Goal: Task Accomplishment & Management: Use online tool/utility

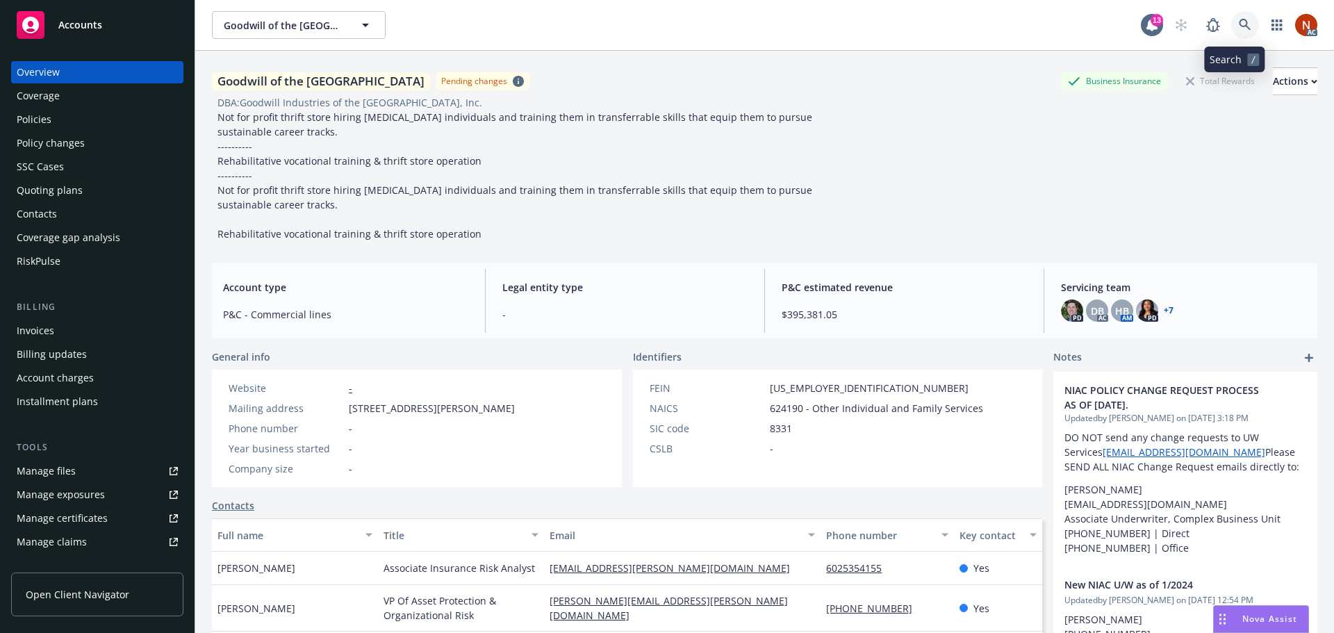
click at [1239, 28] on icon at bounding box center [1245, 25] width 13 height 13
click at [1044, 197] on div "Goodwill of the San Francisco Bay Pending changes Business Insurance Total Rewa…" at bounding box center [765, 154] width 1106 height 174
click at [1239, 25] on icon at bounding box center [1245, 25] width 13 height 13
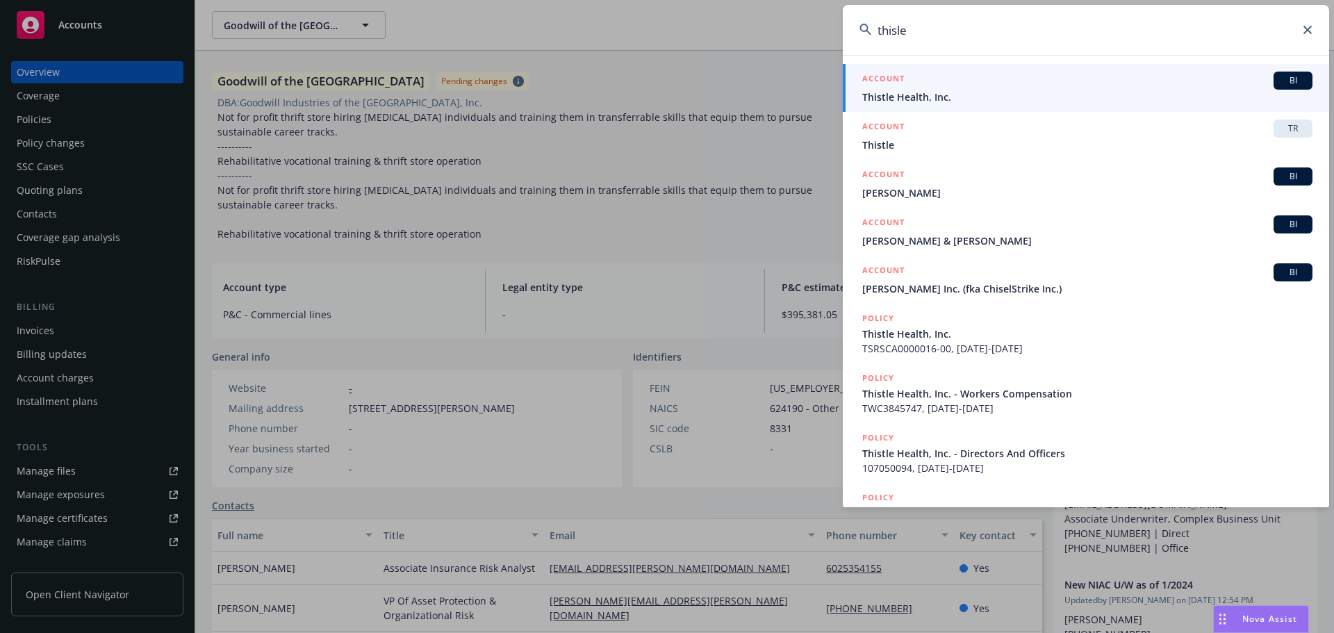
type input "thisle"
click at [1150, 82] on div "ACCOUNT BI" at bounding box center [1087, 81] width 450 height 18
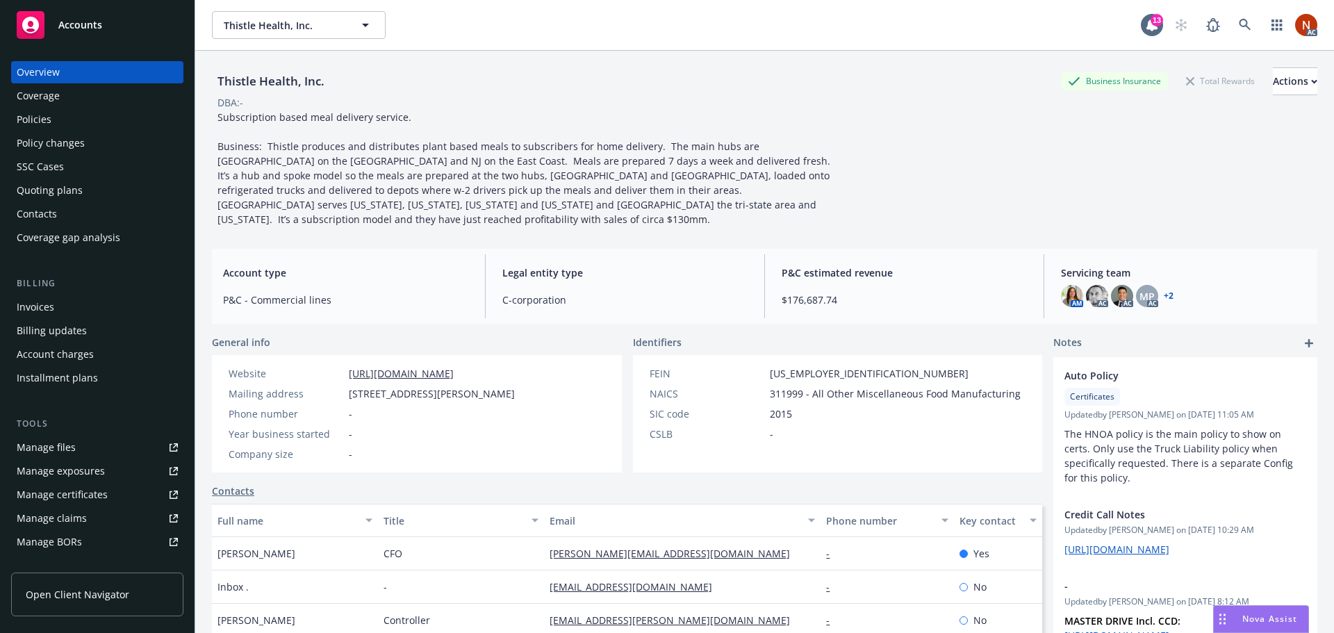
click at [59, 117] on div "Policies" at bounding box center [97, 119] width 161 height 22
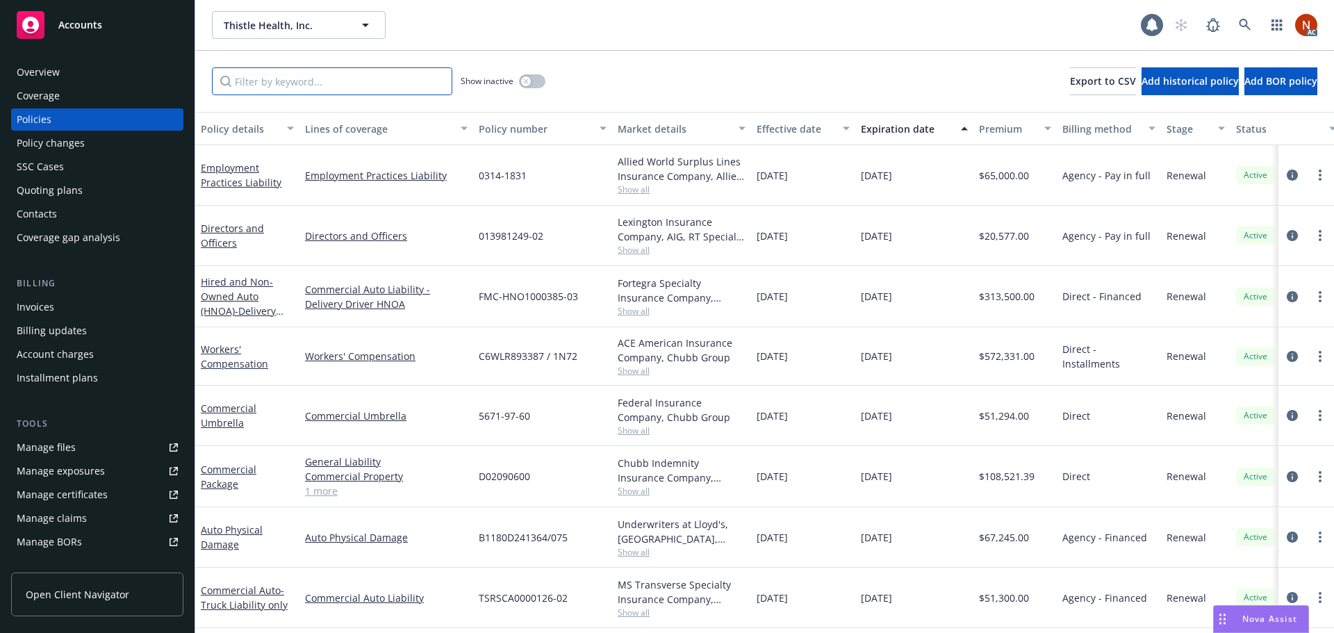
click at [284, 81] on input "Filter by keyword..." at bounding box center [332, 81] width 240 height 28
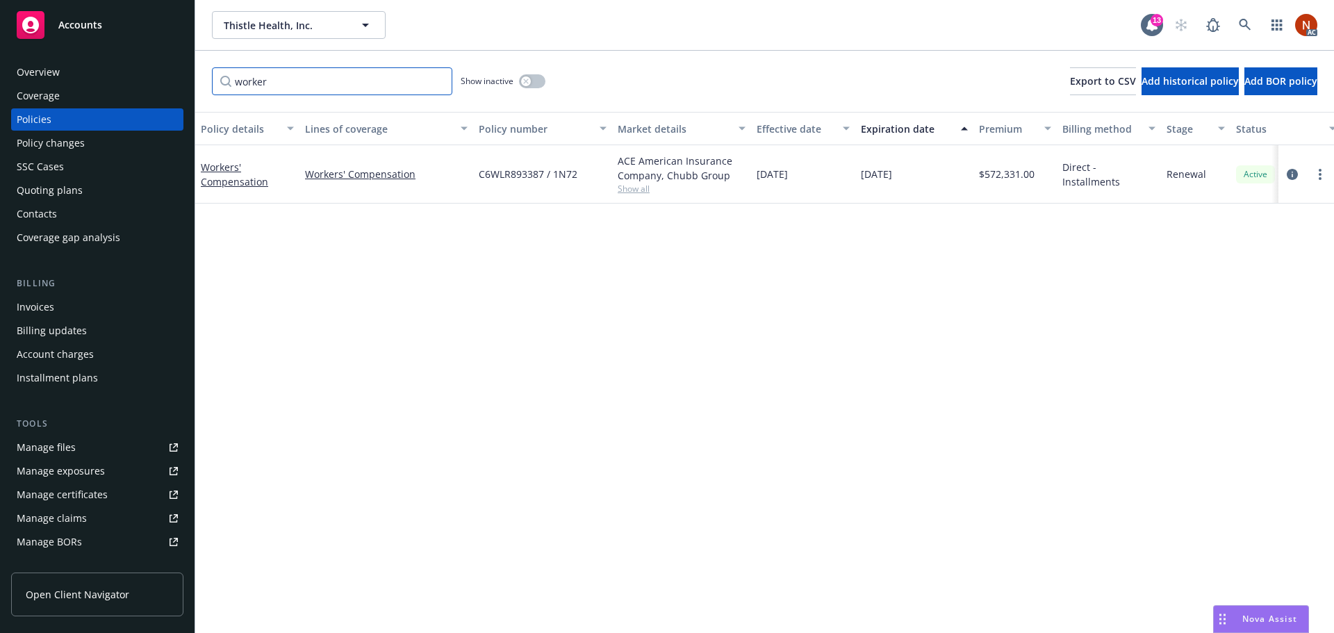
type input "worker"
click at [534, 79] on button "button" at bounding box center [532, 81] width 26 height 14
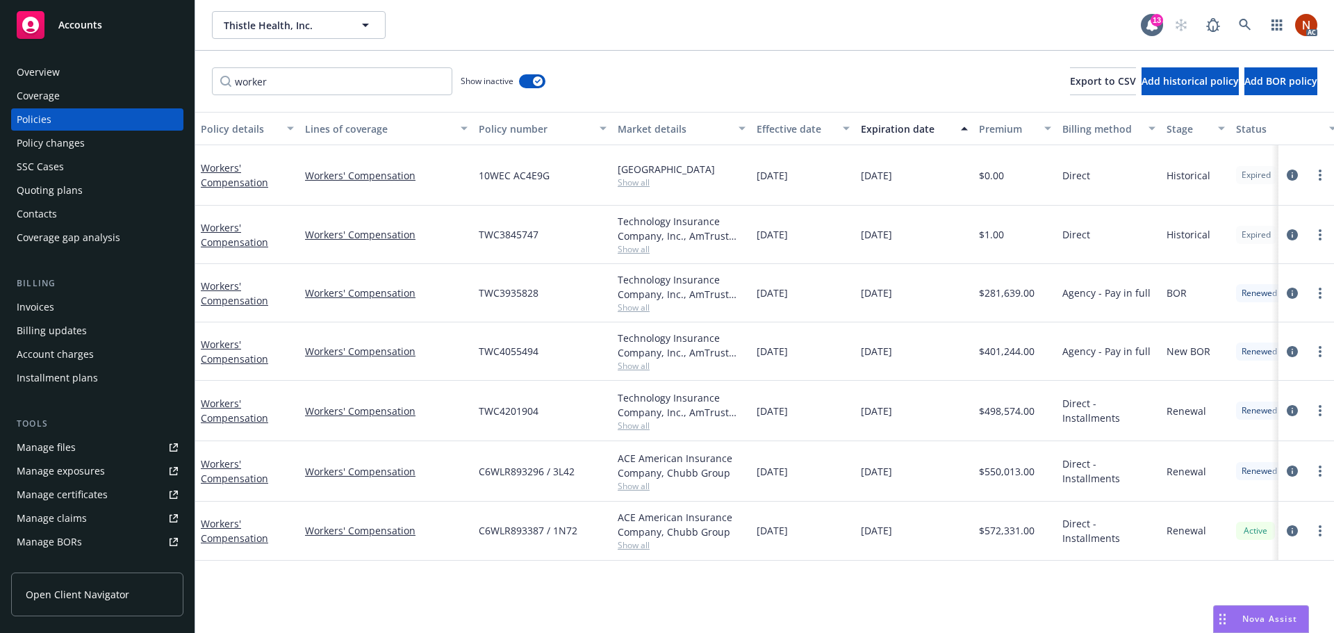
click at [641, 548] on span "Show all" at bounding box center [682, 545] width 128 height 12
click at [1297, 532] on icon "circleInformation" at bounding box center [1292, 530] width 11 height 11
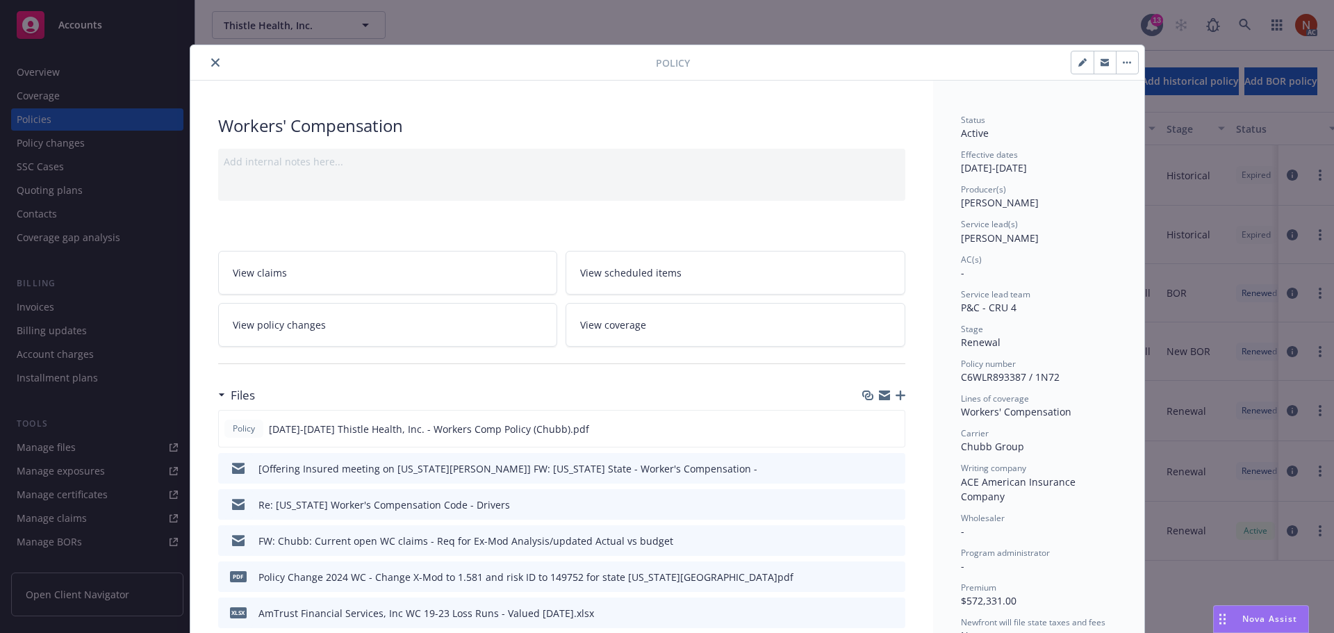
drag, startPoint x: 212, startPoint y: 63, endPoint x: 227, endPoint y: 50, distance: 19.2
click at [213, 63] on icon "close" at bounding box center [215, 62] width 8 height 8
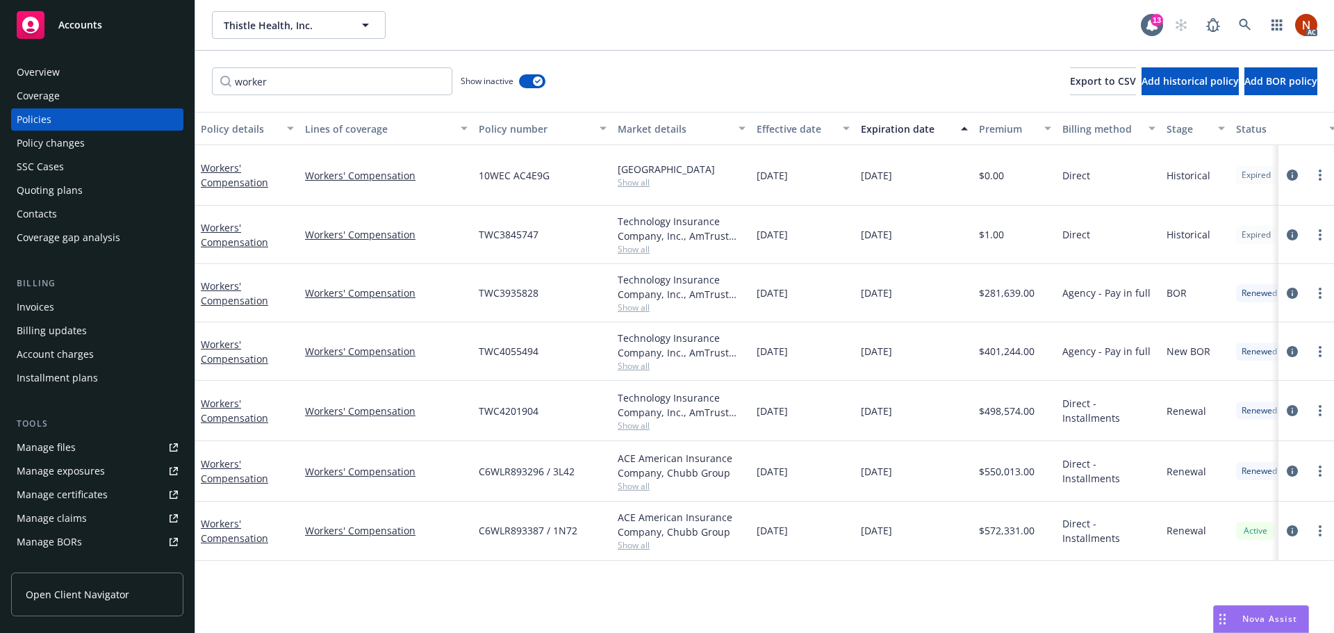
click at [90, 519] on link "Manage claims" at bounding box center [97, 518] width 172 height 22
click at [82, 68] on div "Overview" at bounding box center [97, 72] width 161 height 22
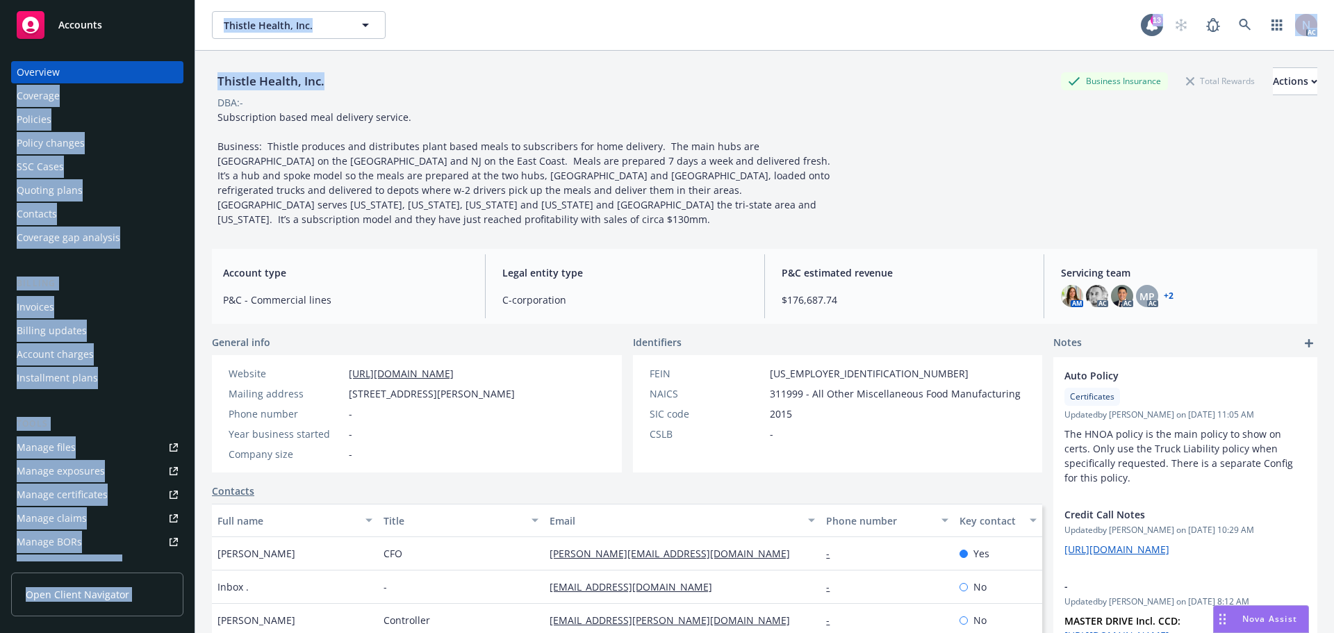
drag, startPoint x: 320, startPoint y: 83, endPoint x: 186, endPoint y: 81, distance: 133.4
click at [186, 81] on div "Accounts Overview Coverage Policies Policy changes SSC Cases Quoting plans Cont…" at bounding box center [667, 316] width 1334 height 633
click at [297, 88] on div "Thistle Health, Inc." at bounding box center [271, 81] width 118 height 18
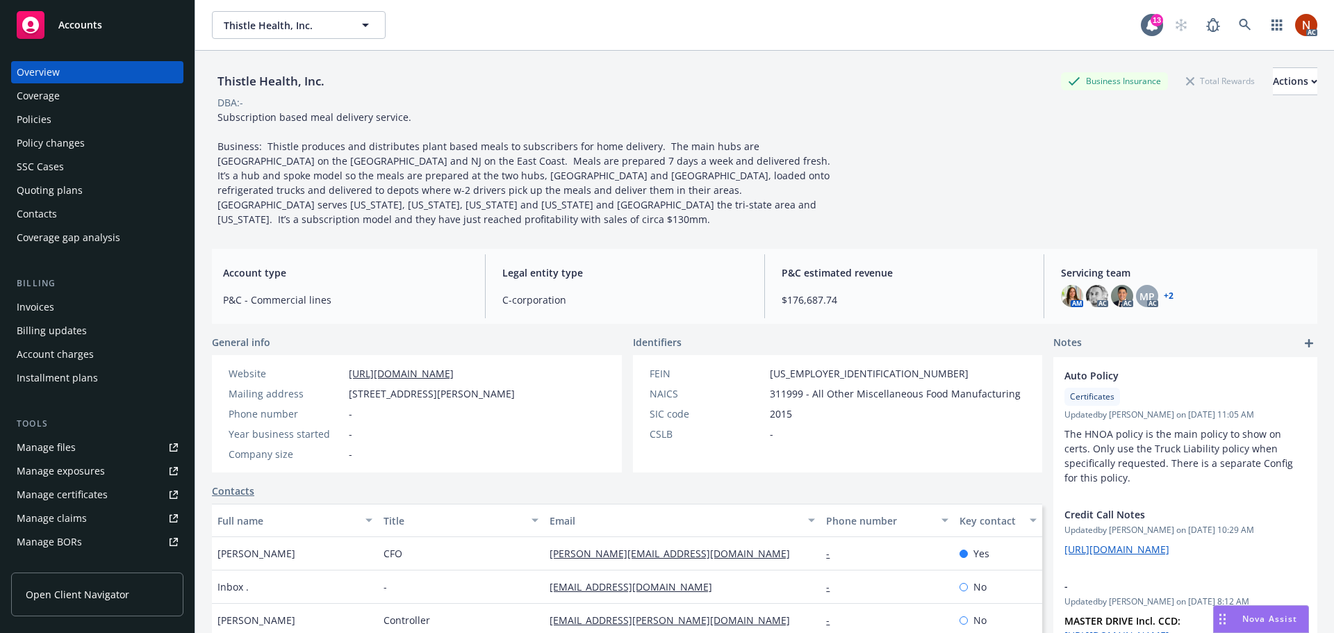
click at [346, 83] on div "Thistle Health, Inc. Business Insurance Total Rewards Actions" at bounding box center [765, 81] width 1106 height 28
drag, startPoint x: 349, startPoint y: 79, endPoint x: 215, endPoint y: 85, distance: 133.5
click at [215, 85] on div "Thistle Health, Inc. Business Insurance Total Rewards Actions" at bounding box center [765, 81] width 1106 height 28
copy div "Thistle Health, Inc."
click at [103, 445] on link "Manage files" at bounding box center [97, 447] width 172 height 22
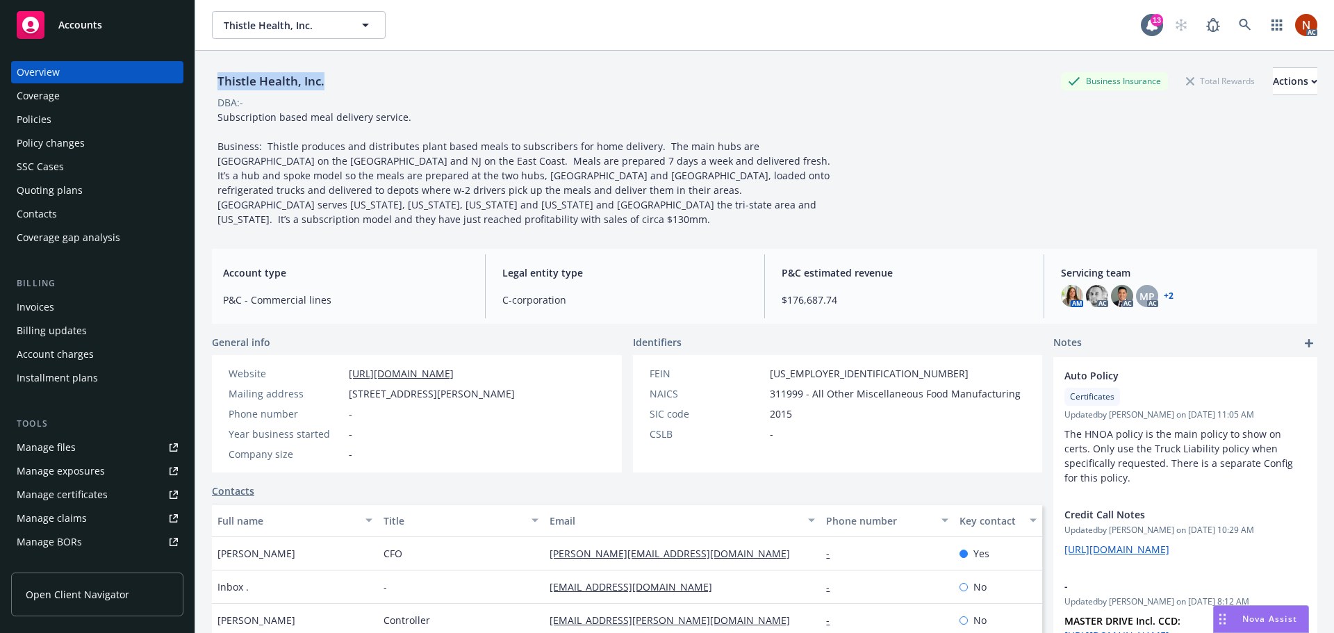
click at [54, 122] on div "Policies" at bounding box center [97, 119] width 161 height 22
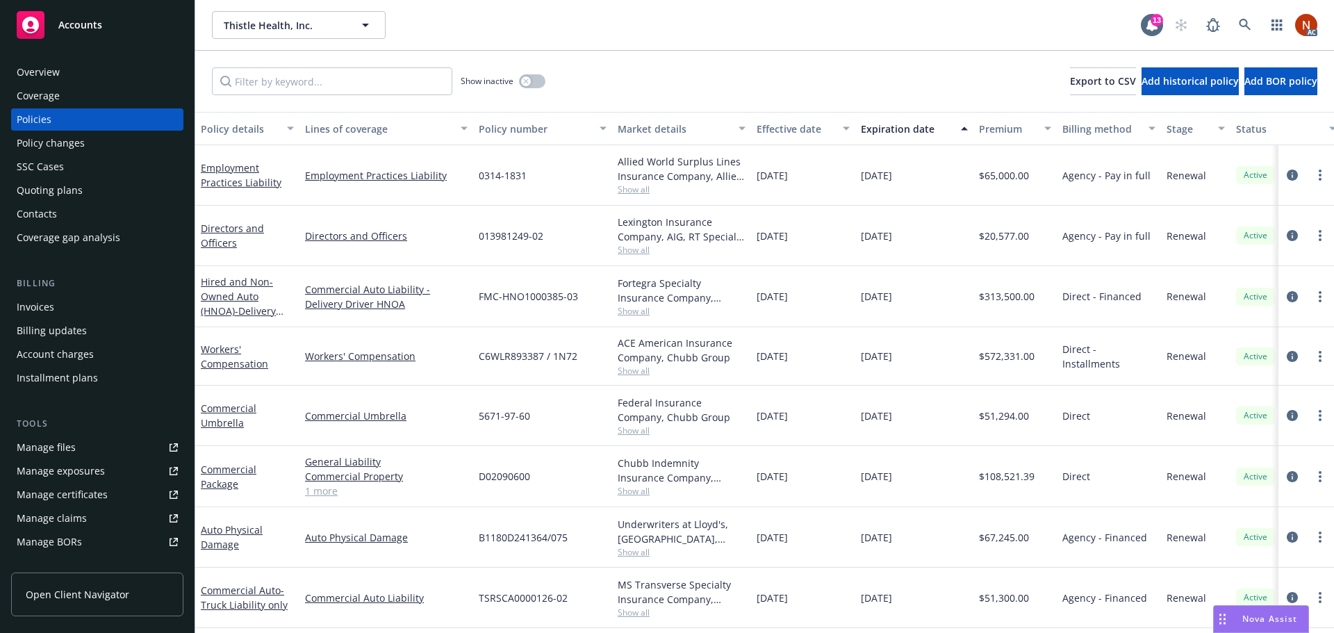
scroll to position [66, 0]
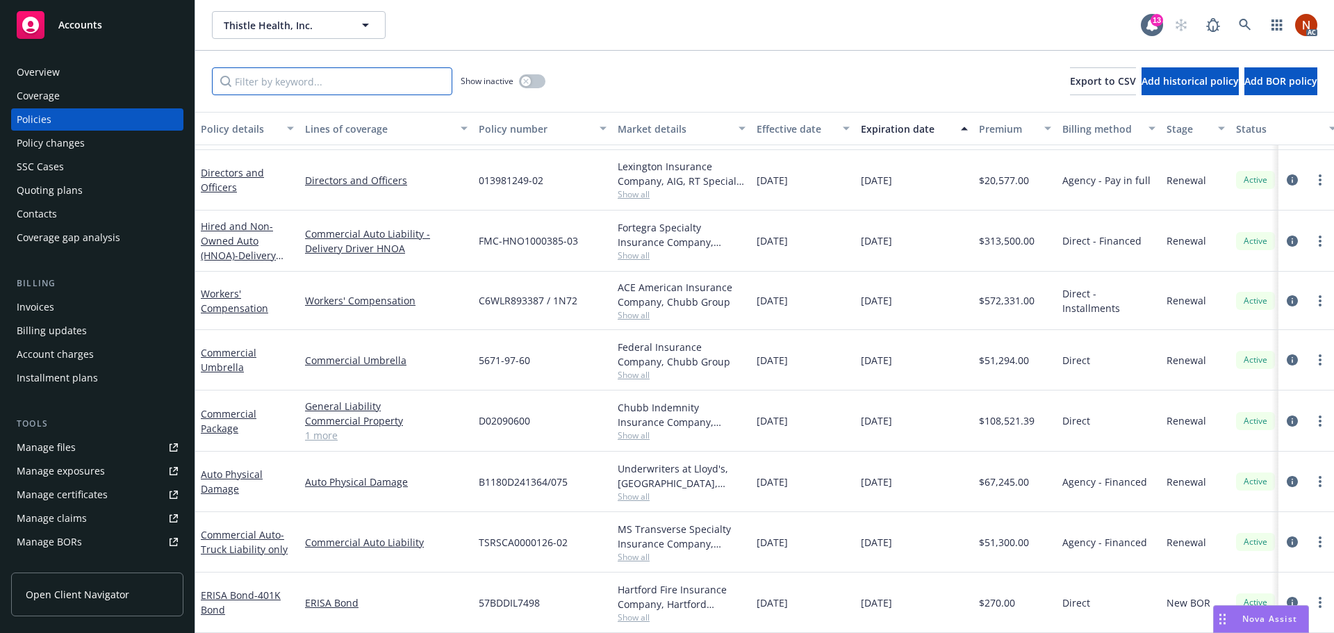
click at [301, 76] on input "Filter by keyword..." at bounding box center [332, 81] width 240 height 28
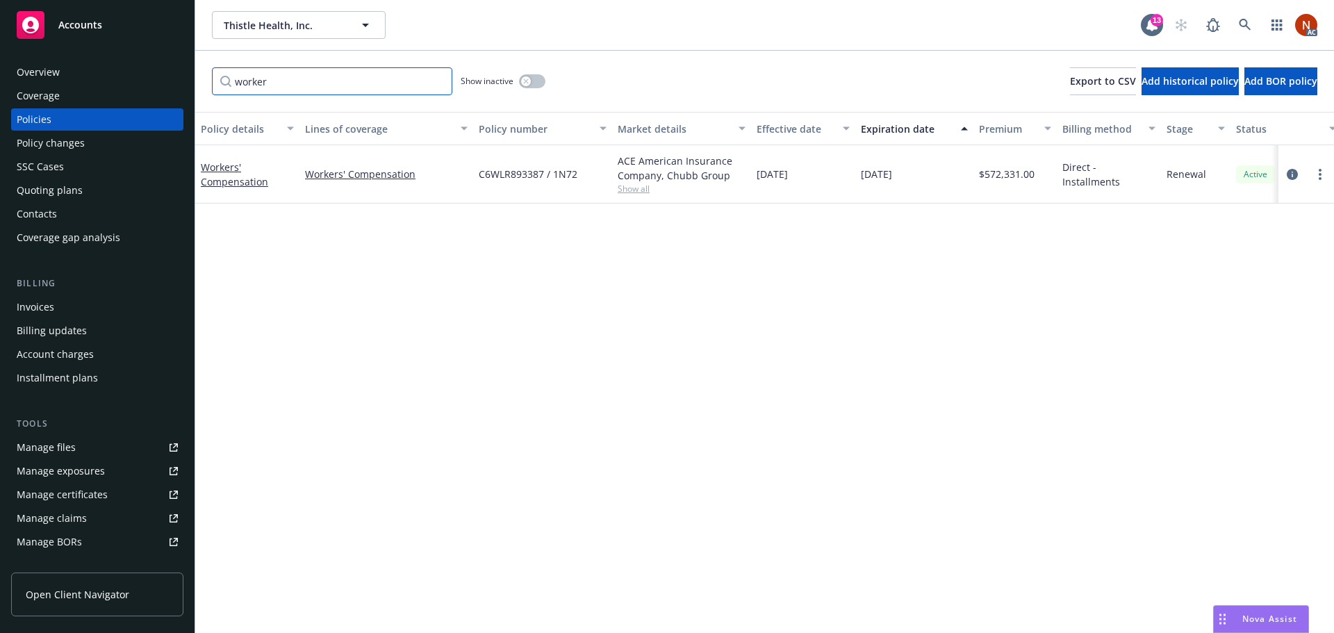
scroll to position [0, 0]
type input "worker"
click at [532, 79] on button "button" at bounding box center [532, 81] width 26 height 14
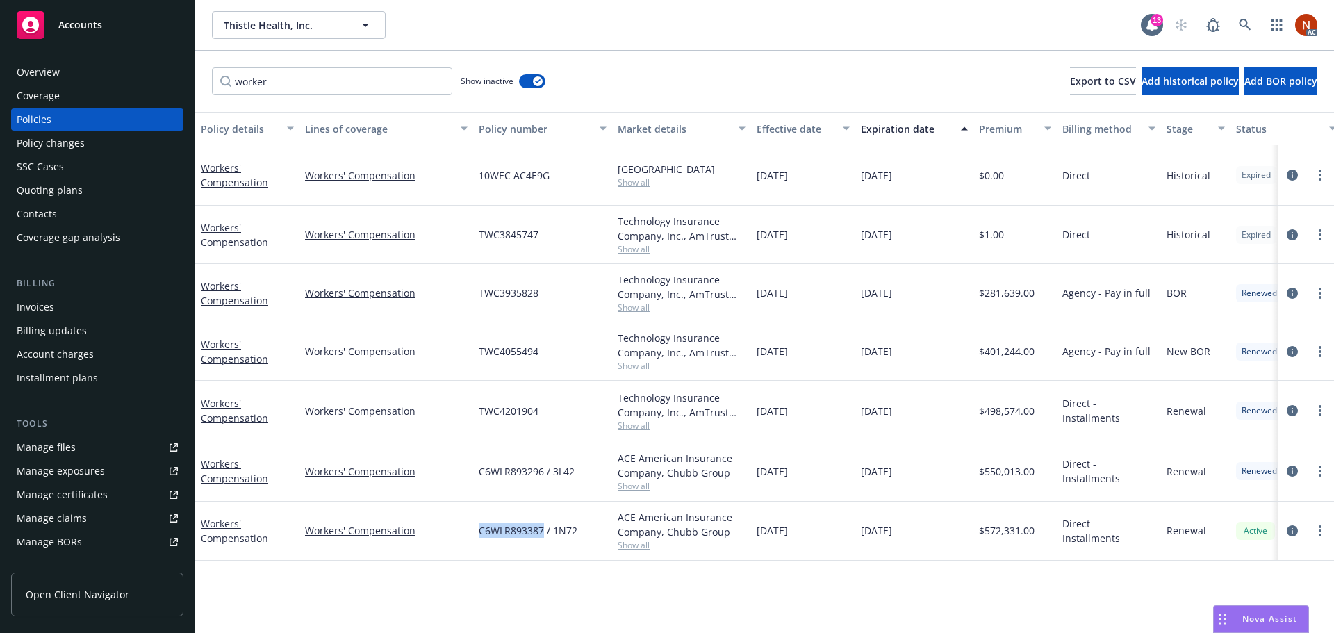
drag, startPoint x: 543, startPoint y: 532, endPoint x: 468, endPoint y: 535, distance: 75.8
click at [468, 535] on div "Workers' Compensation Workers' Compensation C6WLR893387 / 1N72 ACE American Ins…" at bounding box center [865, 531] width 1341 height 58
copy div "C6WLR893387"
click at [1291, 470] on icon "circleInformation" at bounding box center [1292, 471] width 11 height 11
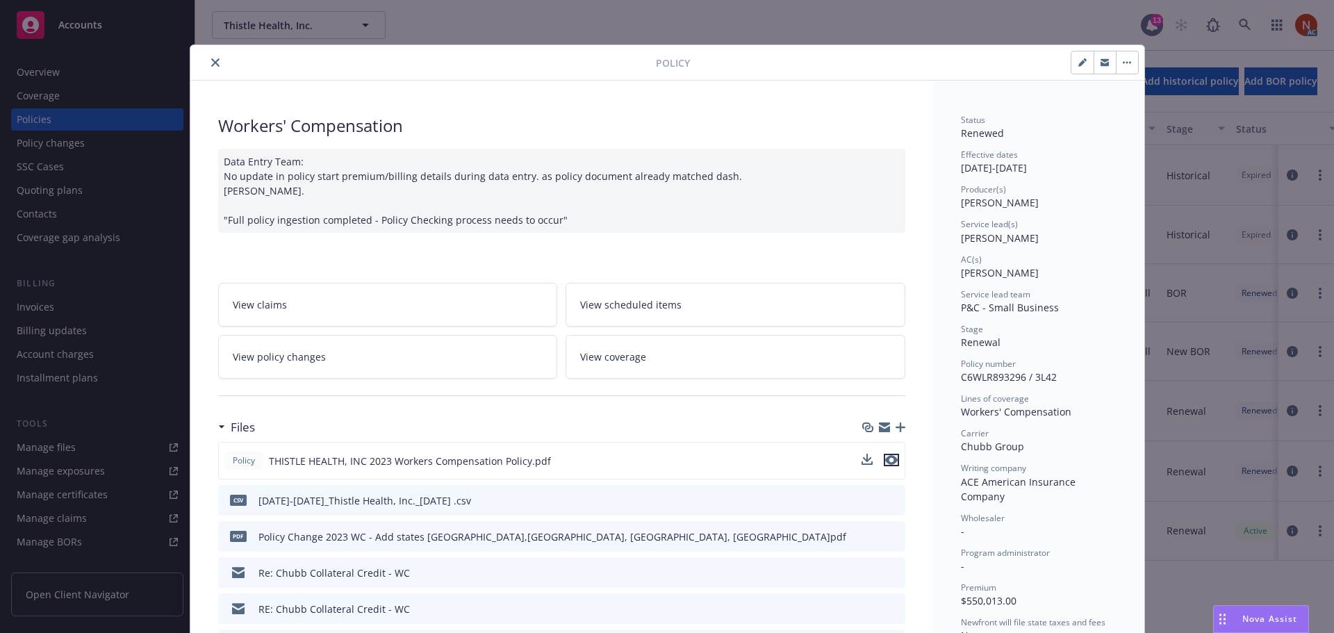
click at [889, 459] on icon "preview file" at bounding box center [891, 460] width 13 height 10
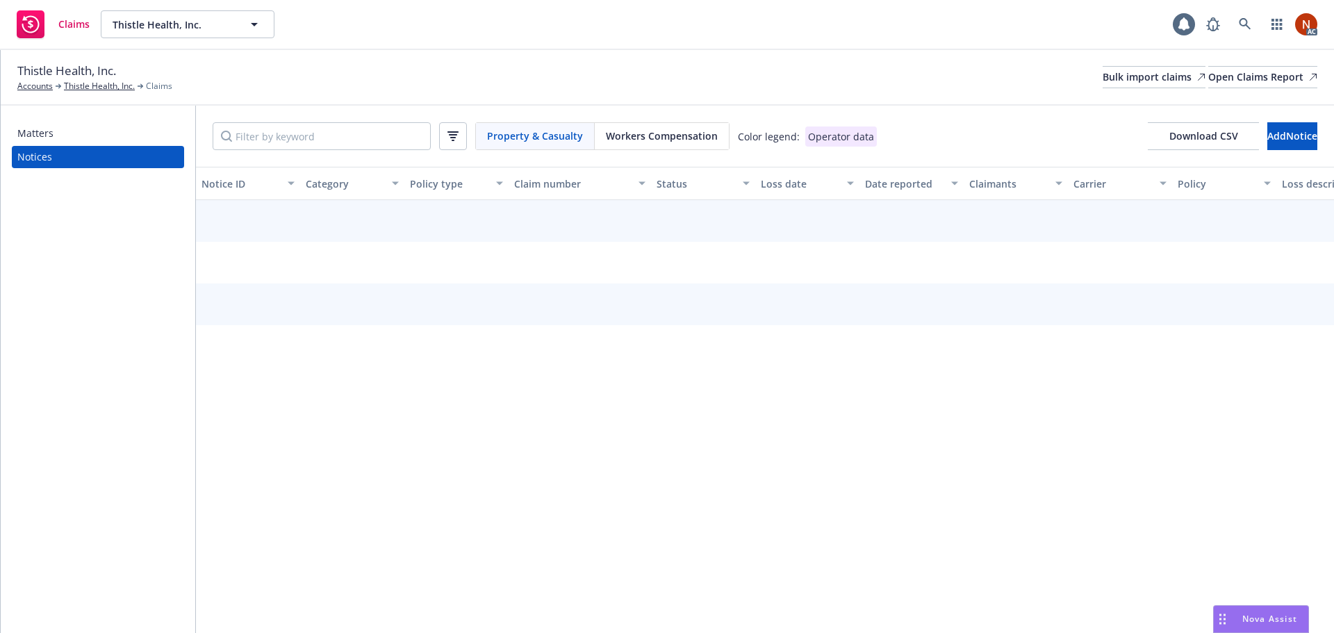
click at [689, 138] on span "Workers Compensation" at bounding box center [662, 136] width 112 height 15
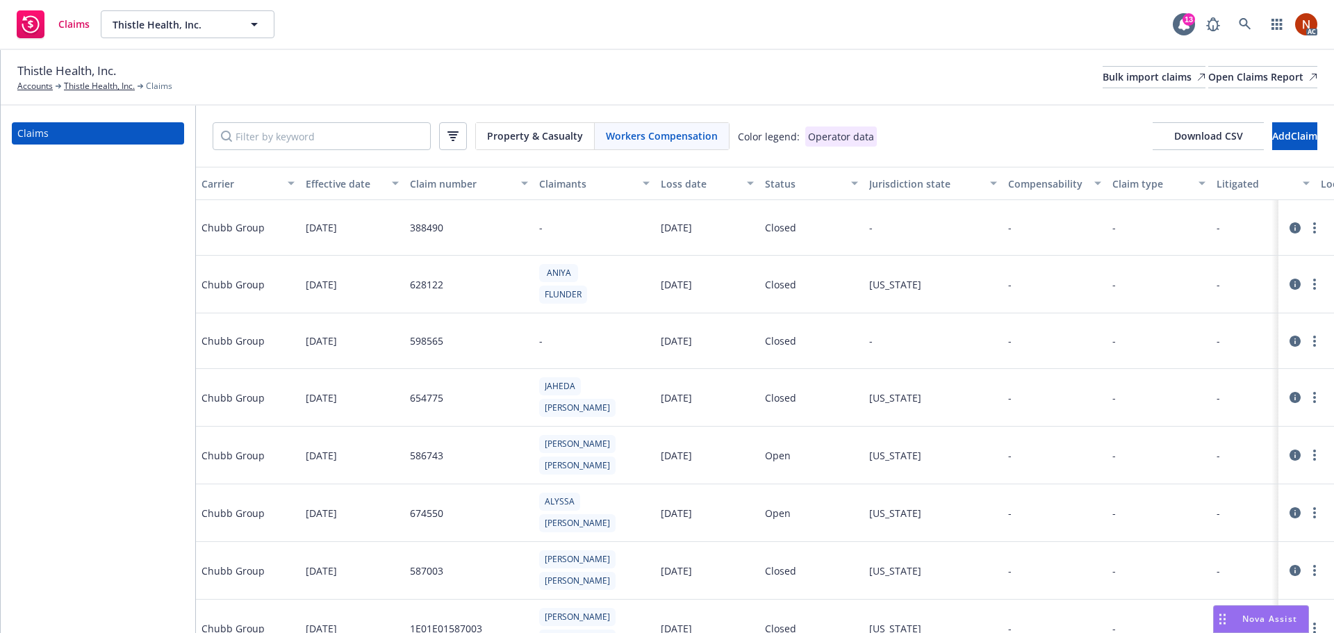
click at [704, 183] on div "Loss date" at bounding box center [700, 183] width 78 height 15
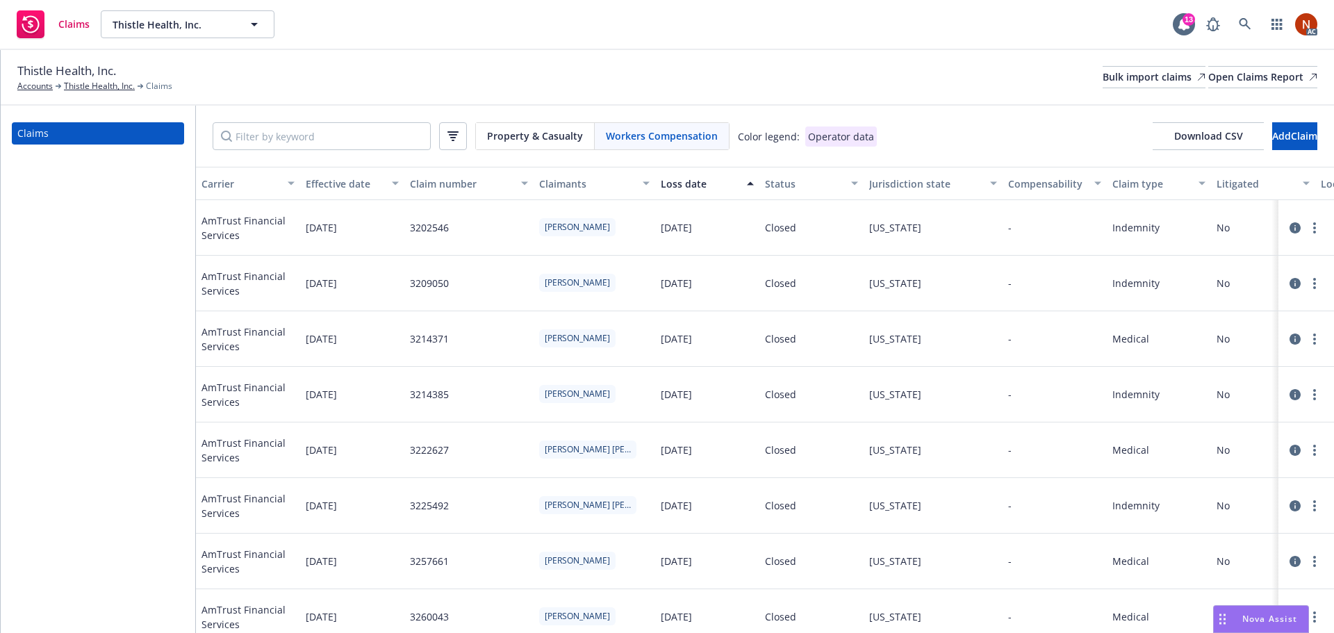
click at [714, 185] on div "Loss date" at bounding box center [700, 183] width 78 height 15
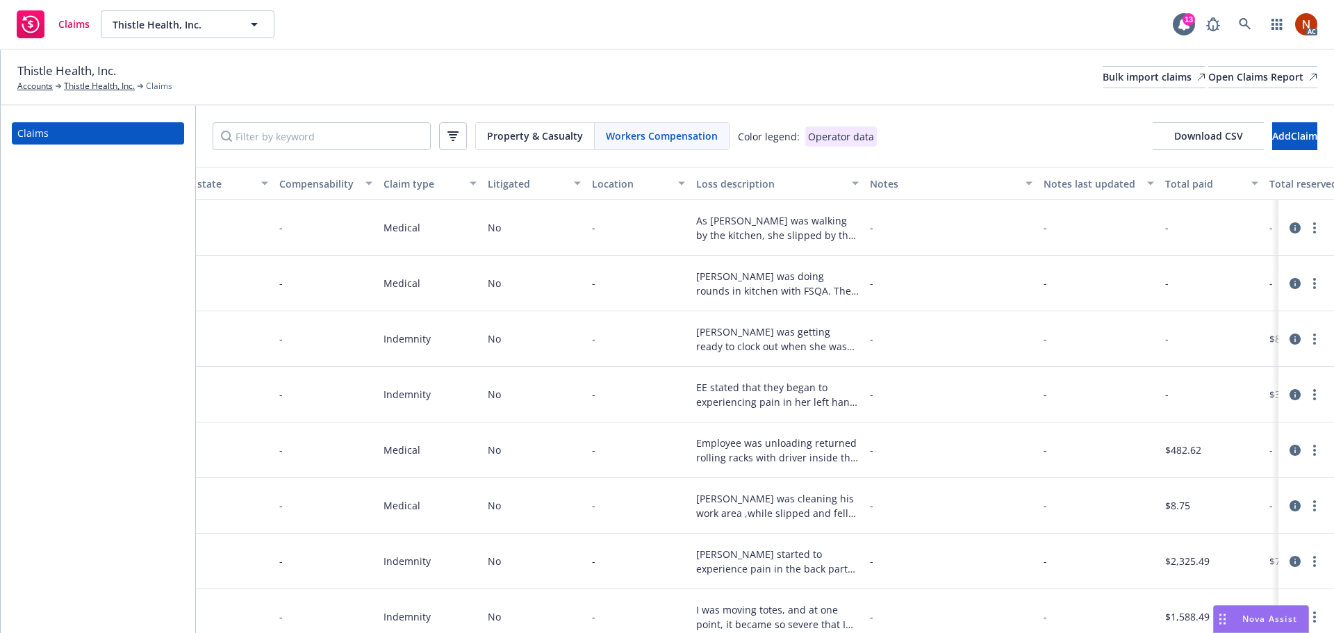
scroll to position [0, 1037]
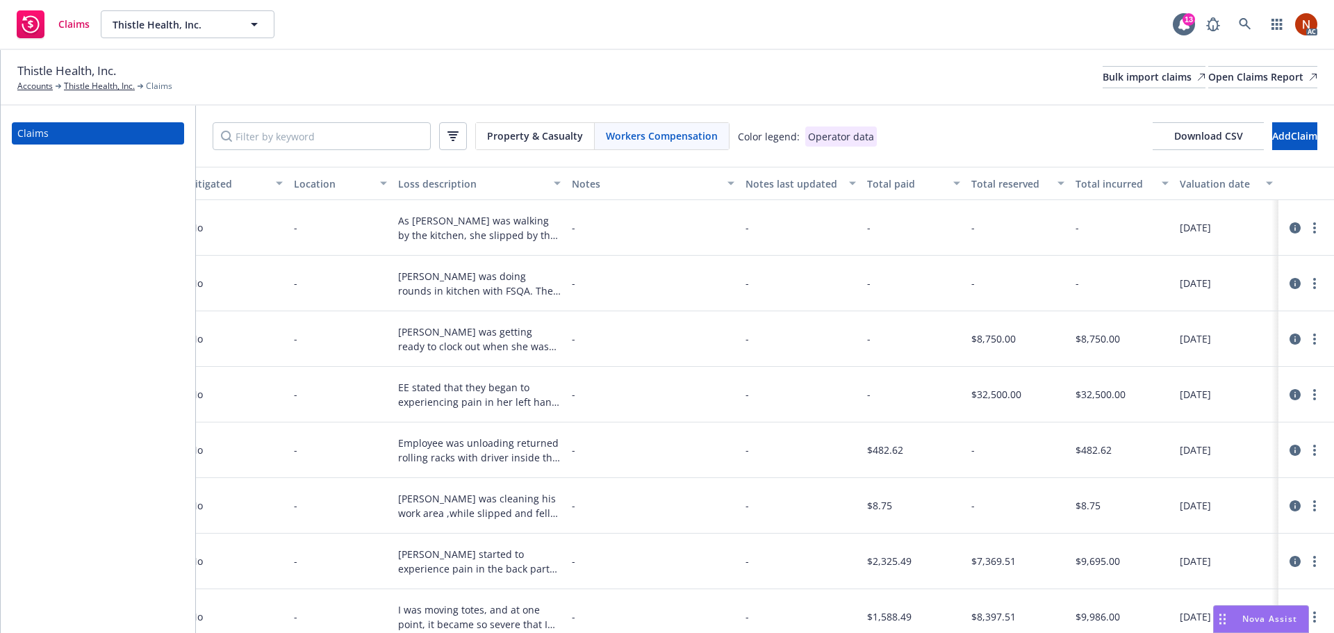
click at [1290, 224] on icon at bounding box center [1295, 227] width 11 height 11
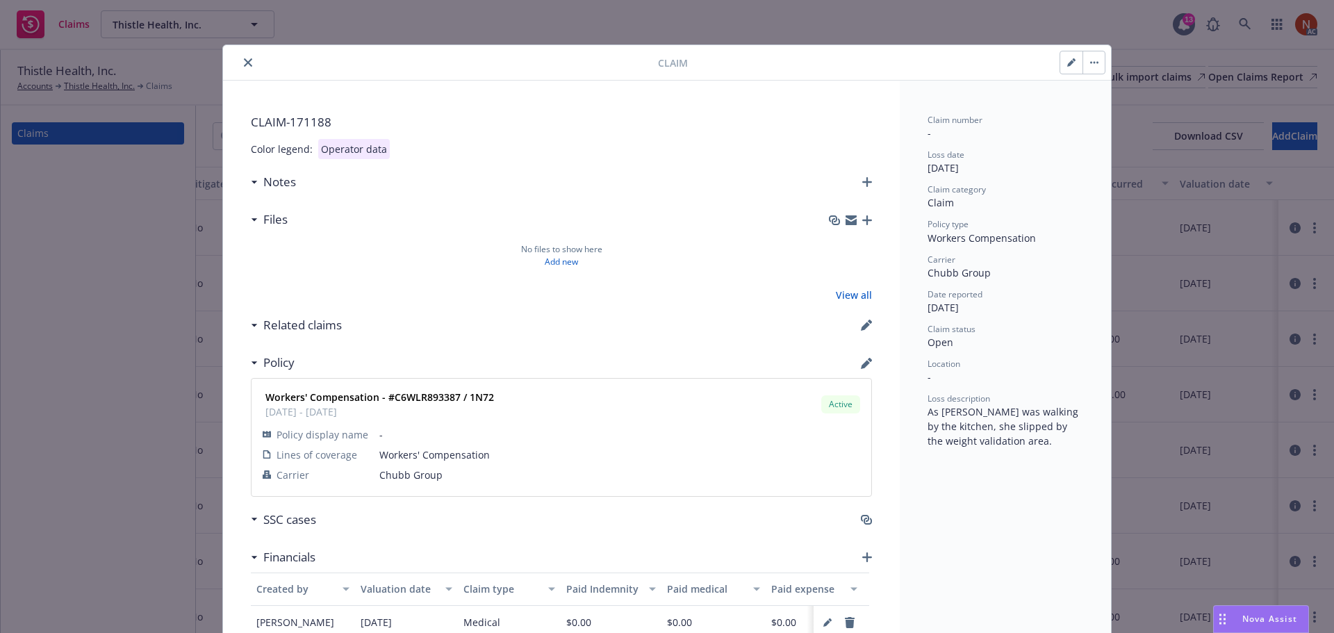
click at [248, 66] on button "close" at bounding box center [248, 62] width 17 height 17
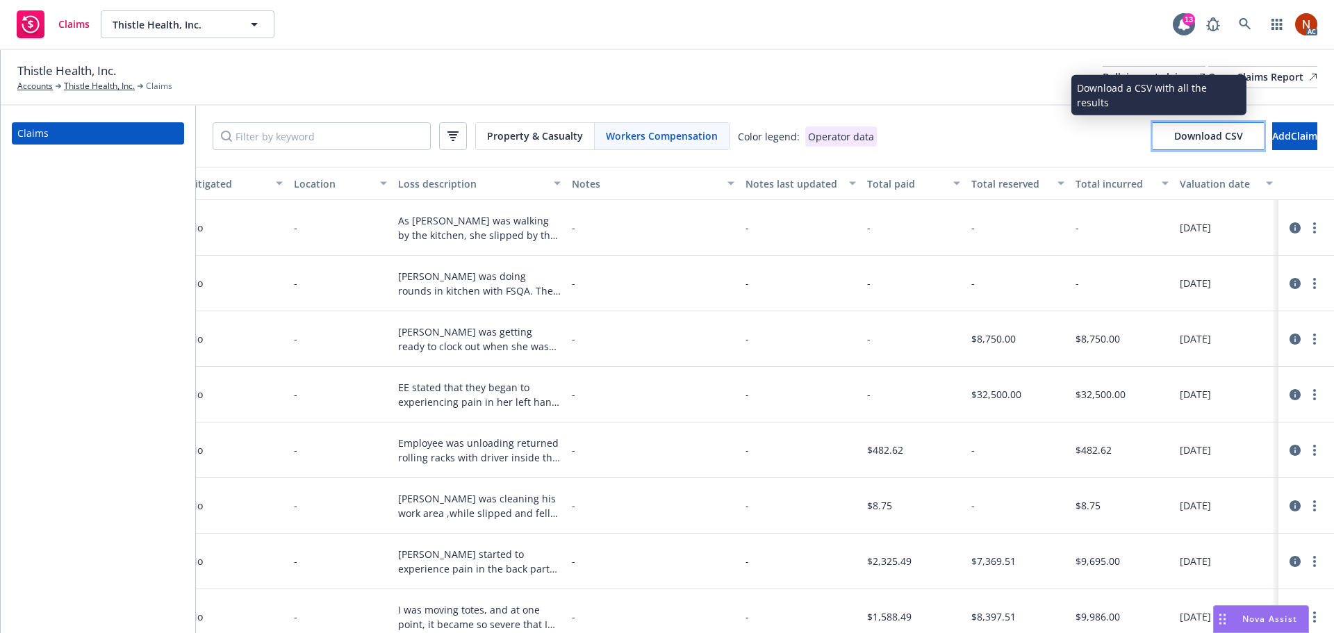
click at [1174, 132] on span "Download CSV" at bounding box center [1208, 135] width 69 height 13
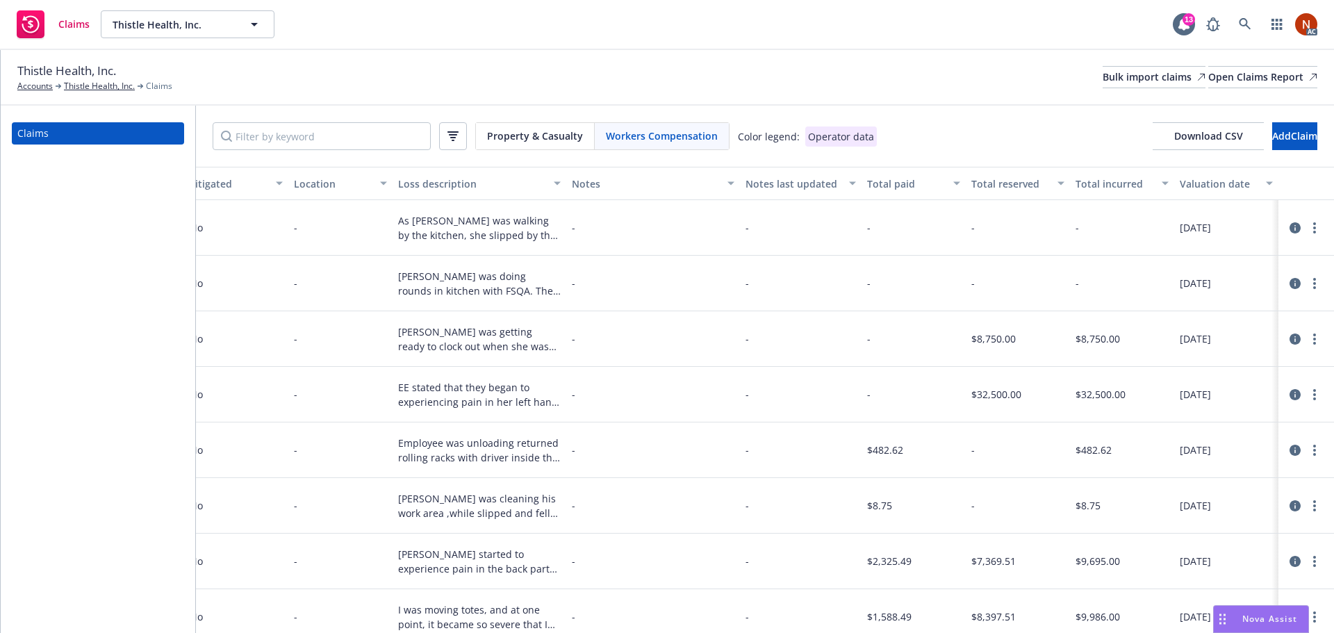
scroll to position [0, 873]
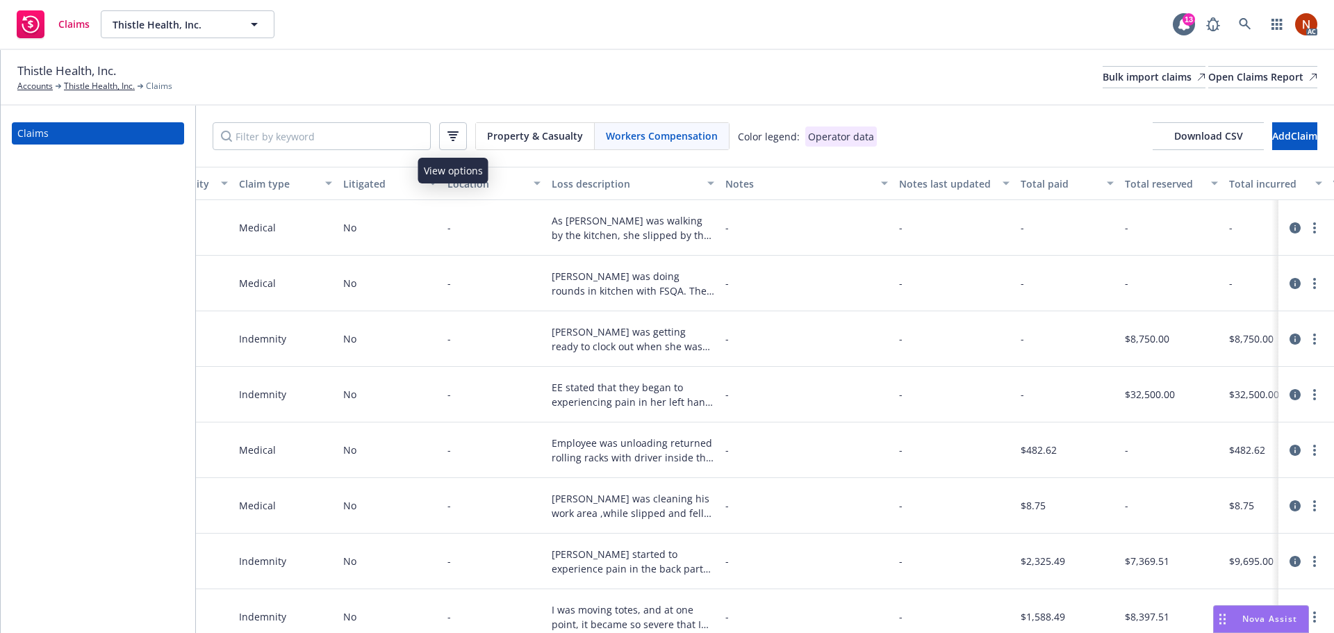
click at [460, 131] on button "button" at bounding box center [453, 136] width 28 height 28
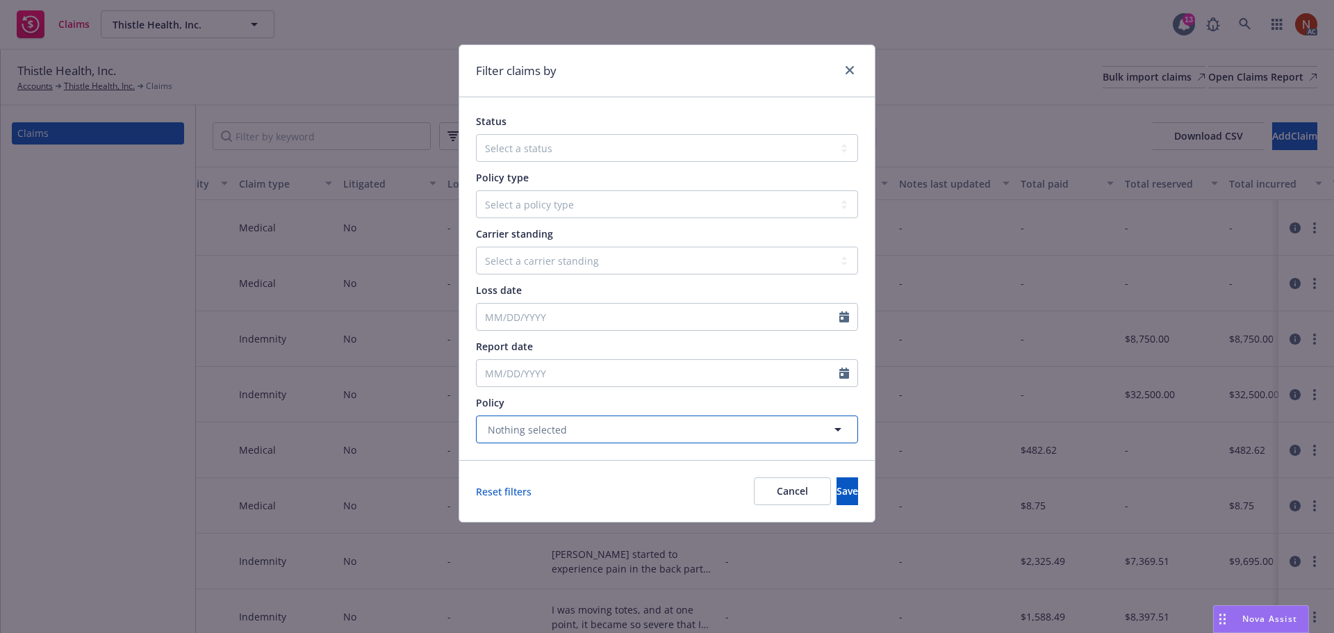
click at [552, 429] on span "Nothing selected" at bounding box center [527, 429] width 79 height 15
type input "worker"
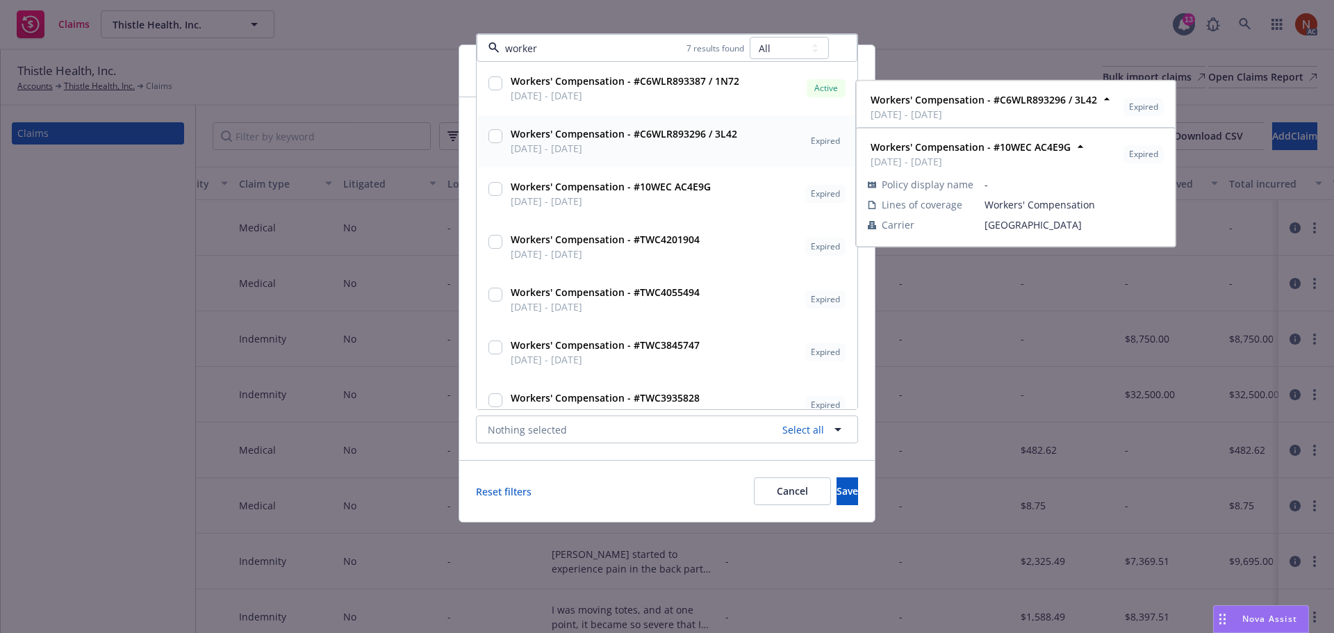
click at [571, 142] on span "12/15/2023 - 12/15/2024" at bounding box center [624, 148] width 227 height 15
checkbox input "true"
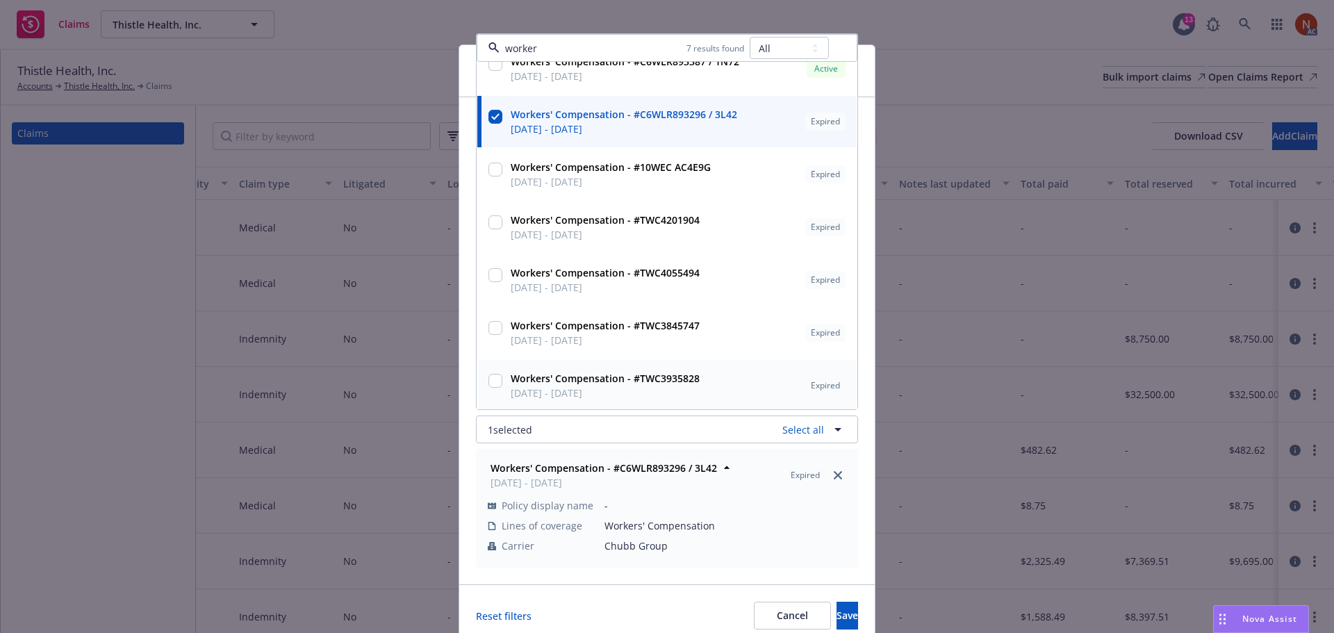
scroll to position [22, 0]
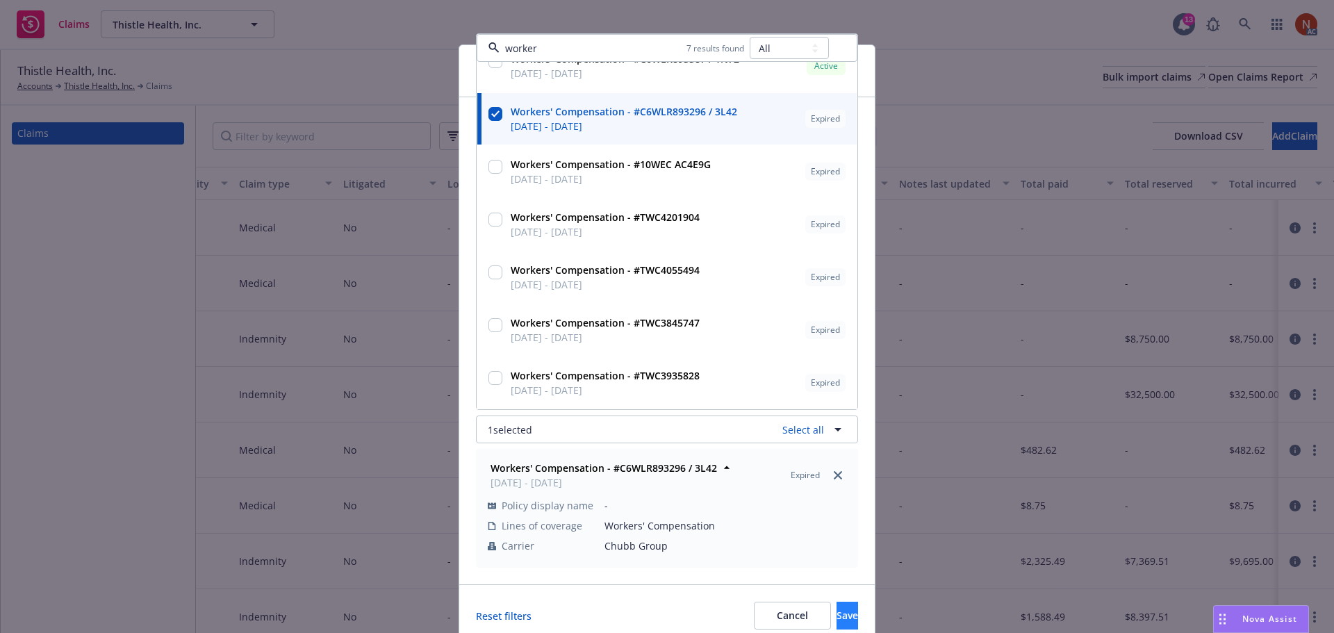
type input "worker"
click at [837, 615] on span "Save" at bounding box center [848, 615] width 22 height 13
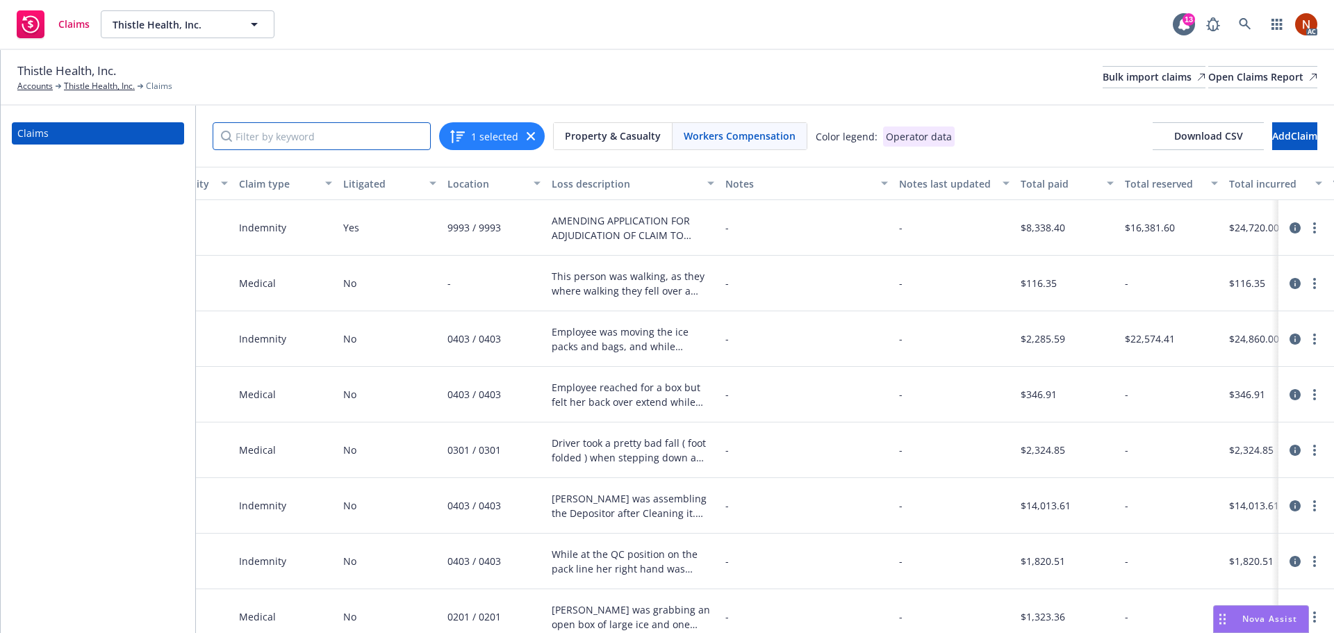
click at [336, 133] on input "Filter by keyword" at bounding box center [322, 136] width 218 height 28
paste input "388490"
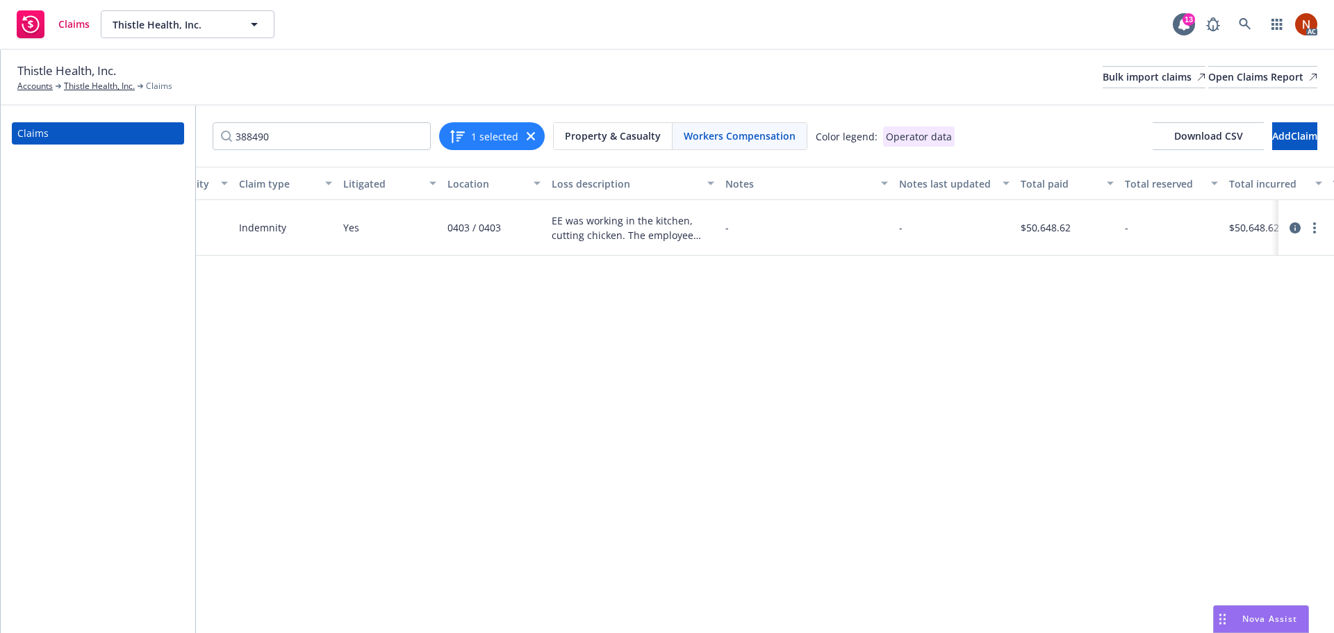
click at [529, 129] on div "1 selected" at bounding box center [492, 136] width 106 height 28
click at [532, 136] on icon "button" at bounding box center [531, 136] width 8 height 8
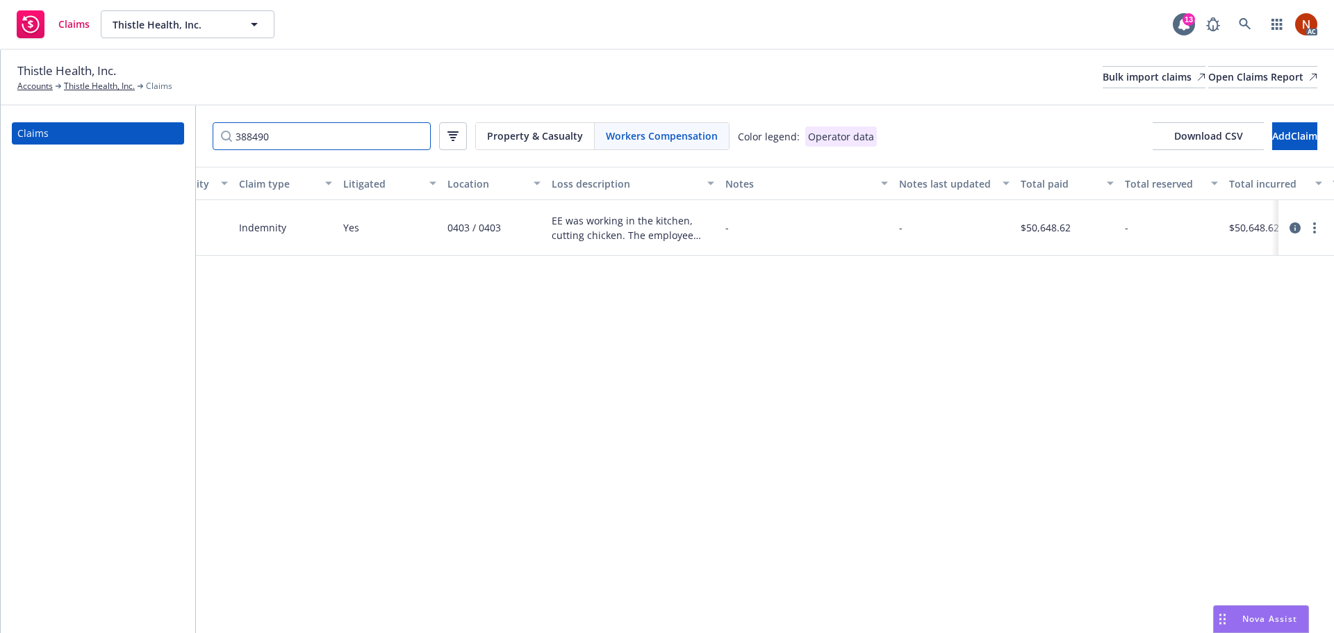
drag, startPoint x: 334, startPoint y: 136, endPoint x: 195, endPoint y: 124, distance: 138.8
click at [196, 124] on div "388490 Property & Casualty Workers Compensation Color legend: Operator data Dow…" at bounding box center [765, 136] width 1138 height 61
paste input "628122"
drag, startPoint x: 284, startPoint y: 130, endPoint x: 188, endPoint y: 131, distance: 96.6
click at [188, 131] on div "Claims 628122 Property & Casualty Workers Compensation Color legend: Operator d…" at bounding box center [667, 369] width 1333 height 527
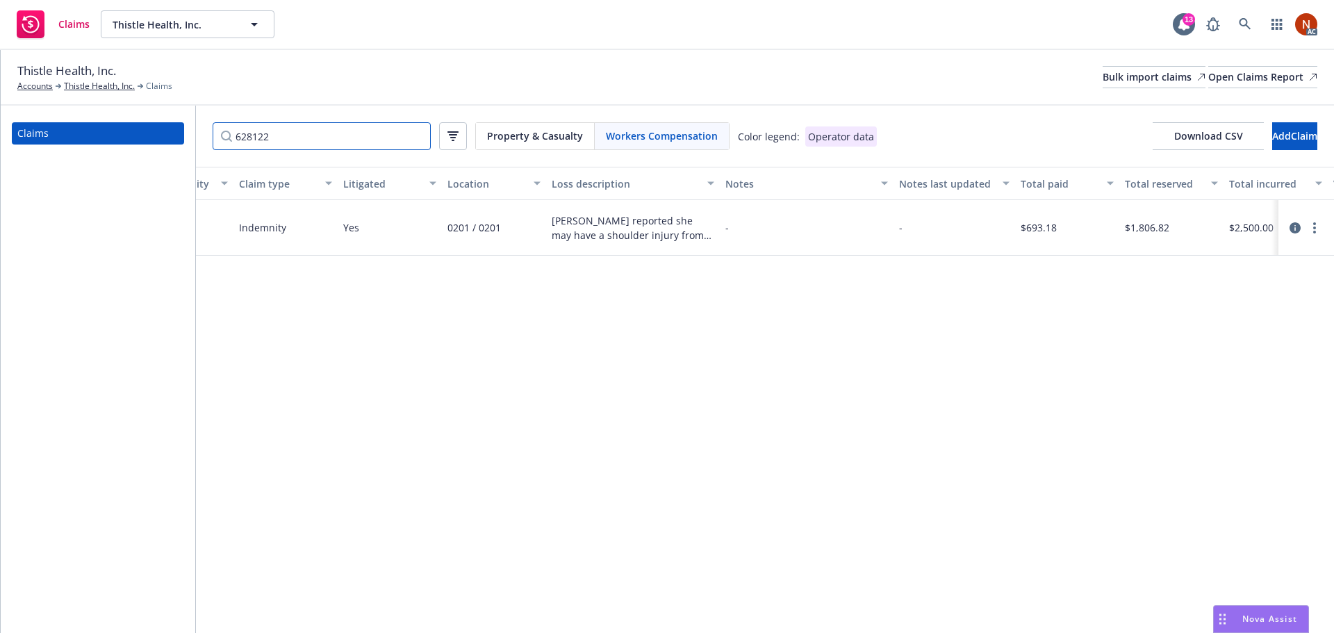
paste input "7/13/2024"
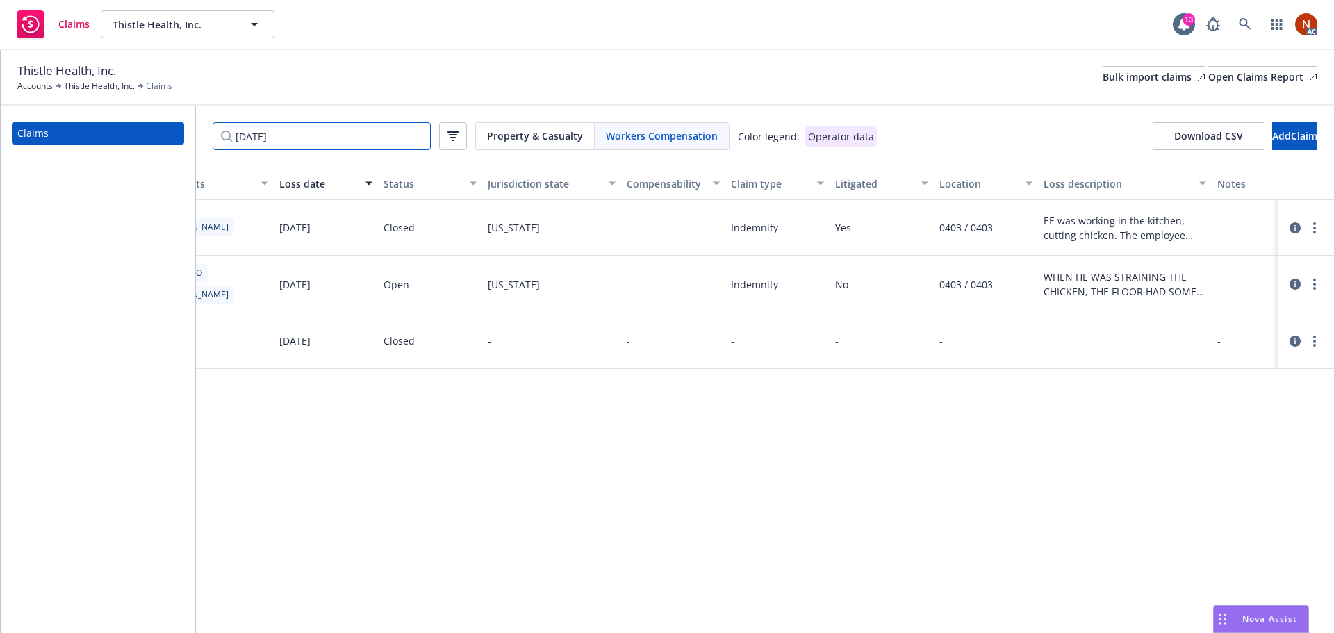
scroll to position [0, 0]
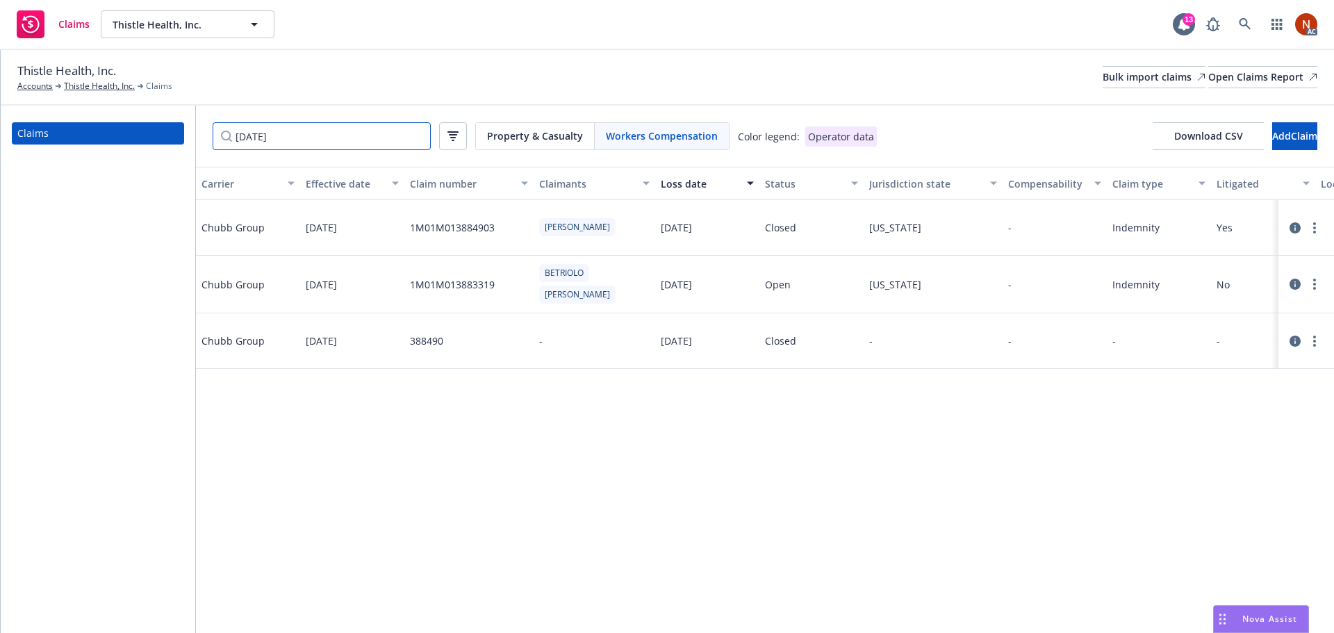
type input "7/13/2024"
click at [1292, 342] on icon at bounding box center [1295, 341] width 11 height 11
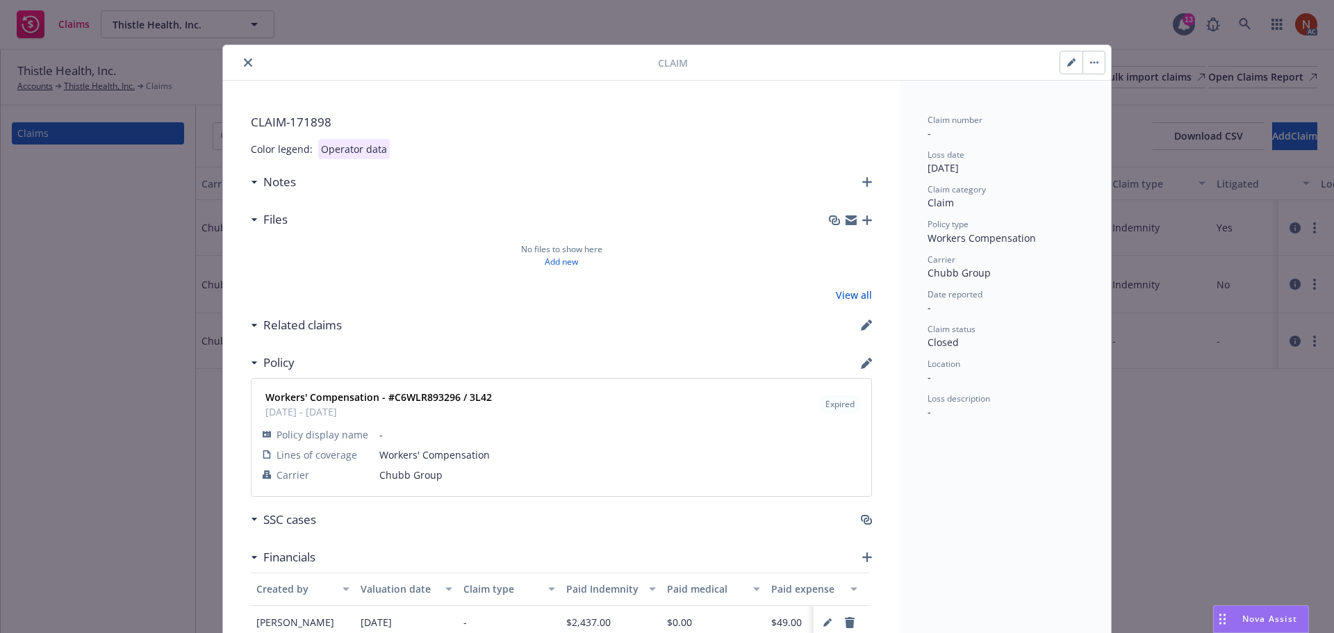
click at [245, 64] on icon "close" at bounding box center [248, 62] width 8 height 8
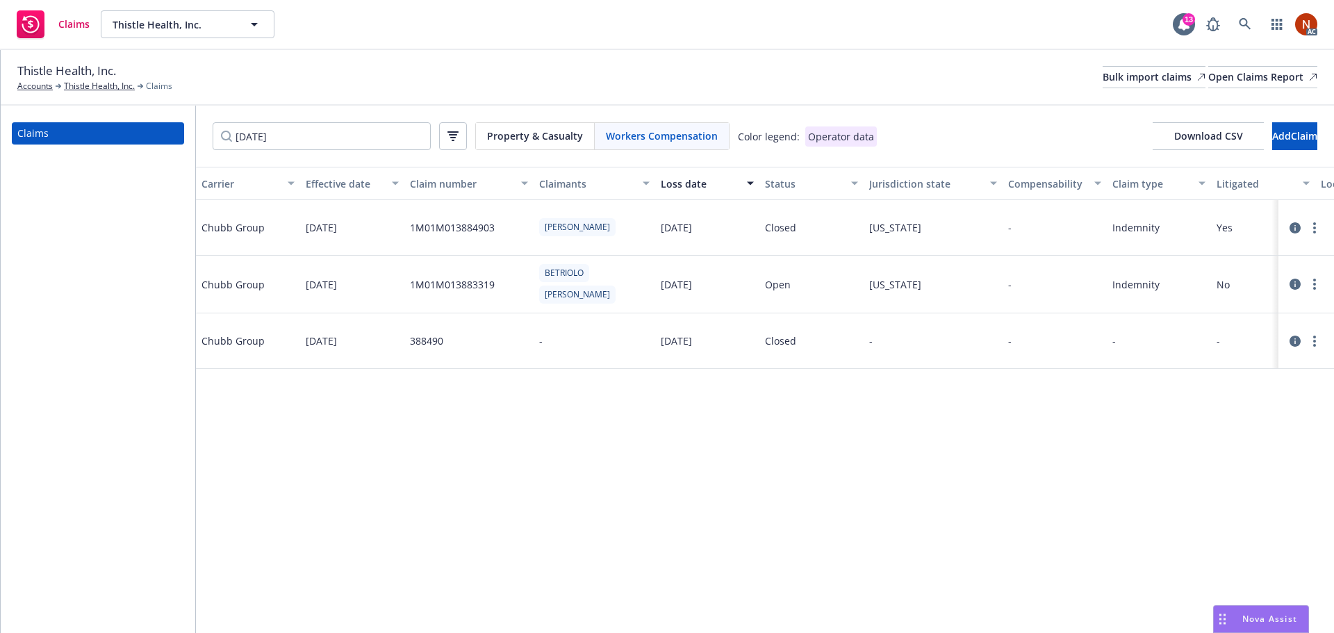
click at [1292, 340] on icon at bounding box center [1295, 341] width 11 height 11
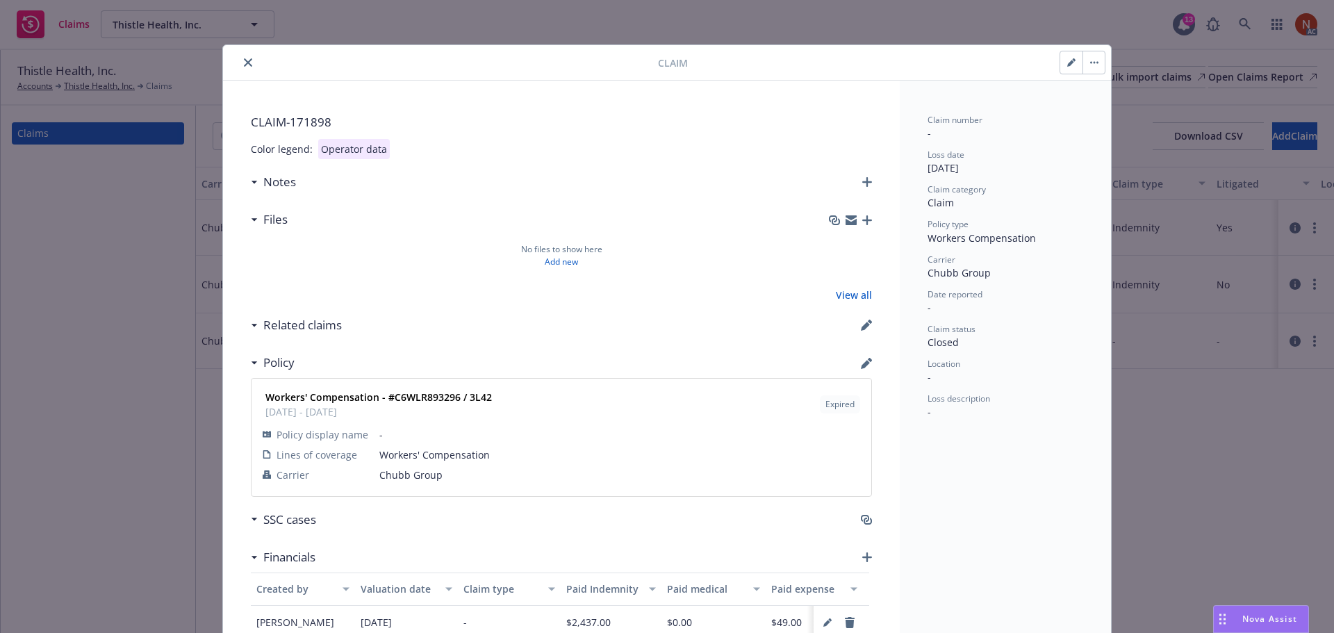
click at [244, 60] on icon "close" at bounding box center [248, 62] width 8 height 8
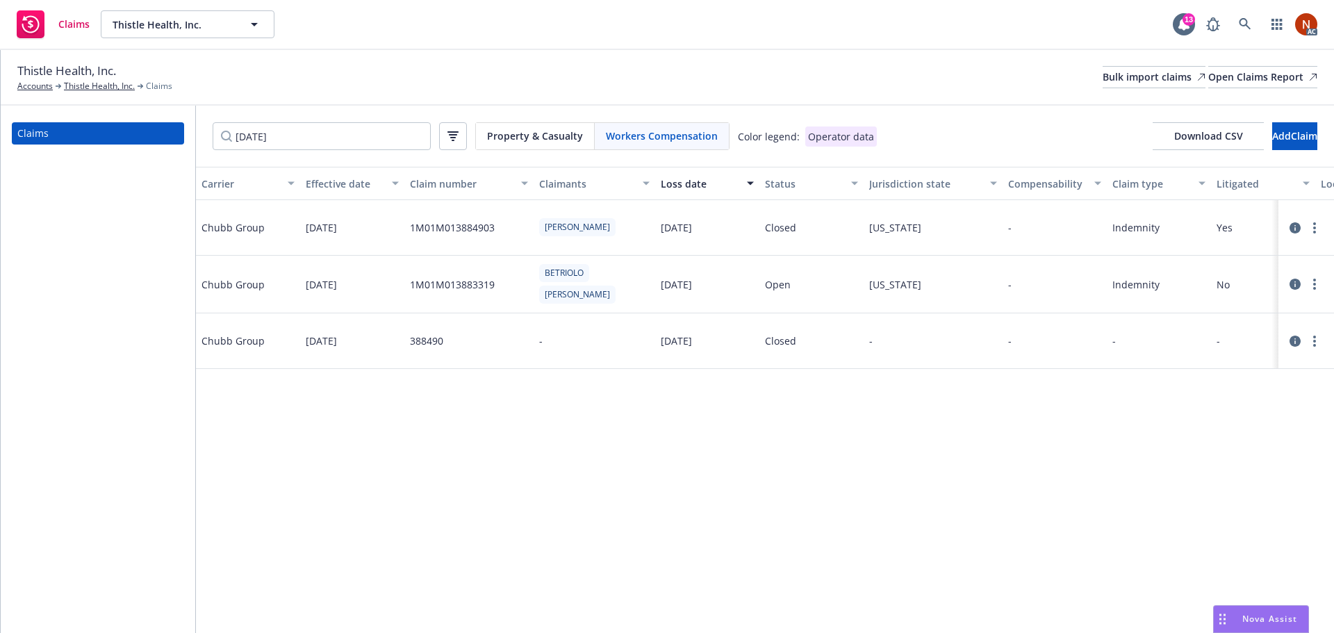
click at [1291, 339] on icon at bounding box center [1295, 341] width 11 height 11
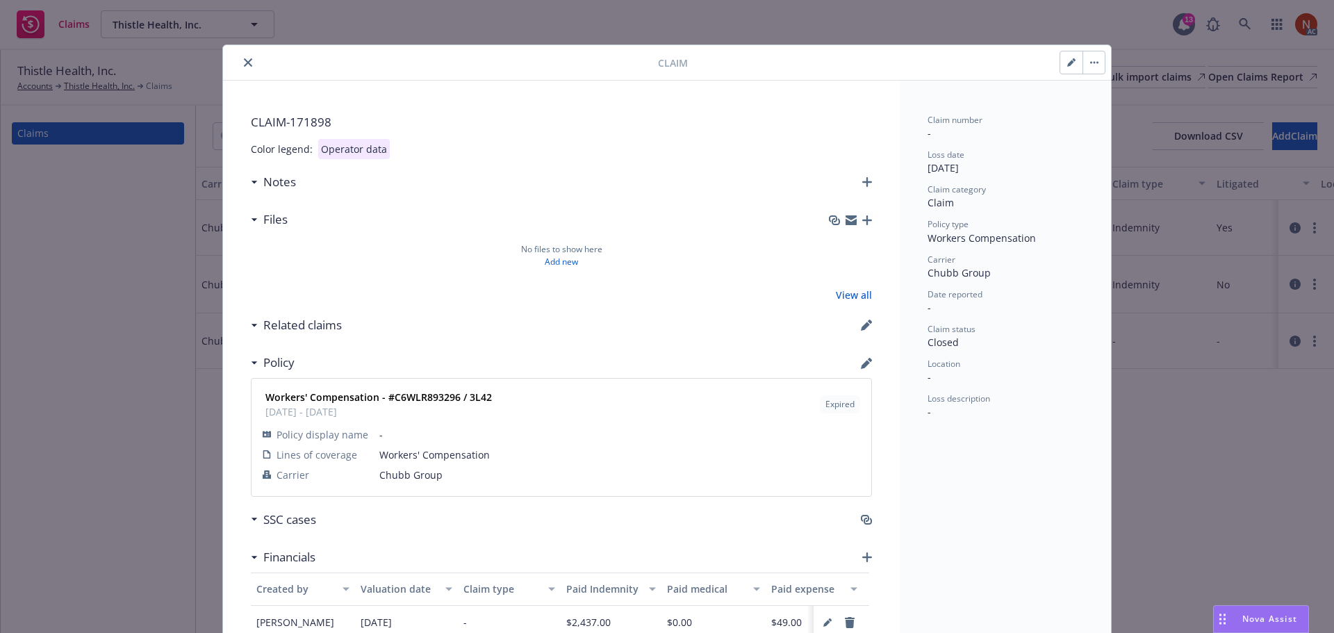
click at [245, 61] on icon "close" at bounding box center [248, 62] width 8 height 8
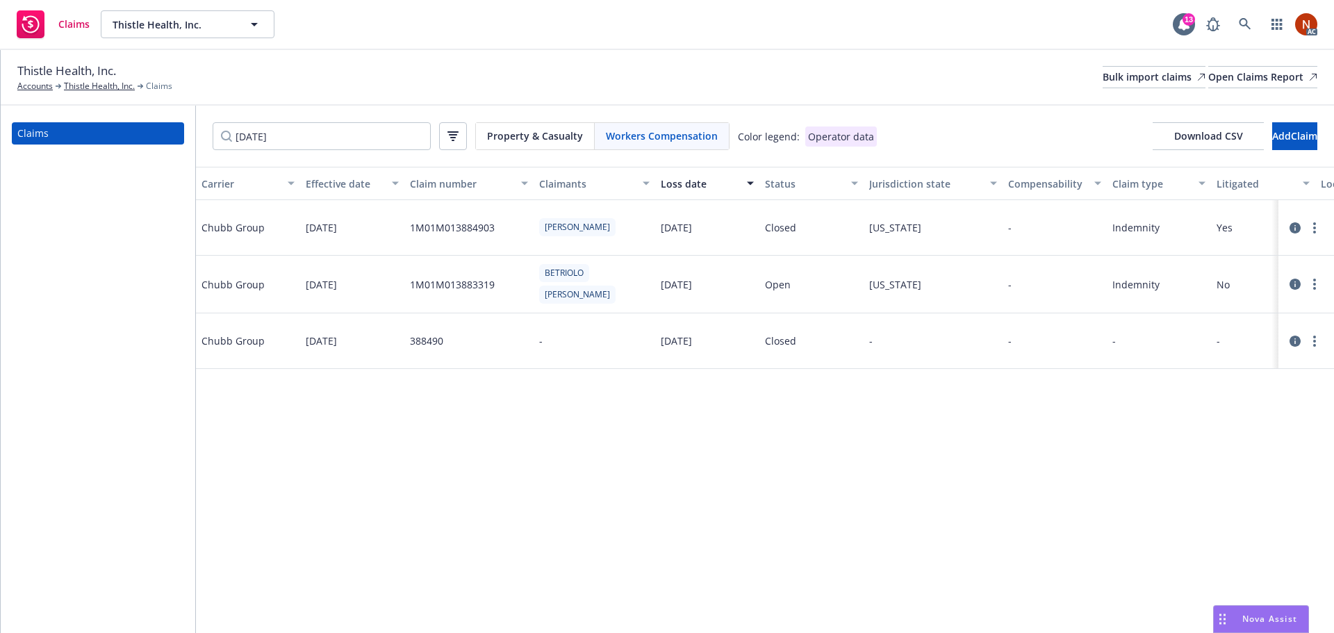
click at [1081, 64] on div "Thistle Health, Inc. Accounts Thistle Health, Inc. Claims Bulk import claims Op…" at bounding box center [667, 77] width 1300 height 31
click at [1103, 67] on link "Bulk import claims" at bounding box center [1154, 77] width 103 height 22
click at [903, 70] on div "Thistle Health, Inc. Accounts Thistle Health, Inc. Claims Bulk import claims Op…" at bounding box center [667, 77] width 1300 height 31
click at [823, 103] on div "Thistle Health, Inc. Accounts Thistle Health, Inc. Claims Bulk import claims Op…" at bounding box center [667, 78] width 1333 height 56
drag, startPoint x: 359, startPoint y: 131, endPoint x: 108, endPoint y: 122, distance: 251.0
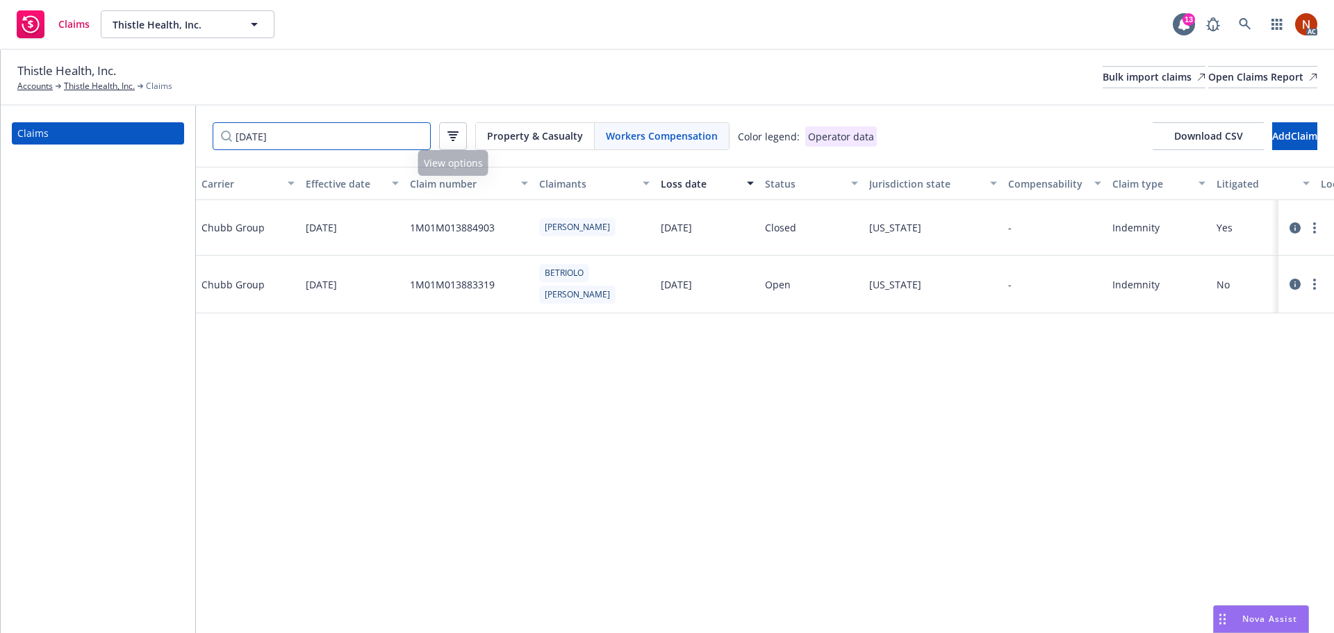
click at [108, 122] on div "Claims 7/13/2024 Property & Casualty Workers Compensation Color legend: Operato…" at bounding box center [667, 369] width 1333 height 527
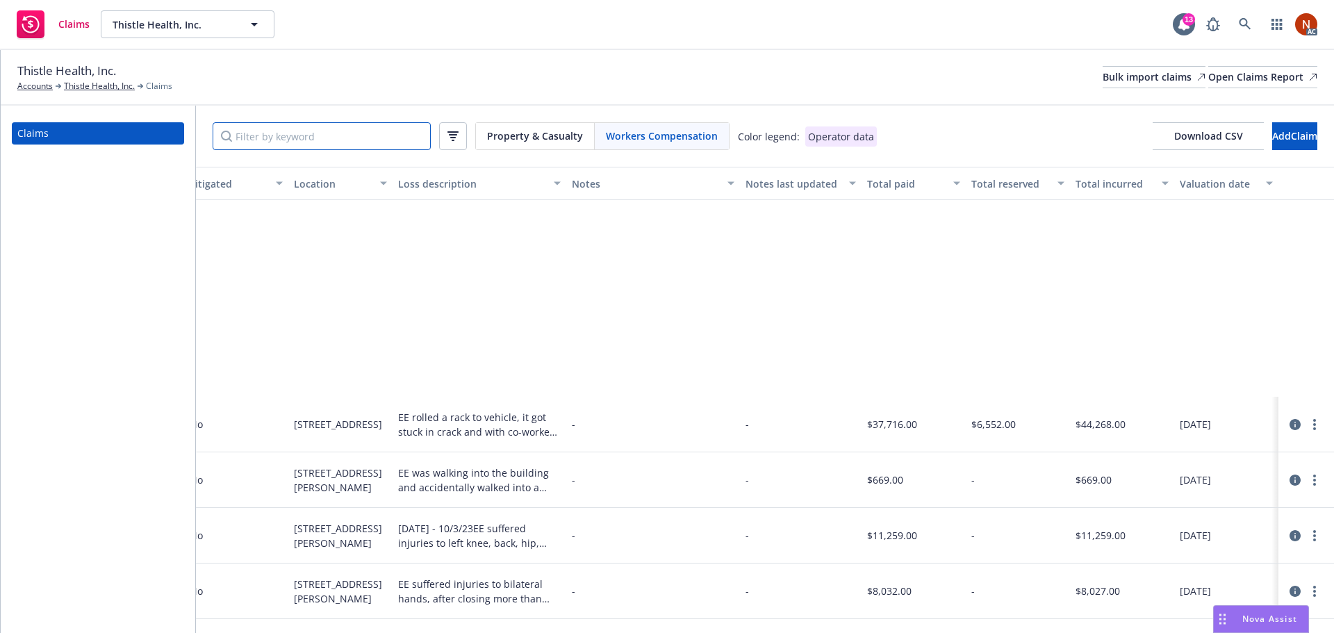
scroll to position [4656, 1037]
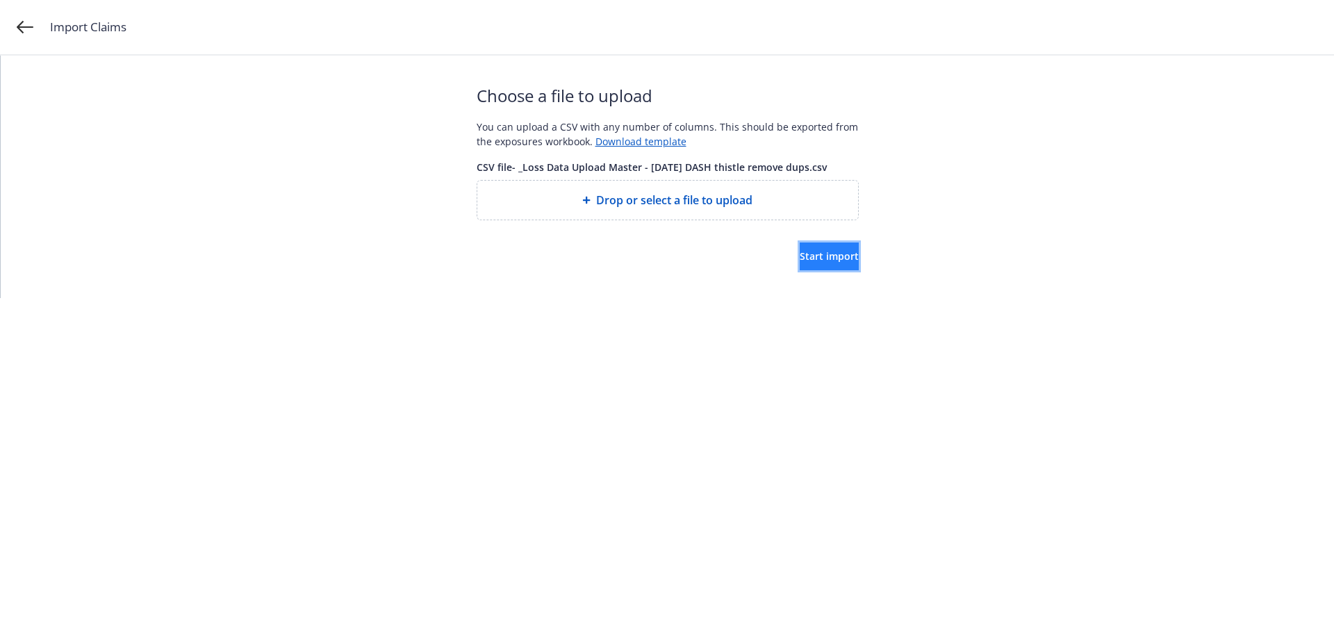
click at [824, 256] on span "Start import" at bounding box center [829, 255] width 59 height 13
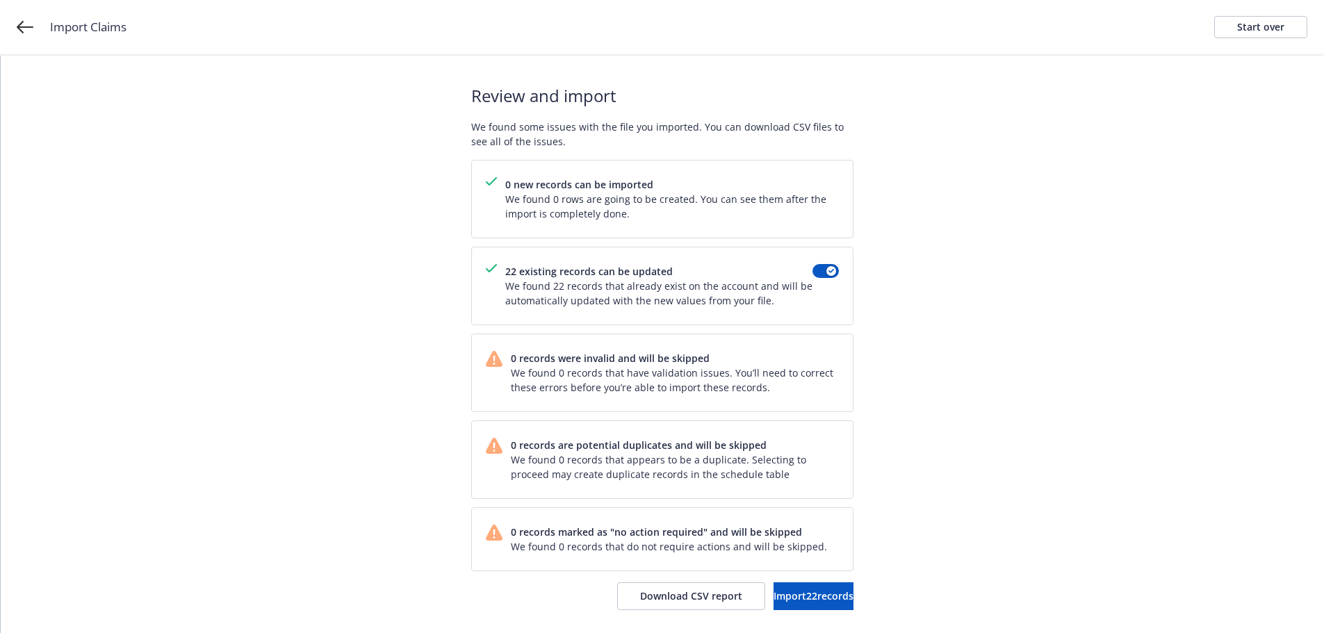
click at [361, 404] on div "Review and import We found some issues with the file you imported. You can down…" at bounding box center [662, 347] width 1323 height 582
click at [970, 413] on div "Review and import We found some issues with the file you imported. You can down…" at bounding box center [662, 347] width 1323 height 582
click at [804, 593] on span "Import 22 records" at bounding box center [813, 595] width 80 height 13
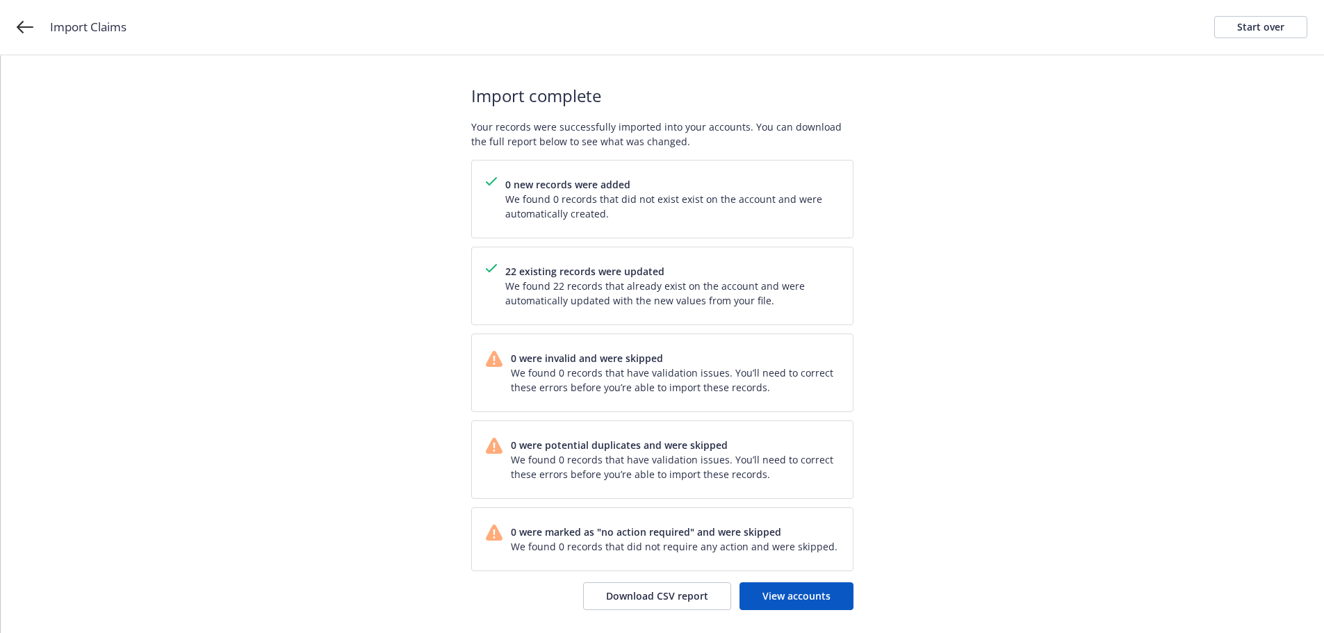
click at [1085, 475] on div "Import complete Your records were successfully imported into your accounts. You…" at bounding box center [662, 347] width 1323 height 582
click at [771, 599] on span "View accounts" at bounding box center [796, 595] width 68 height 13
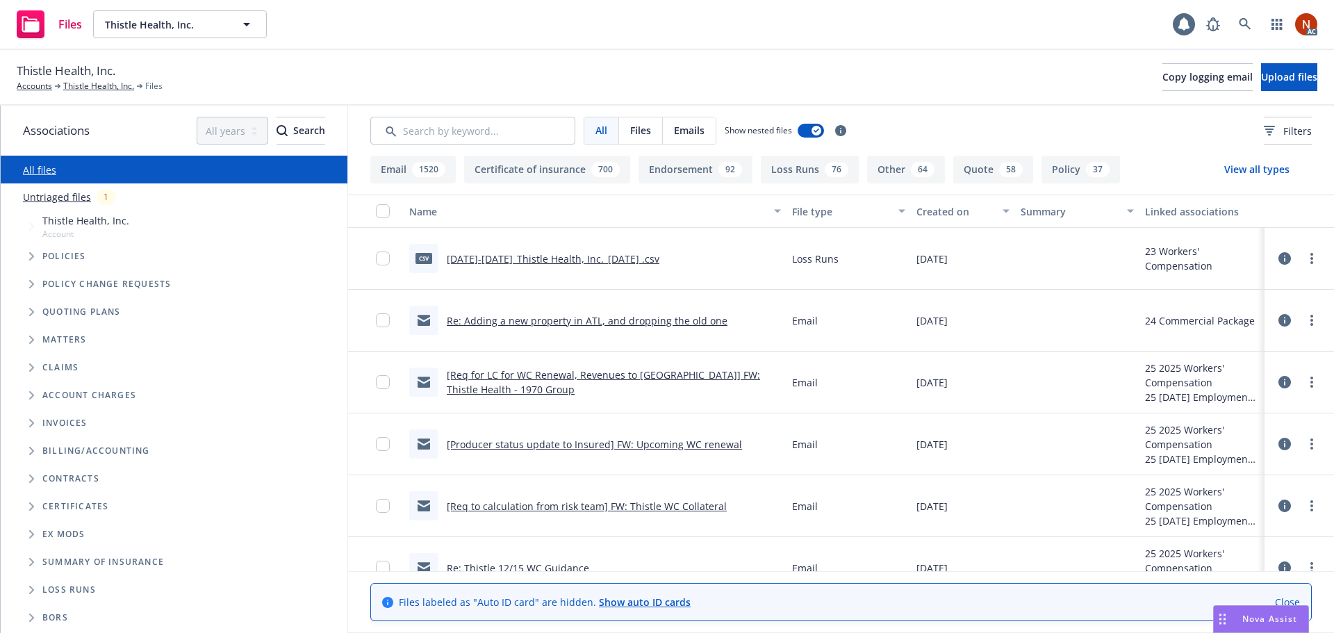
click at [420, 128] on input "Search by keyword..." at bounding box center [472, 131] width 205 height 28
type input "audit"
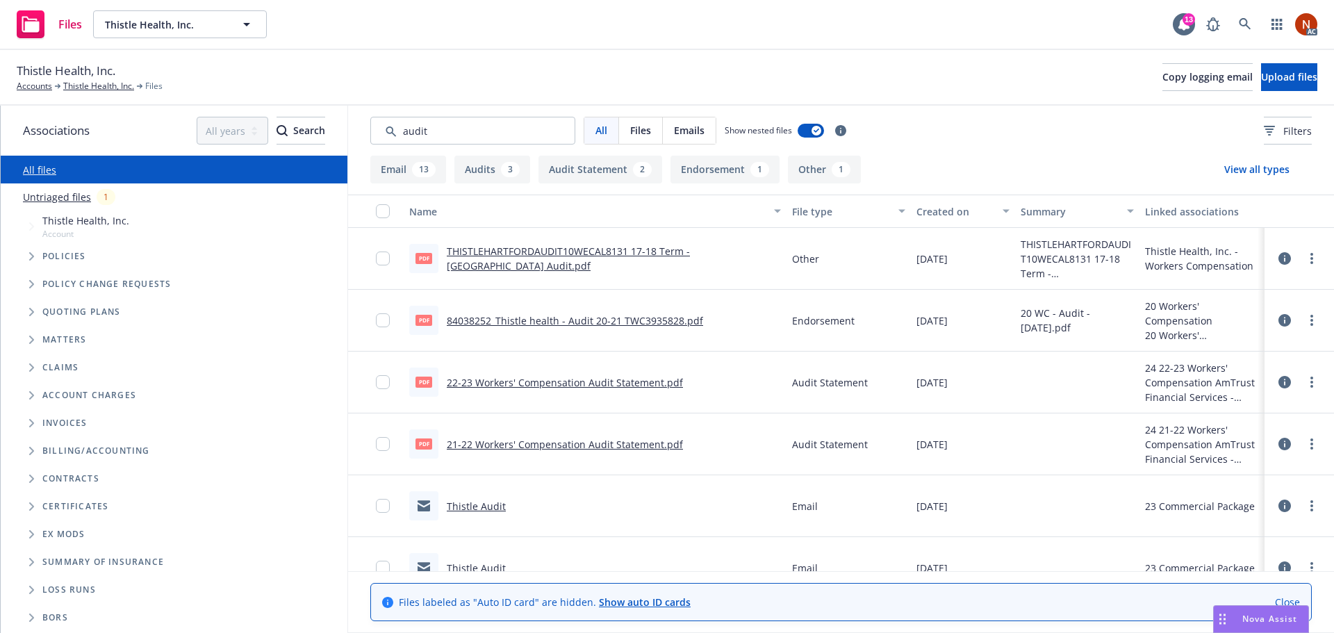
click at [948, 204] on div "Created on" at bounding box center [956, 211] width 78 height 15
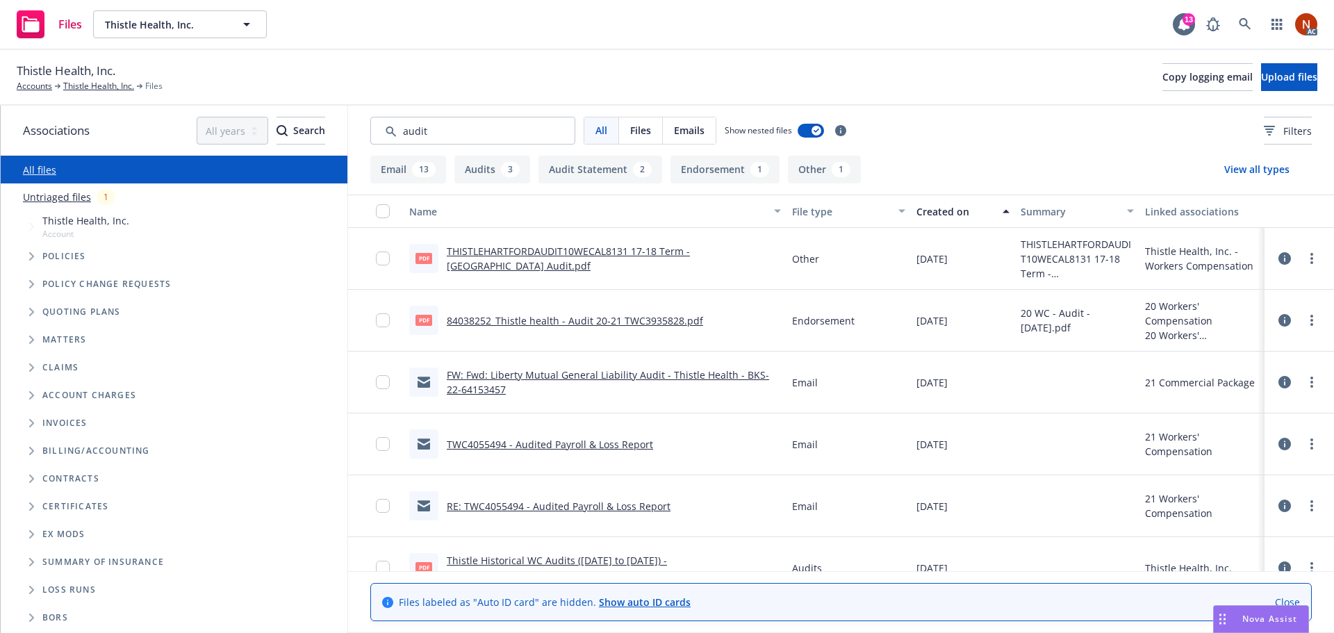
click at [944, 212] on div "Created on" at bounding box center [956, 211] width 78 height 15
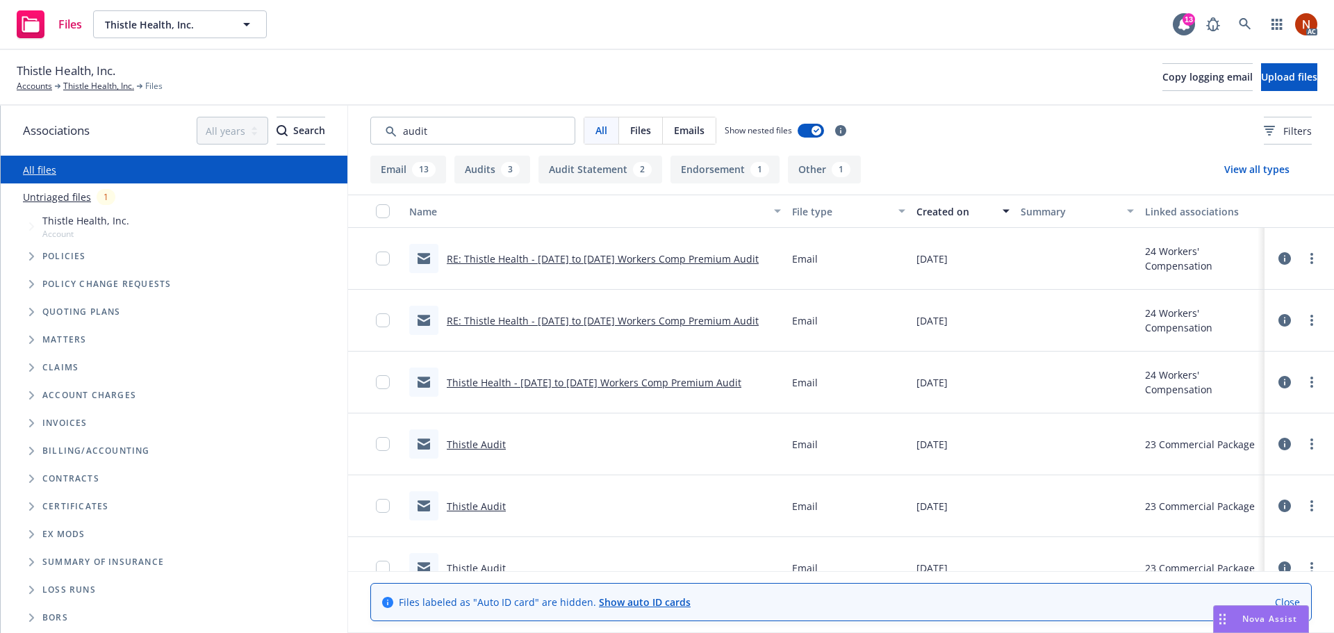
click at [701, 252] on link "RE: Thistle Health - 12/15/2023 to 12/15/2024 Workers Comp Premium Audit" at bounding box center [603, 258] width 312 height 13
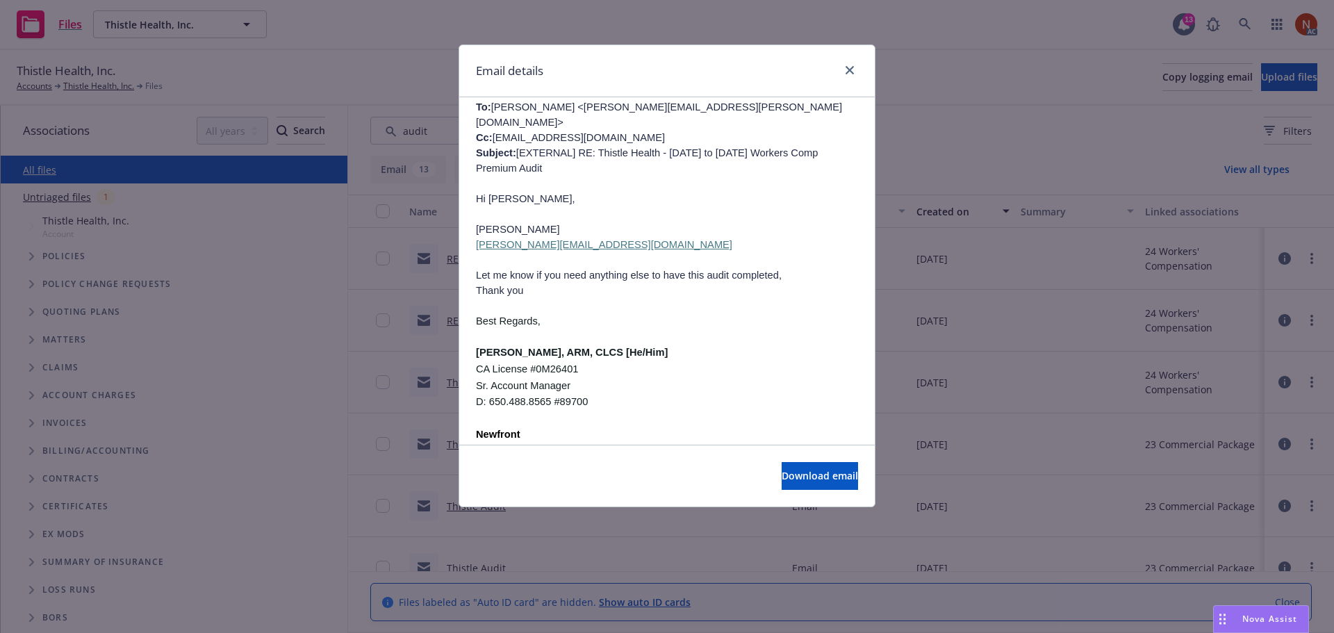
scroll to position [556, 0]
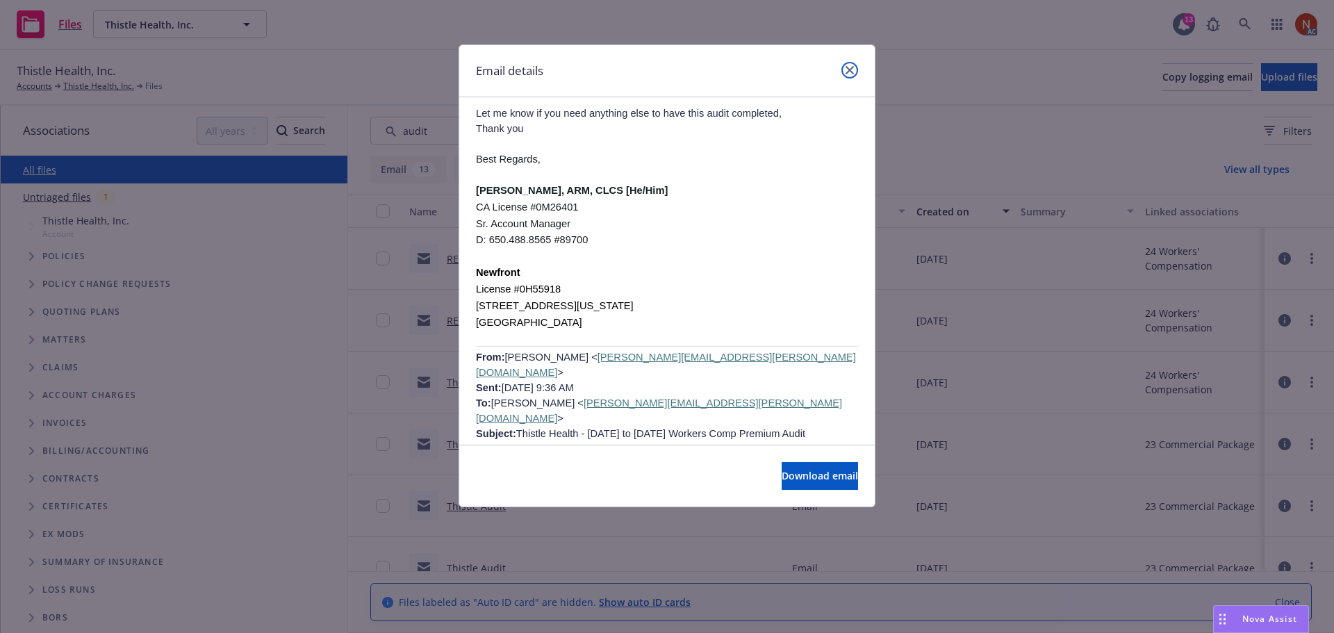
drag, startPoint x: 852, startPoint y: 74, endPoint x: 873, endPoint y: 80, distance: 21.6
click at [853, 77] on link "close" at bounding box center [850, 70] width 17 height 17
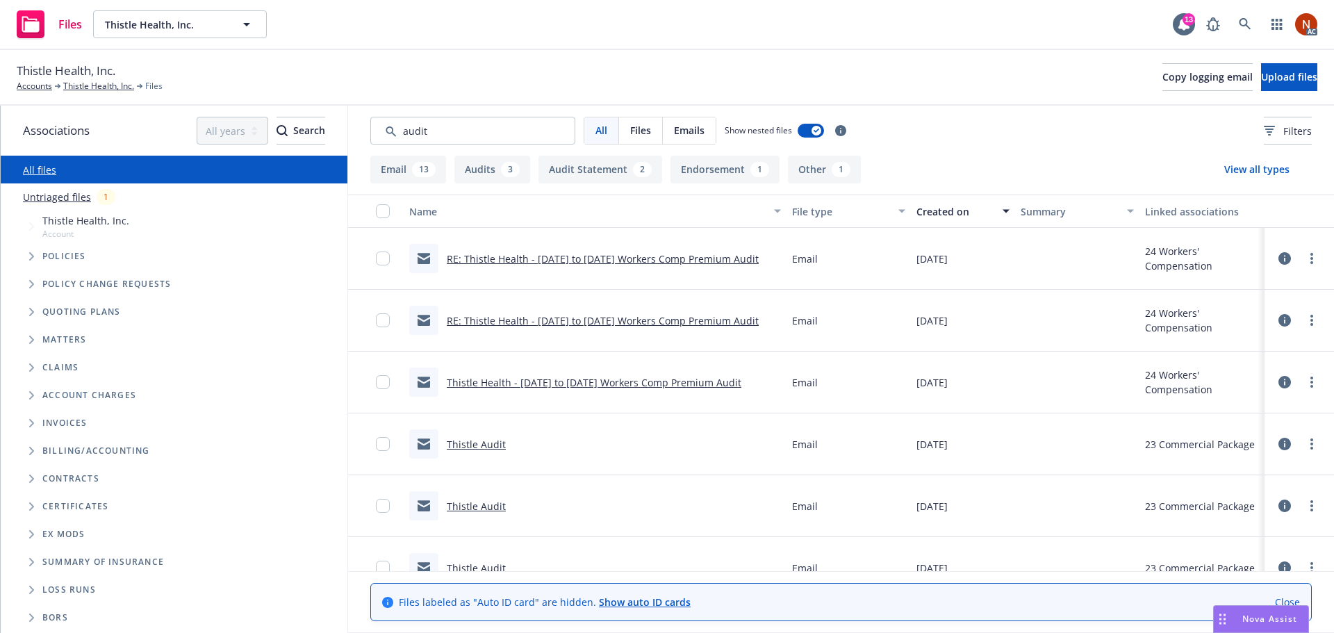
click at [960, 222] on button "Created on" at bounding box center [963, 211] width 104 height 33
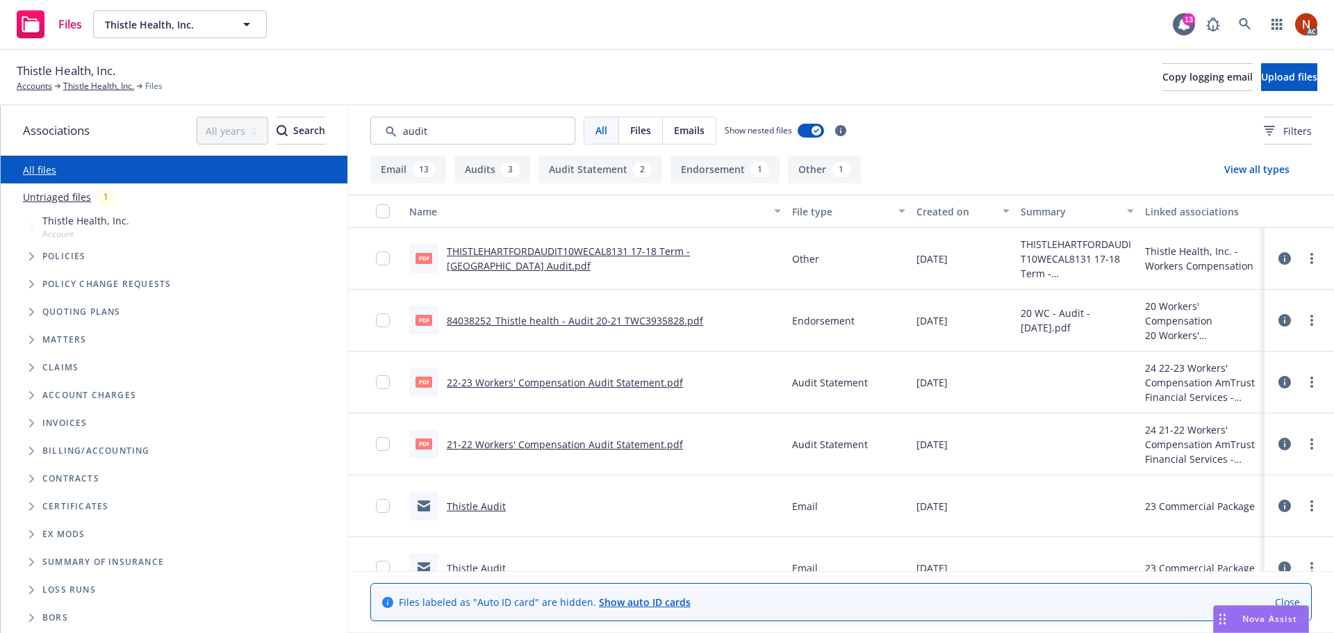
click at [950, 215] on div "Created on" at bounding box center [956, 211] width 78 height 15
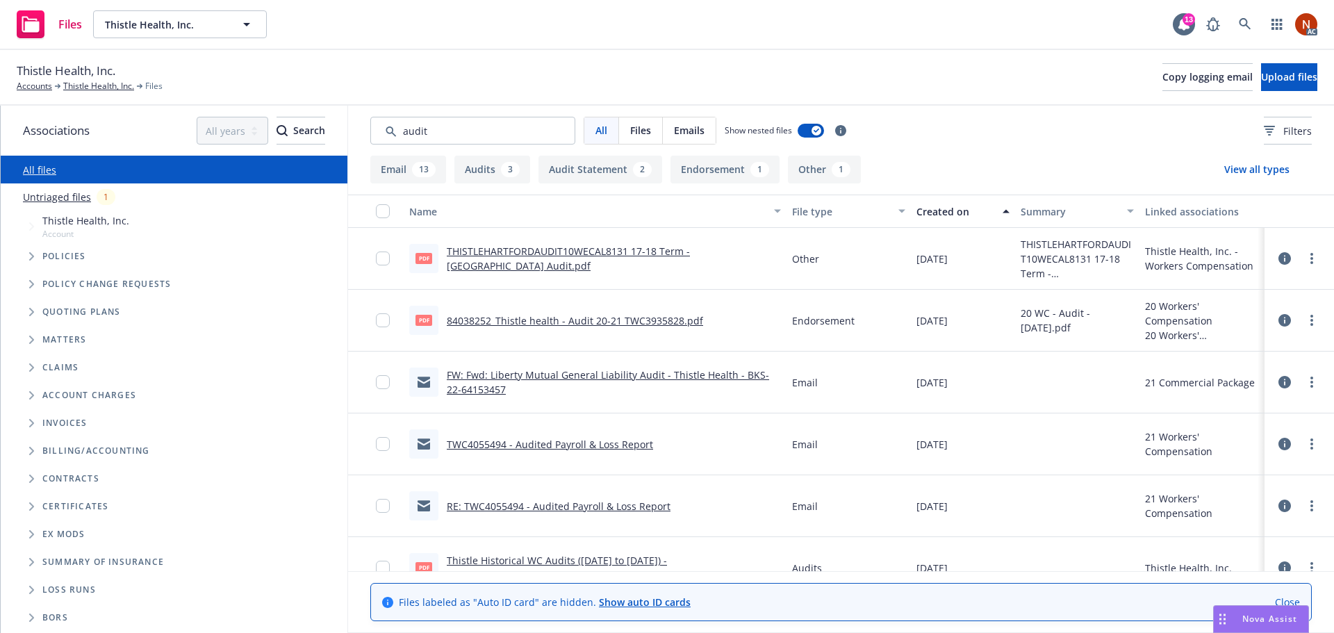
click at [933, 214] on div "Created on" at bounding box center [956, 211] width 78 height 15
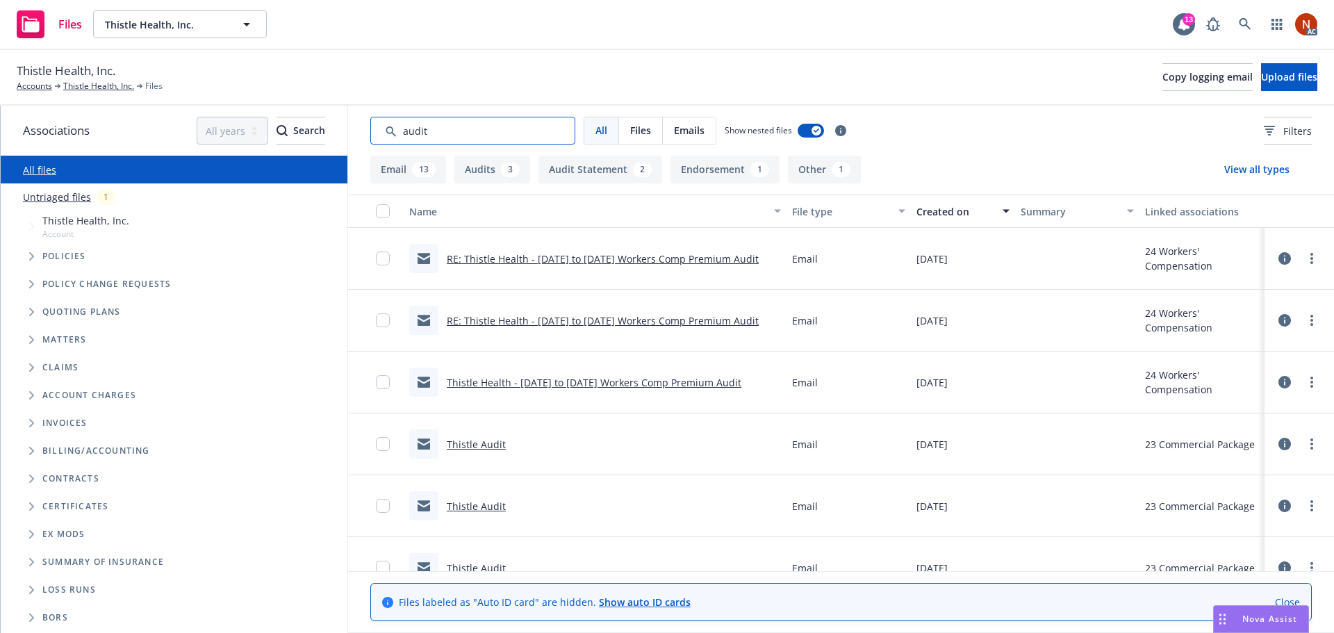
drag, startPoint x: 392, startPoint y: 131, endPoint x: 339, endPoint y: 129, distance: 52.8
click at [339, 129] on div "Associations All years 2027 2026 2025 2024 2023 2022 2021 2020 2019 2018 2017 2…" at bounding box center [667, 369] width 1333 height 527
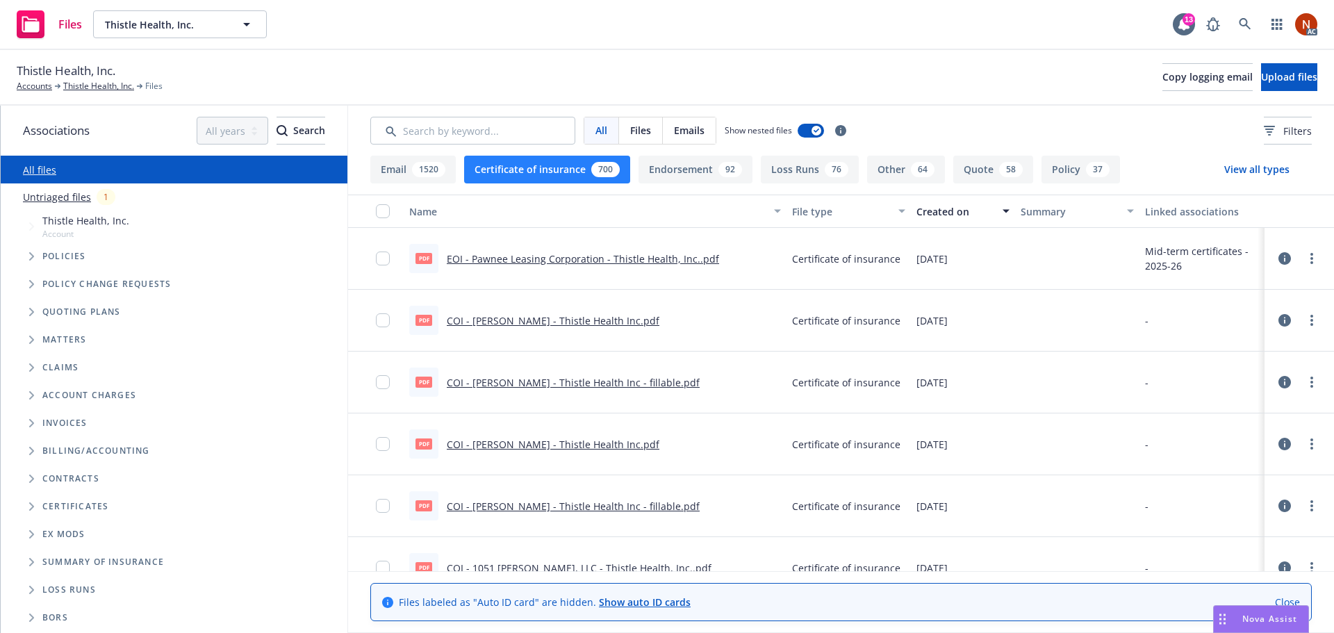
drag, startPoint x: 537, startPoint y: 174, endPoint x: 589, endPoint y: 172, distance: 51.5
click at [539, 174] on button "Certificate of insurance 700" at bounding box center [547, 170] width 166 height 28
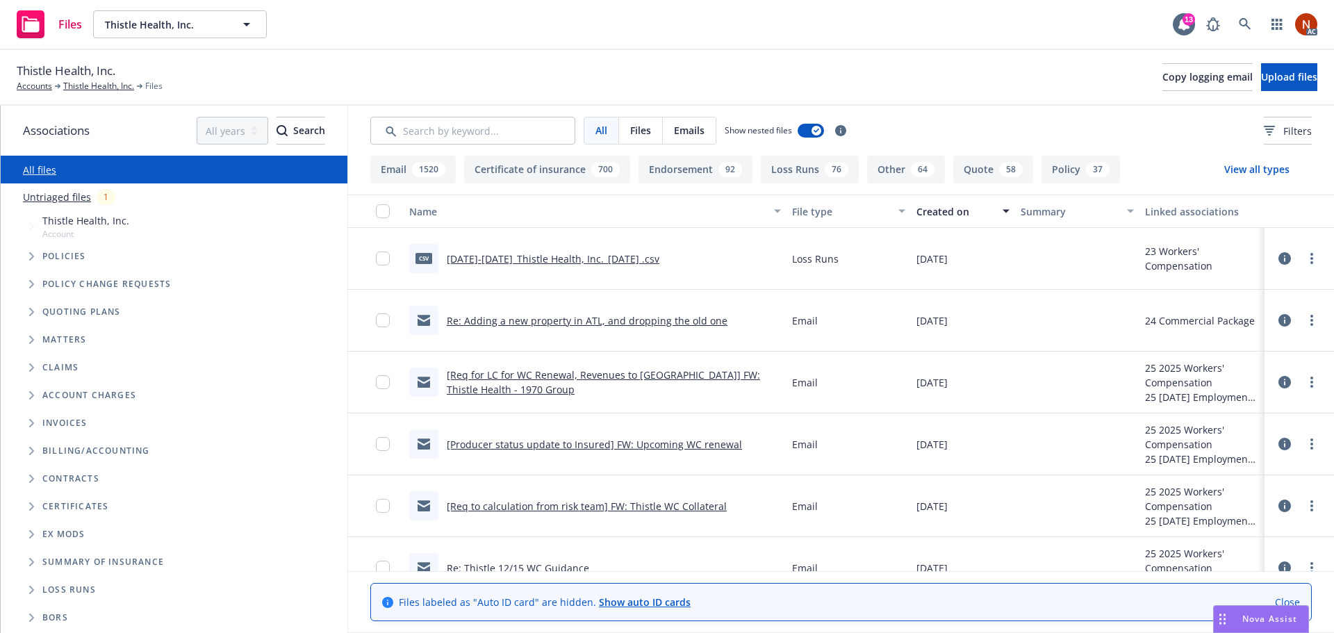
click at [1249, 163] on button "View all types" at bounding box center [1257, 170] width 110 height 28
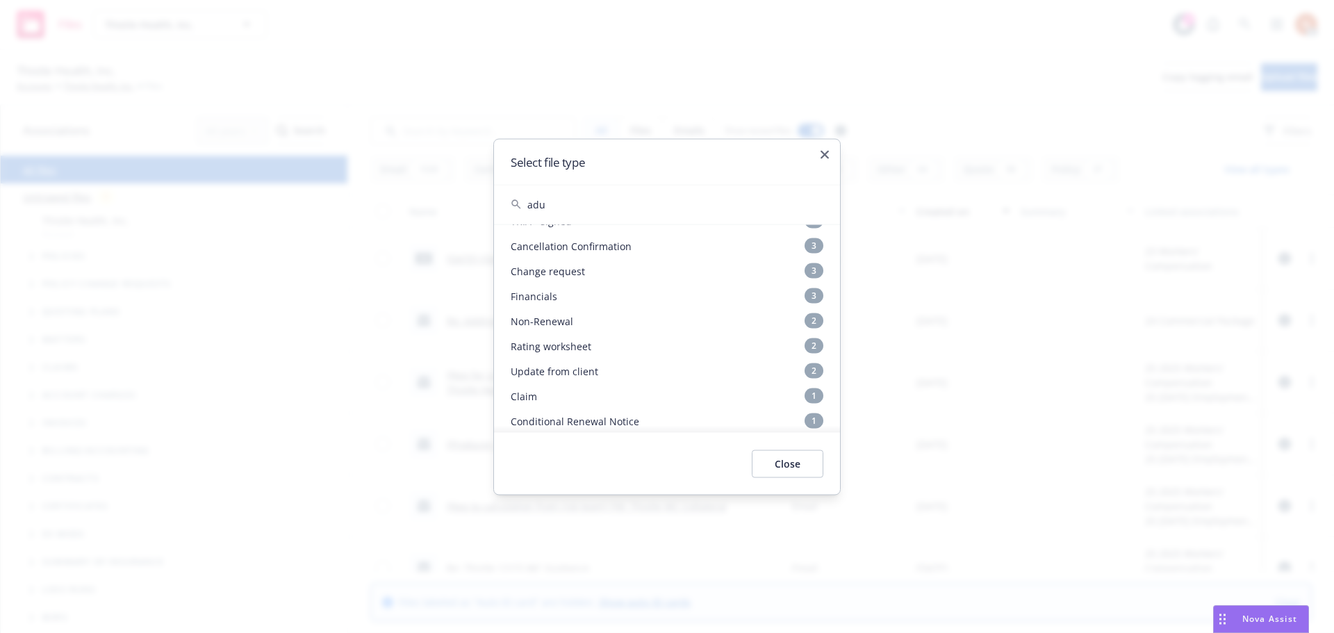
scroll to position [72, 0]
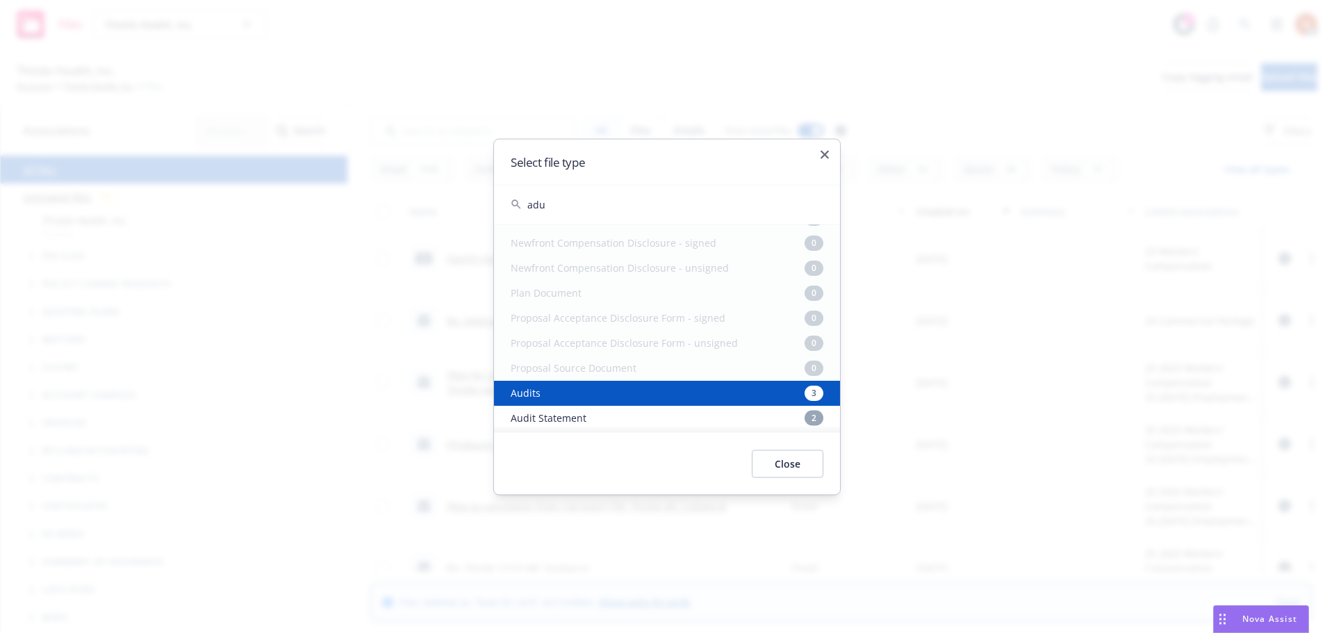
type input "adu"
click at [576, 395] on div "Audits 3" at bounding box center [667, 392] width 346 height 25
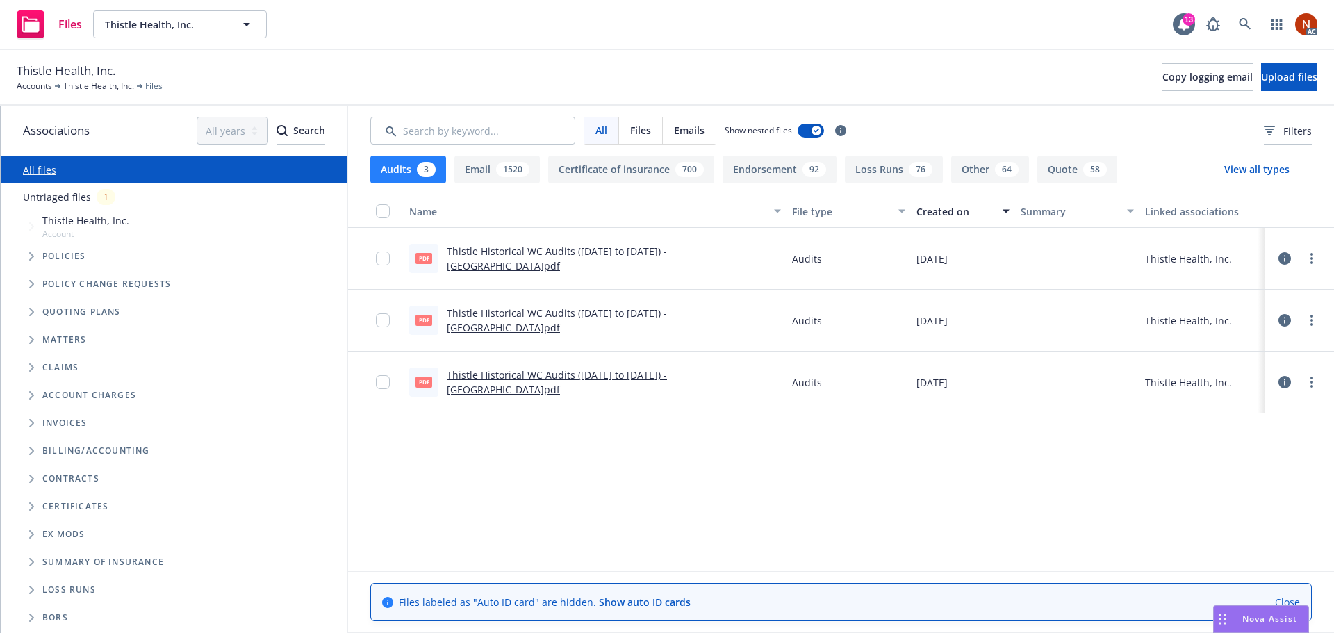
click at [1261, 168] on button "View all types" at bounding box center [1257, 170] width 110 height 28
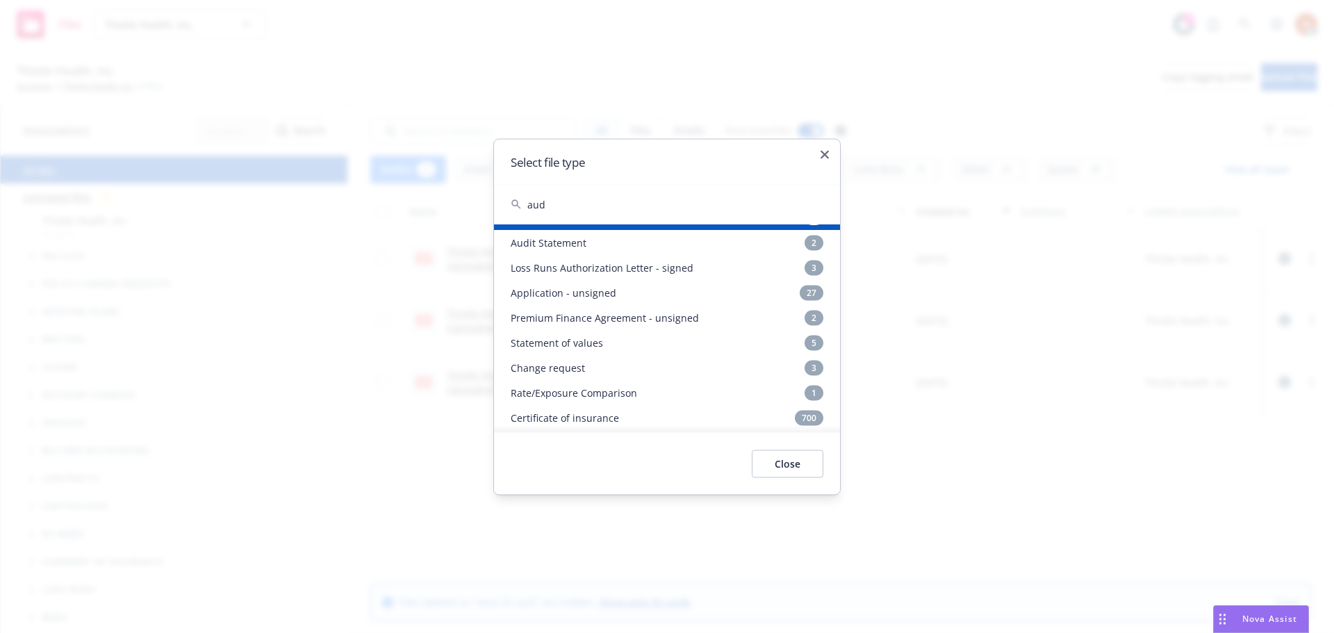
scroll to position [297, 0]
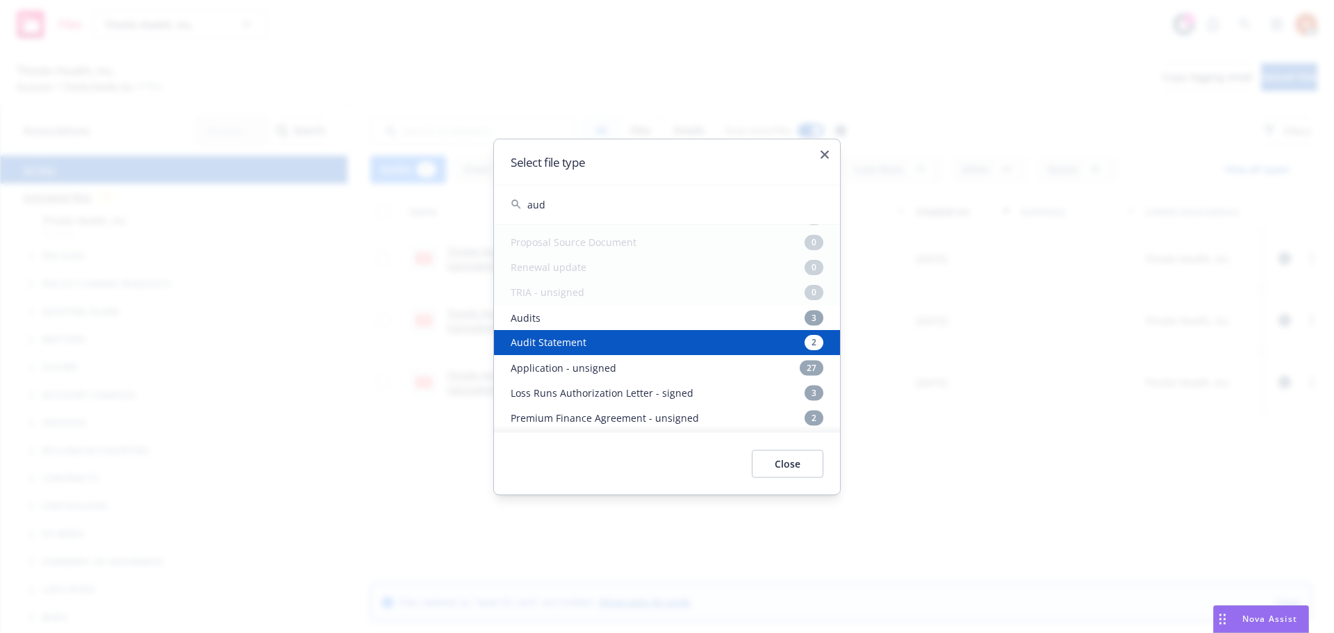
type input "aud"
click at [628, 345] on div "Audit Statement 2" at bounding box center [667, 342] width 346 height 25
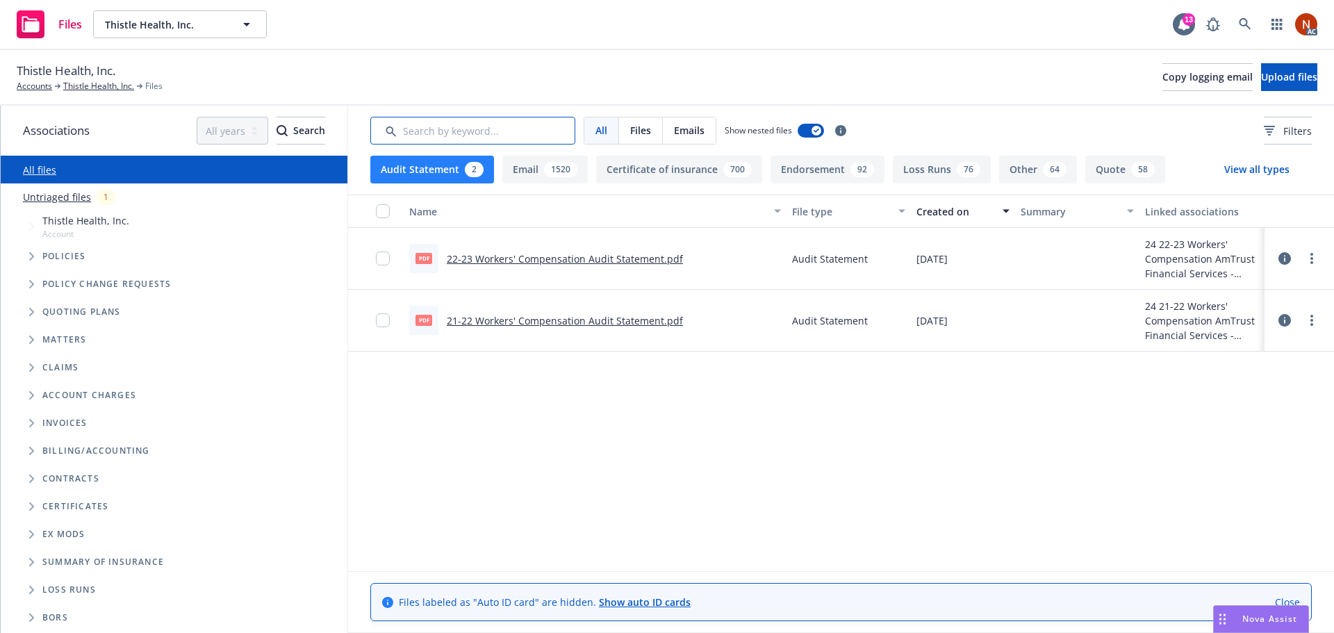
click at [490, 125] on input "Search by keyword..." at bounding box center [472, 131] width 205 height 28
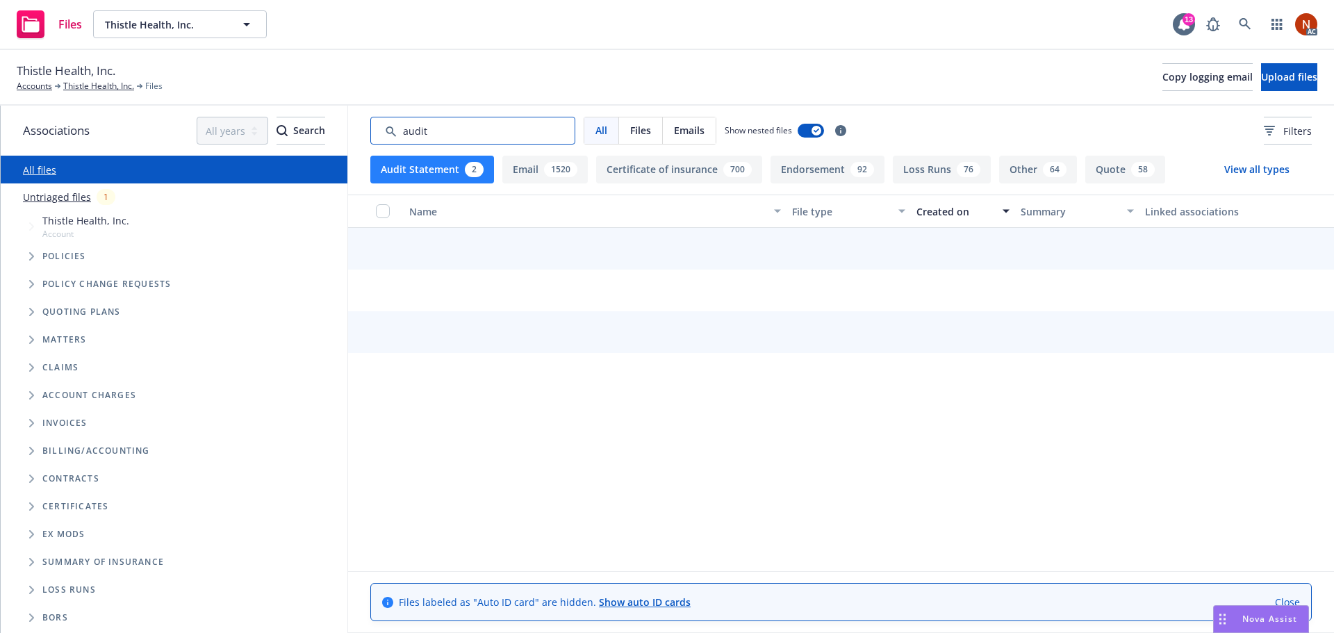
type input "audit"
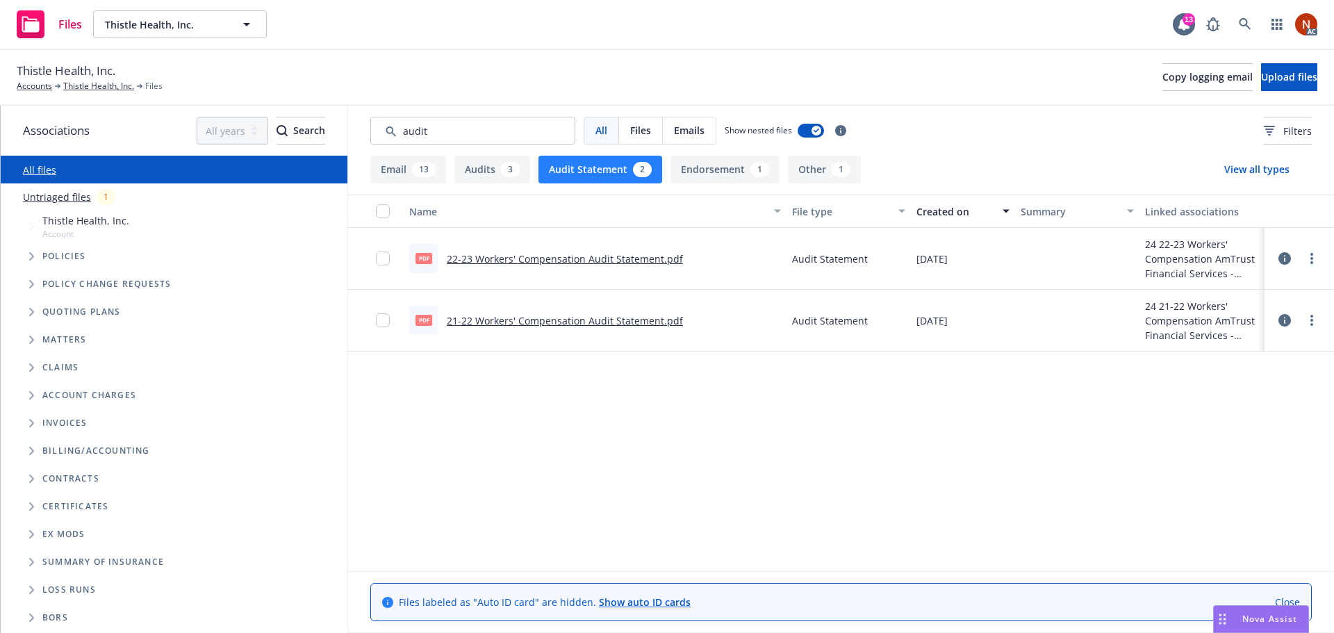
click at [605, 156] on button "Audit Statement 2" at bounding box center [601, 170] width 124 height 28
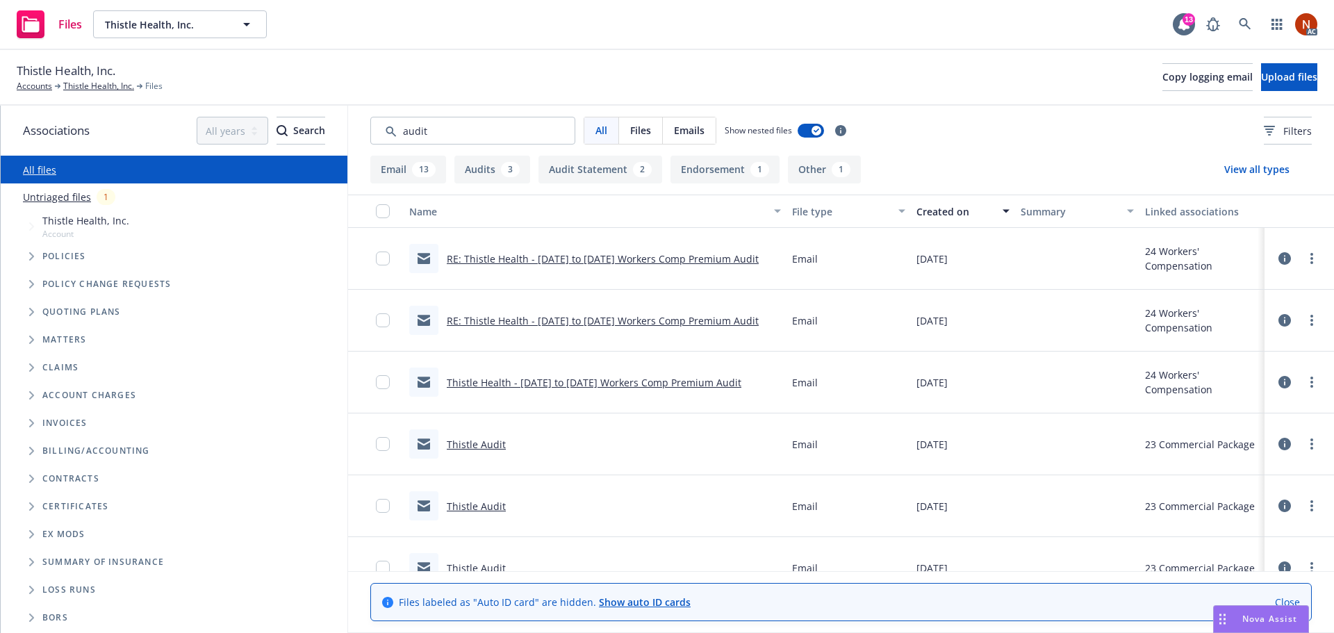
click at [1231, 174] on button "View all types" at bounding box center [1257, 170] width 110 height 28
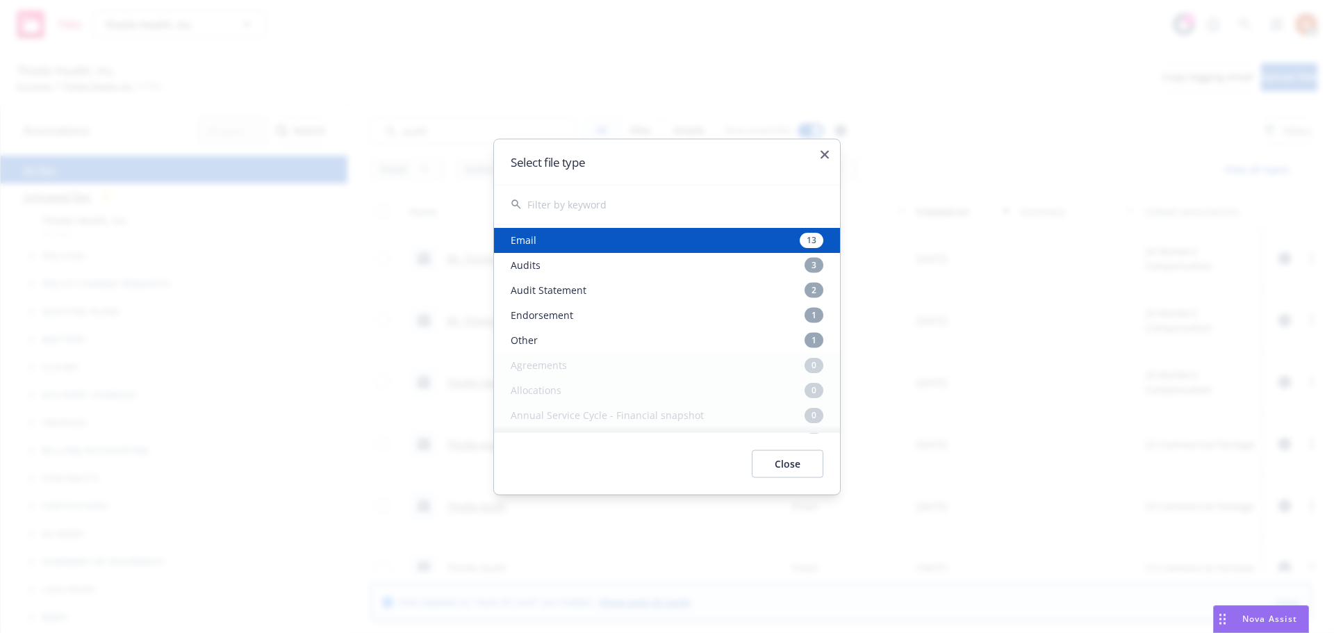
click at [814, 157] on h2 "Select file type" at bounding box center [667, 162] width 313 height 12
click at [820, 151] on div "Select file type" at bounding box center [667, 161] width 346 height 45
click at [827, 158] on div "Select file type" at bounding box center [667, 161] width 346 height 45
click at [823, 151] on icon "button" at bounding box center [825, 154] width 8 height 8
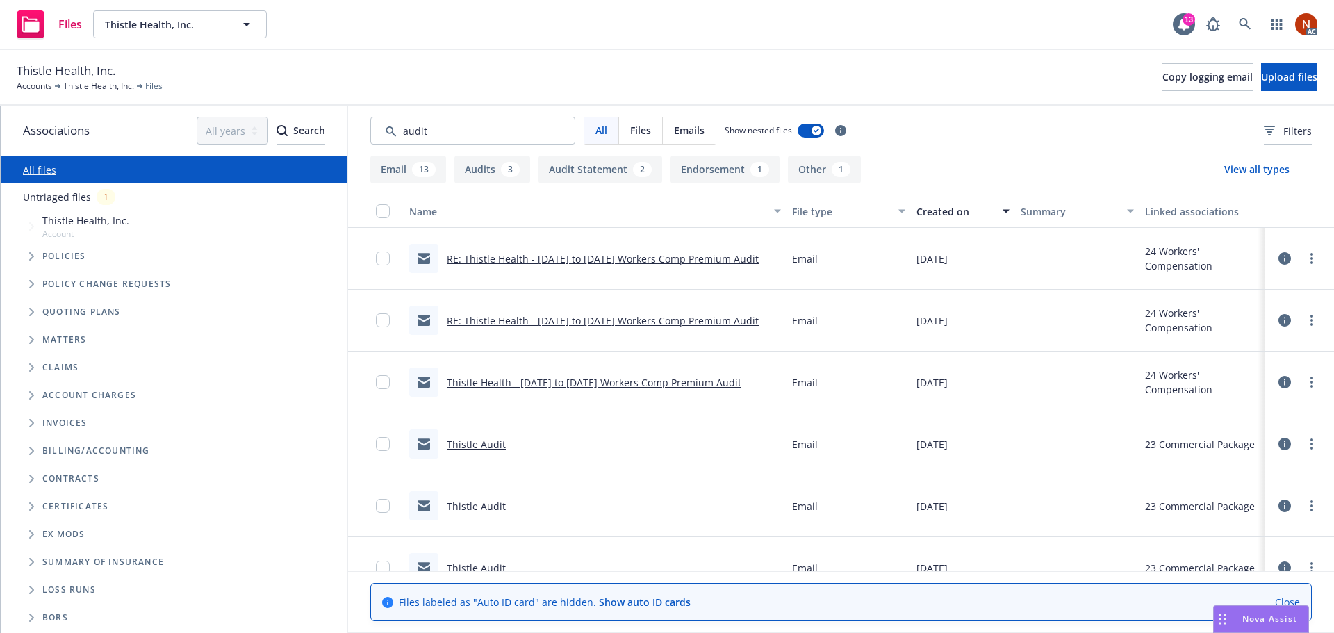
drag, startPoint x: 957, startPoint y: 151, endPoint x: 974, endPoint y: 192, distance: 44.5
click at [959, 151] on div "All Files Emails Show nested files Filters" at bounding box center [841, 131] width 986 height 50
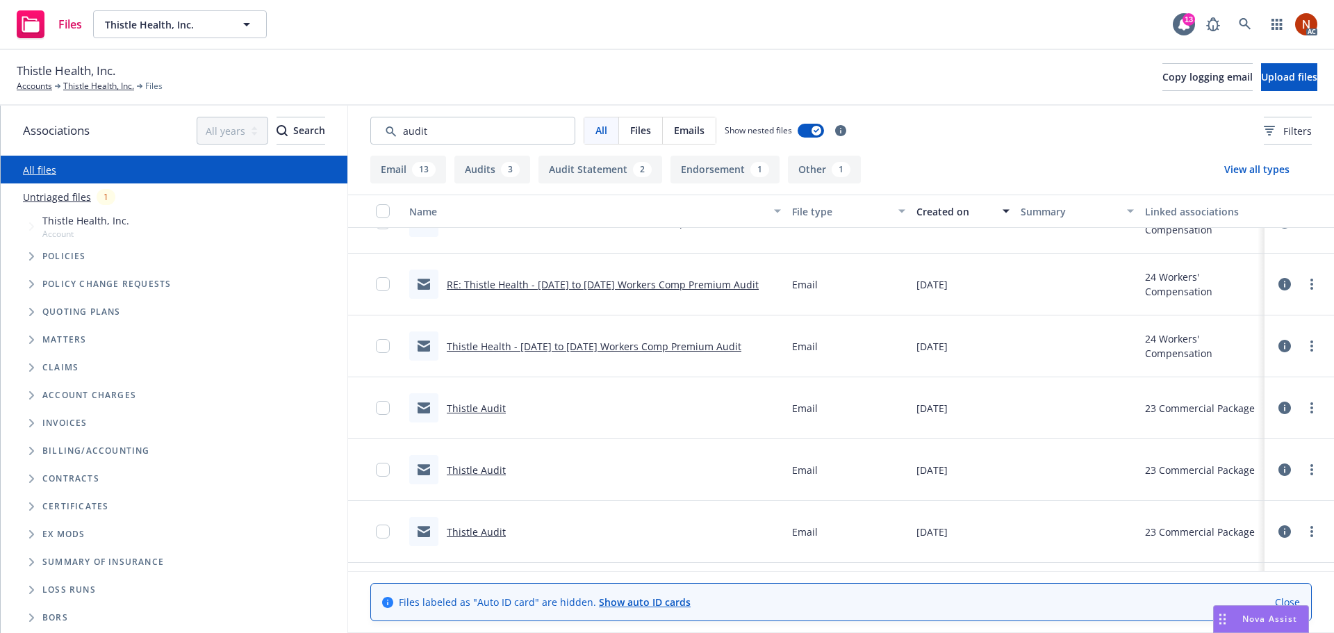
scroll to position [69, 0]
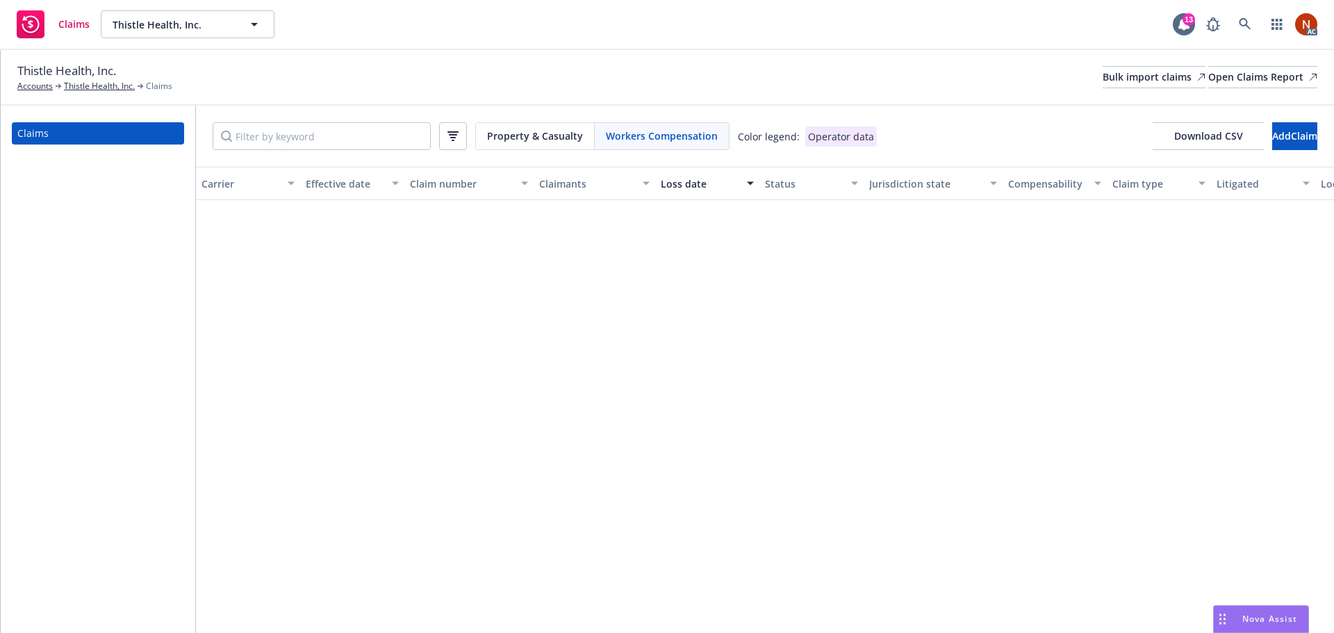
scroll to position [4656, 1037]
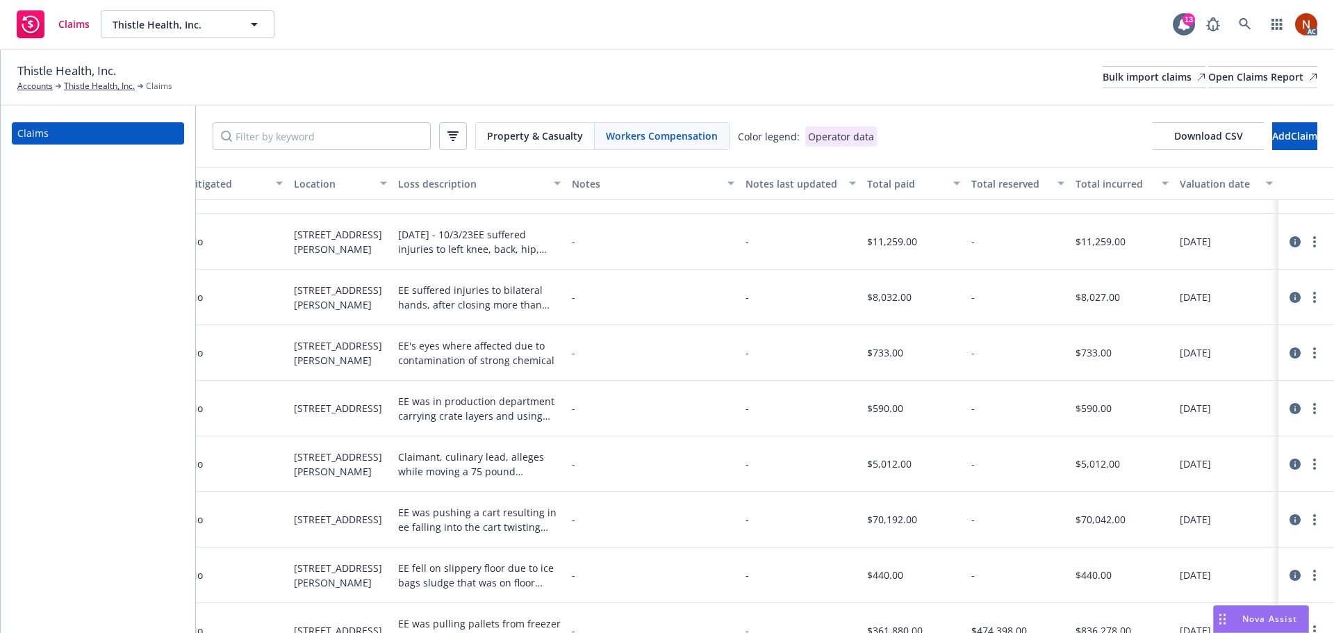
click at [543, 150] on div "Property & Casualty Workers Compensation Color legend: Operator data Download C…" at bounding box center [765, 136] width 1138 height 61
click at [555, 144] on div "Property & Casualty" at bounding box center [535, 136] width 119 height 26
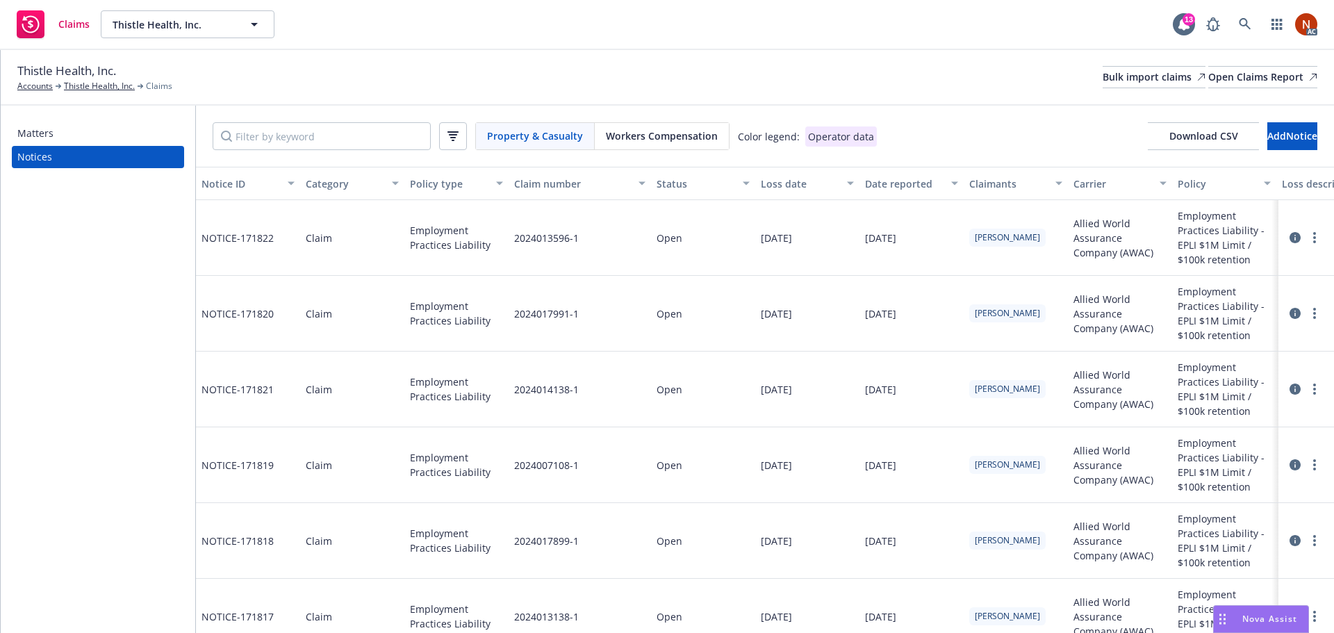
click at [648, 139] on span "Workers Compensation" at bounding box center [662, 136] width 112 height 15
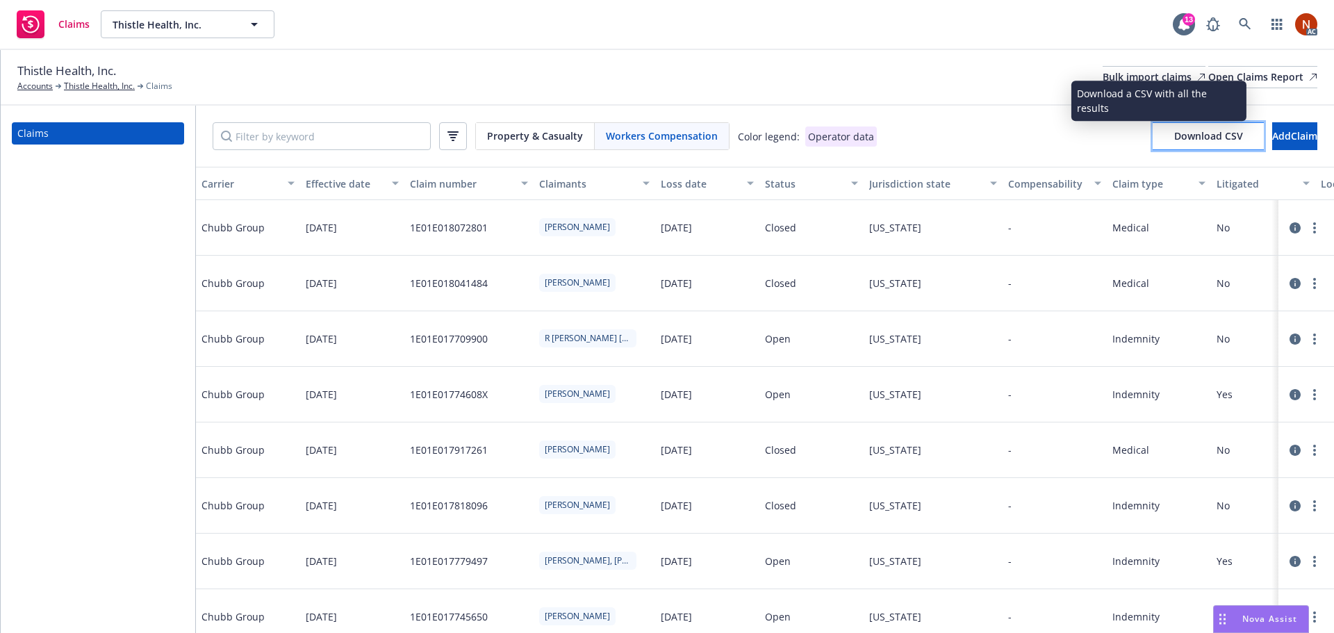
click at [1179, 139] on span "Download CSV" at bounding box center [1208, 135] width 69 height 13
click at [1185, 144] on button "Download CSV" at bounding box center [1208, 136] width 111 height 28
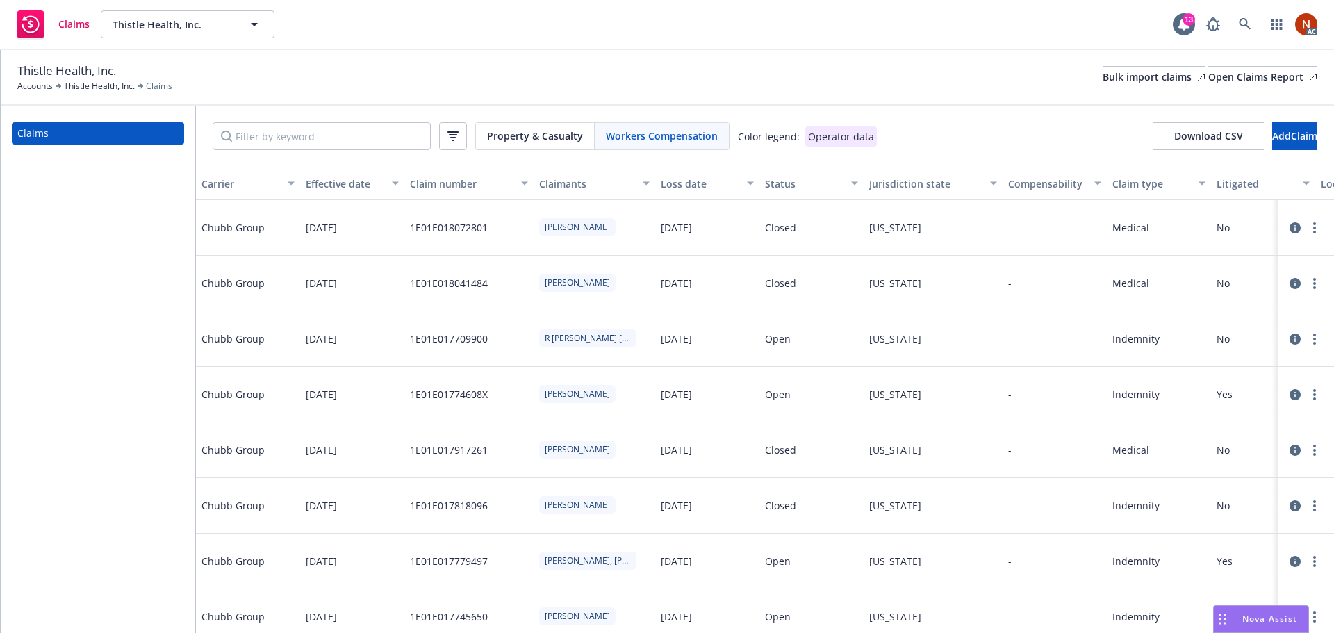
click at [505, 129] on span "Property & Casualty" at bounding box center [535, 136] width 96 height 15
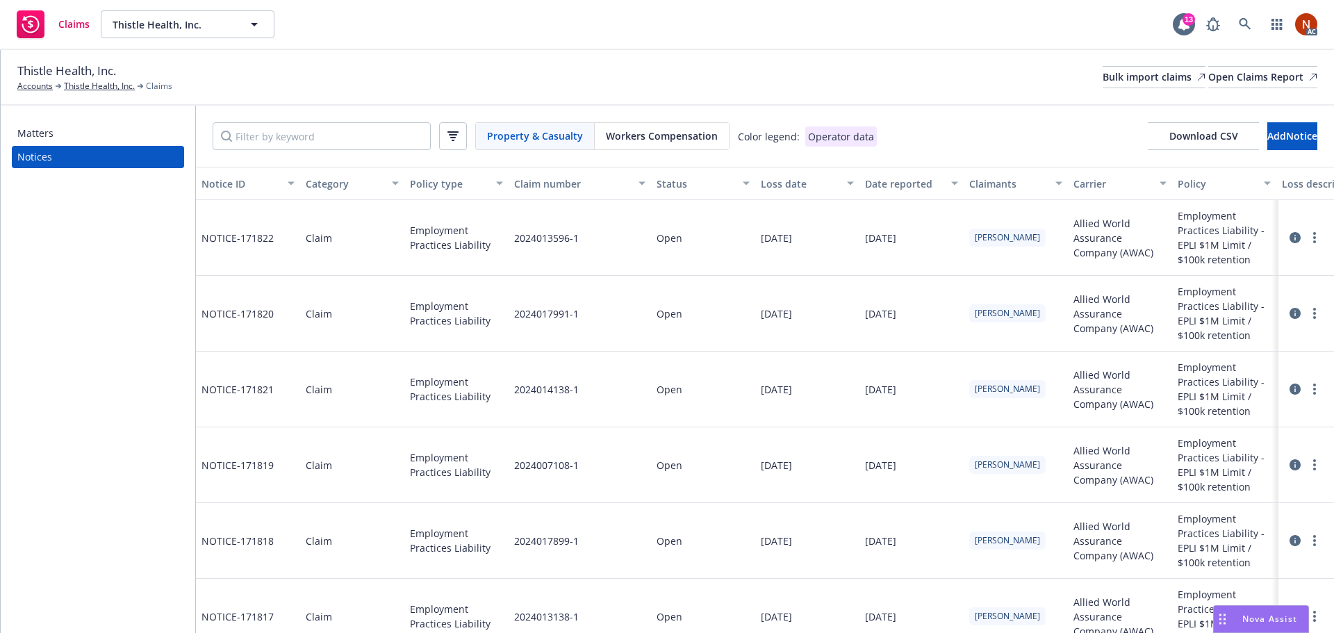
click at [630, 124] on div "Workers Compensation" at bounding box center [662, 136] width 134 height 26
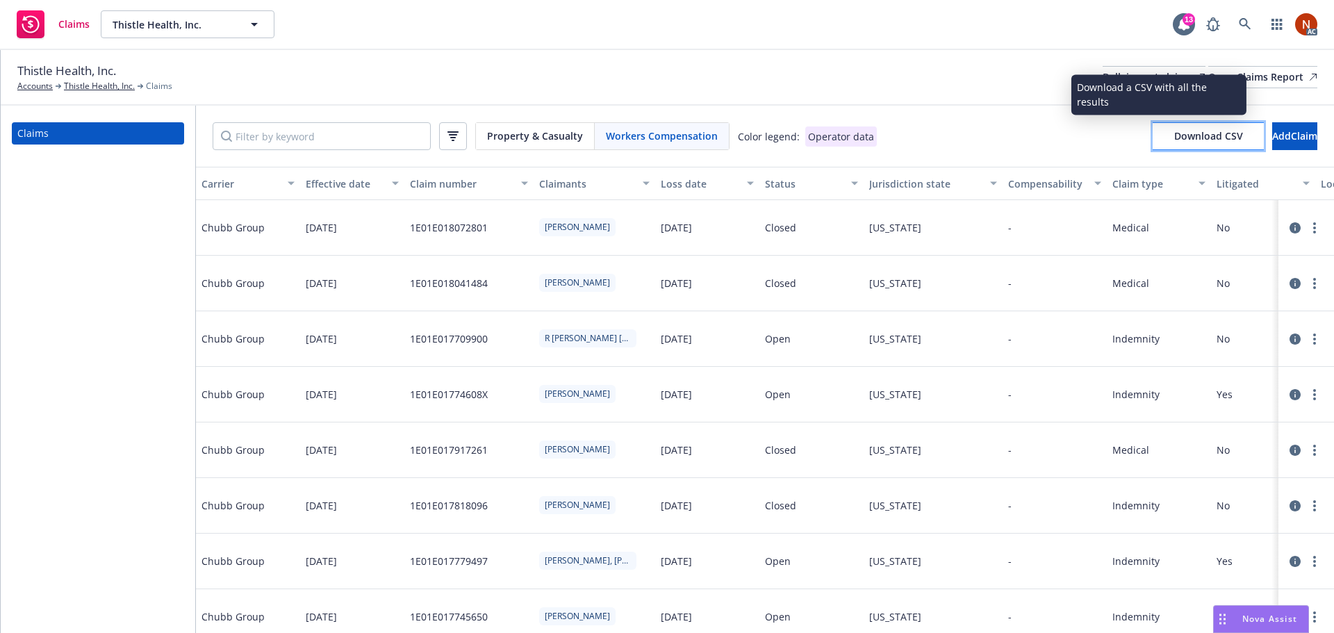
click at [1160, 142] on button "Download CSV" at bounding box center [1208, 136] width 111 height 28
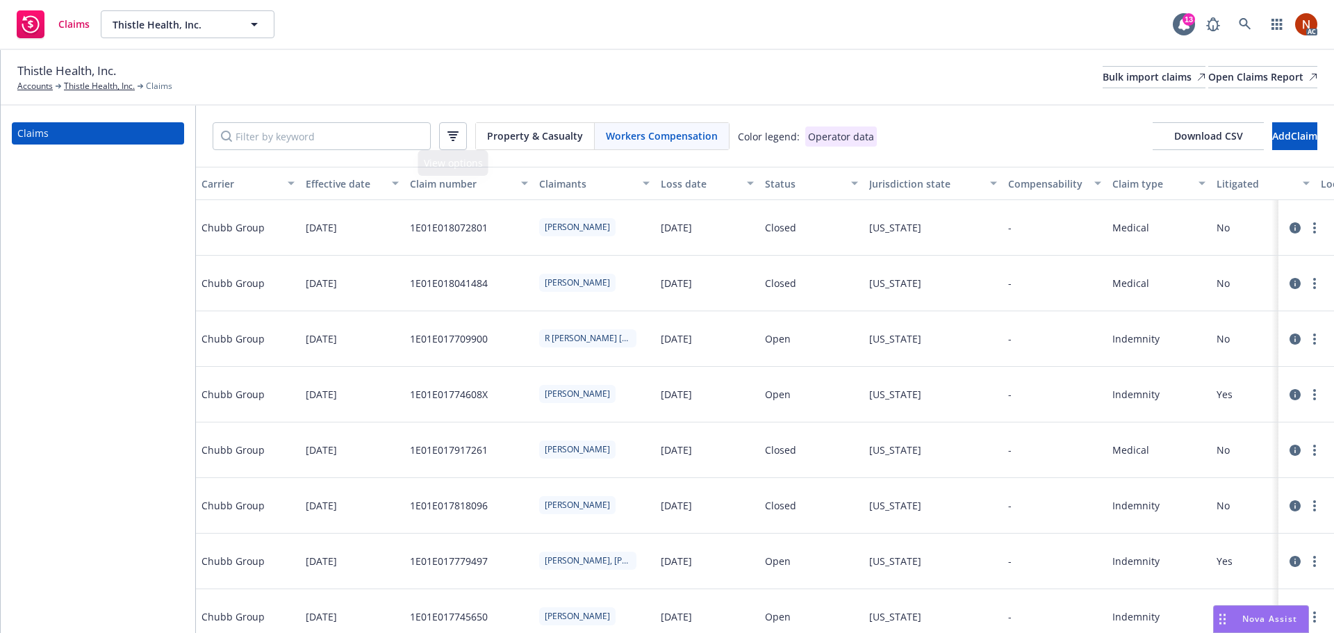
click at [502, 131] on span "Property & Casualty" at bounding box center [535, 136] width 96 height 15
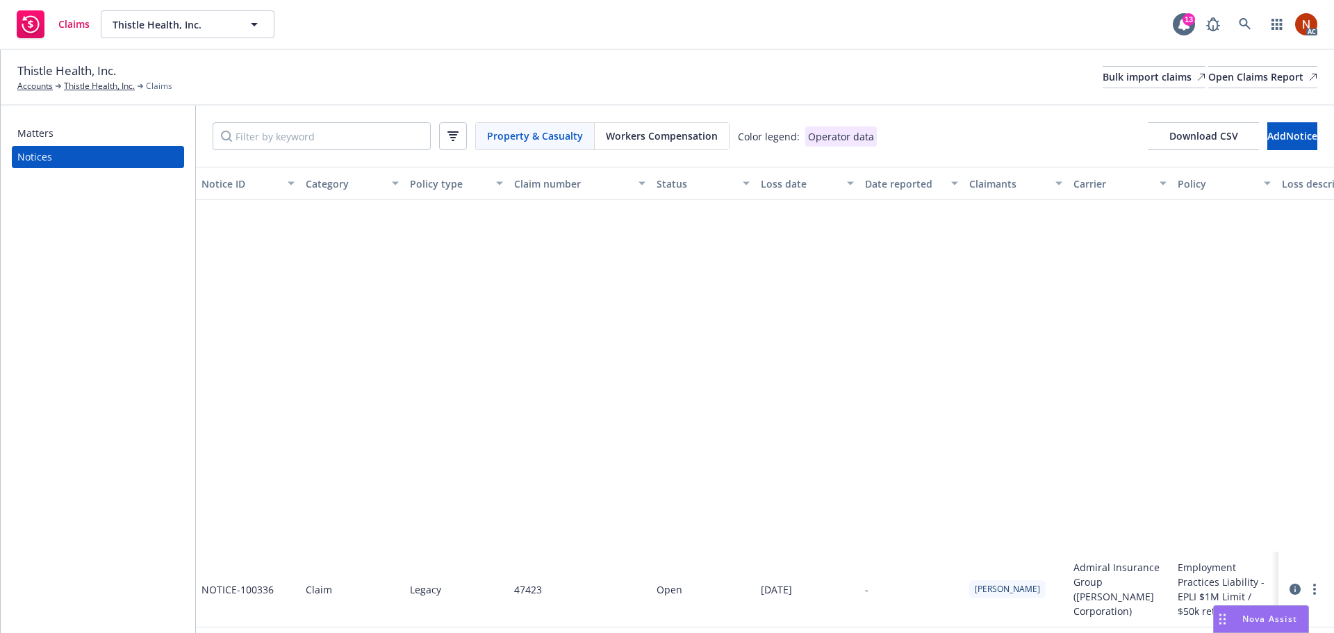
scroll to position [2293, 0]
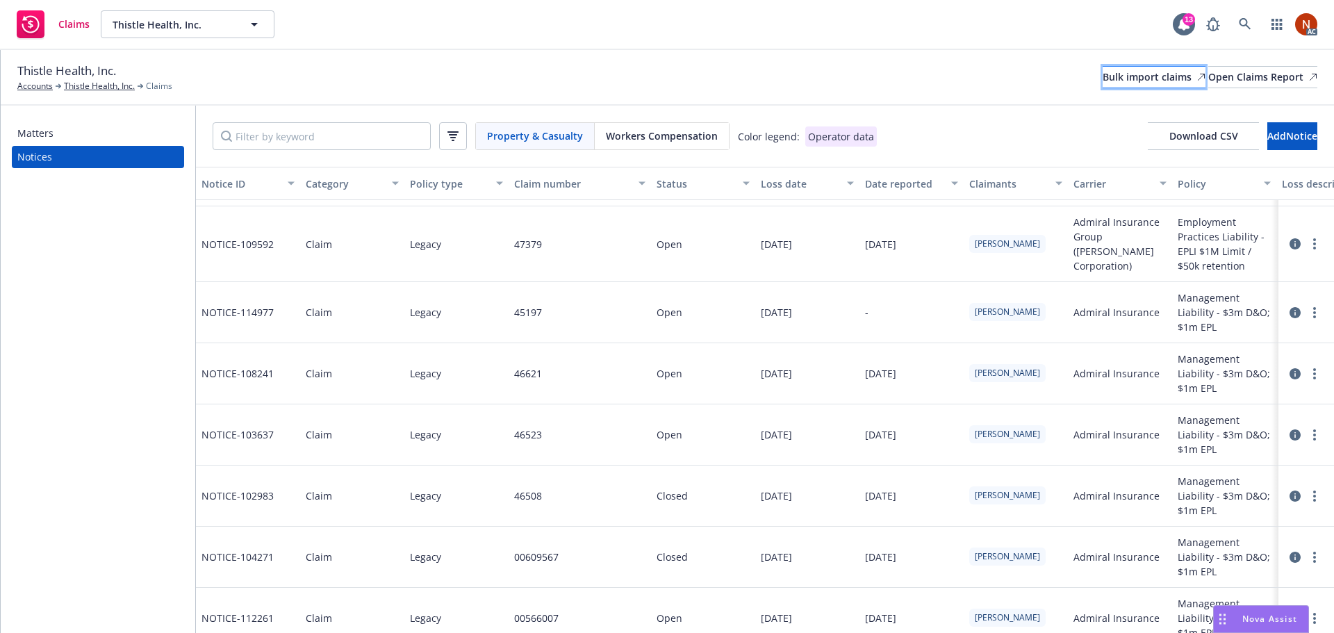
click at [1103, 76] on div "Bulk import claims" at bounding box center [1154, 77] width 103 height 21
click at [642, 130] on span "Workers Compensation" at bounding box center [662, 136] width 112 height 15
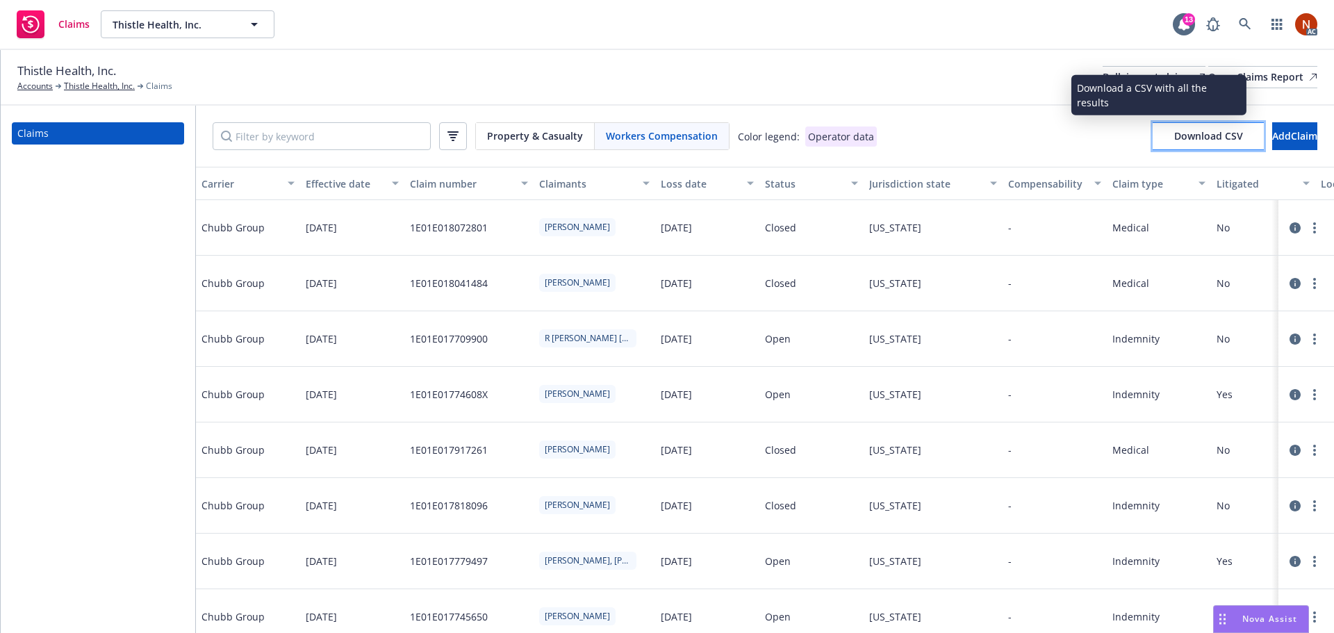
click at [1156, 145] on button "Download CSV" at bounding box center [1208, 136] width 111 height 28
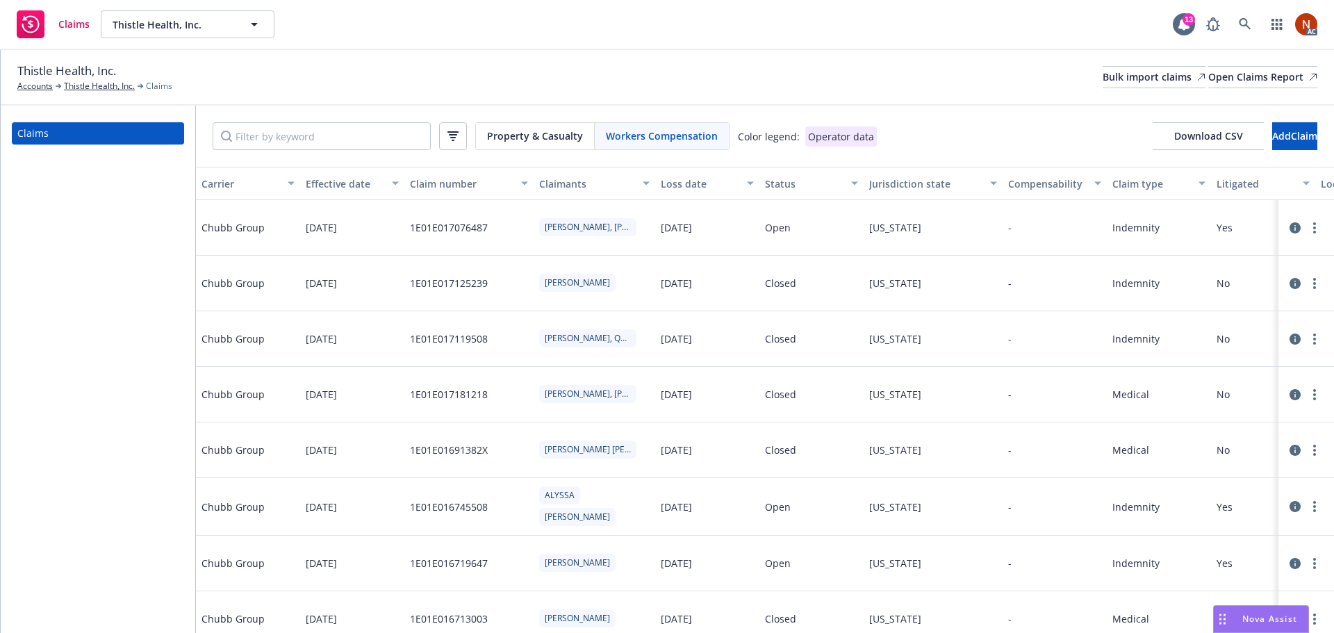
scroll to position [2710, 0]
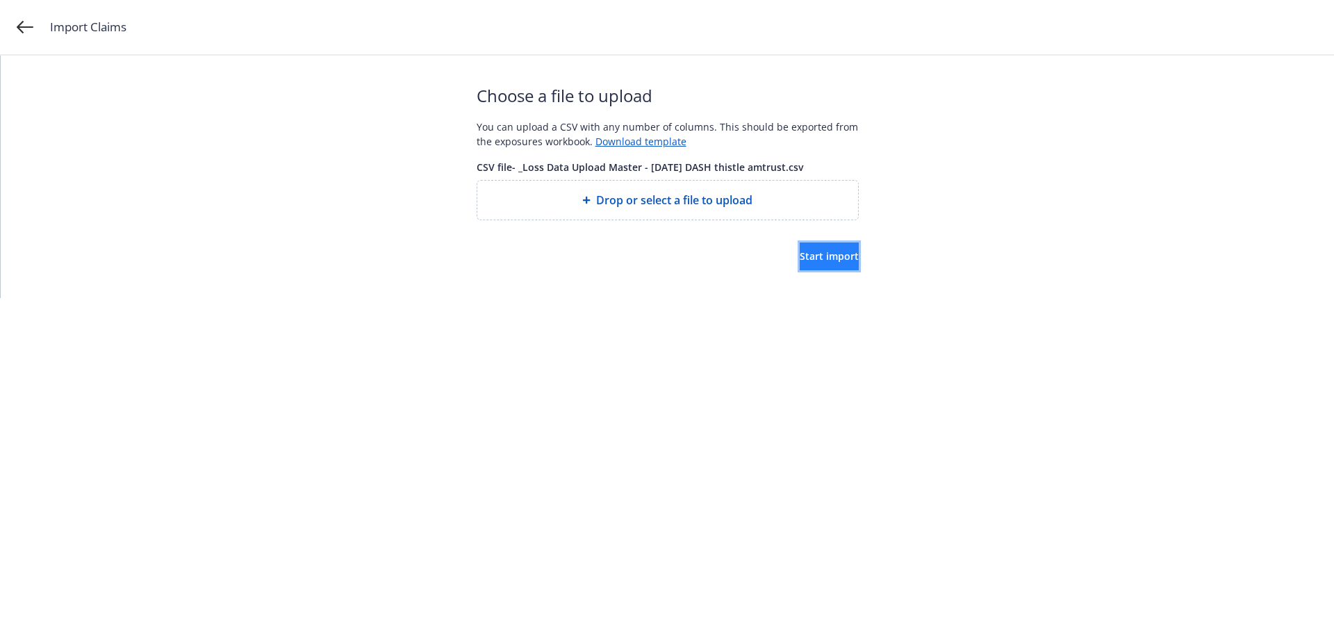
click at [816, 249] on span "Start import" at bounding box center [829, 255] width 59 height 13
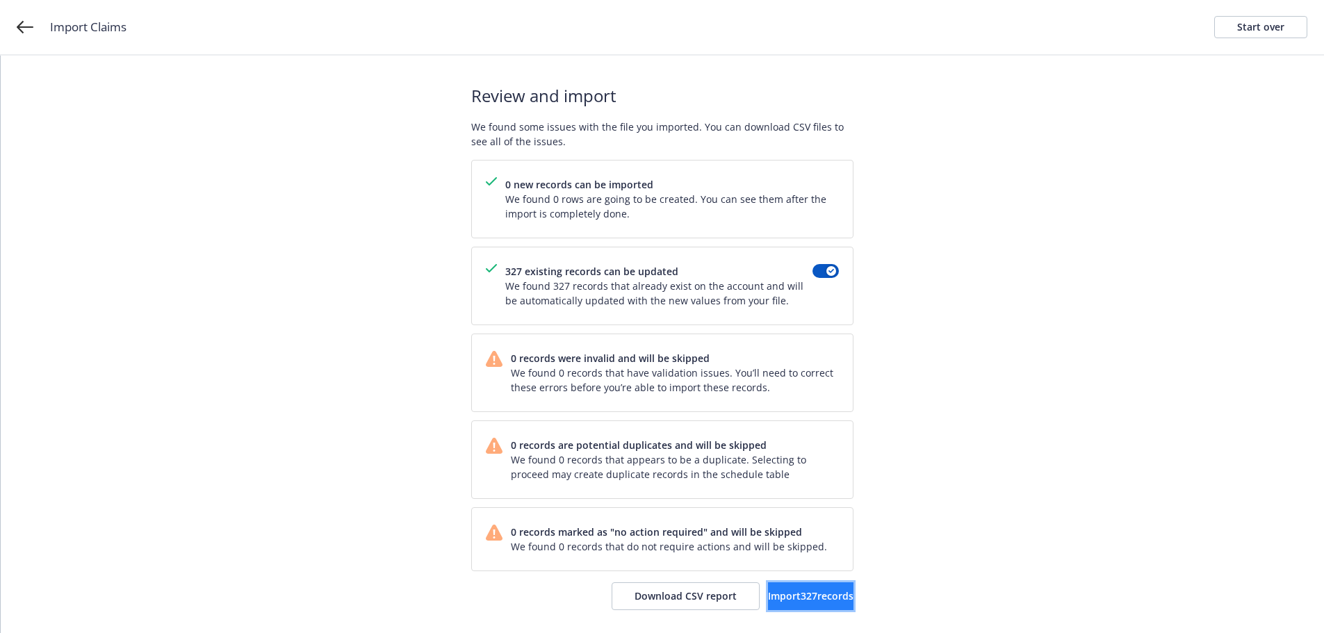
click at [778, 595] on span "Import 327 records" at bounding box center [810, 595] width 85 height 13
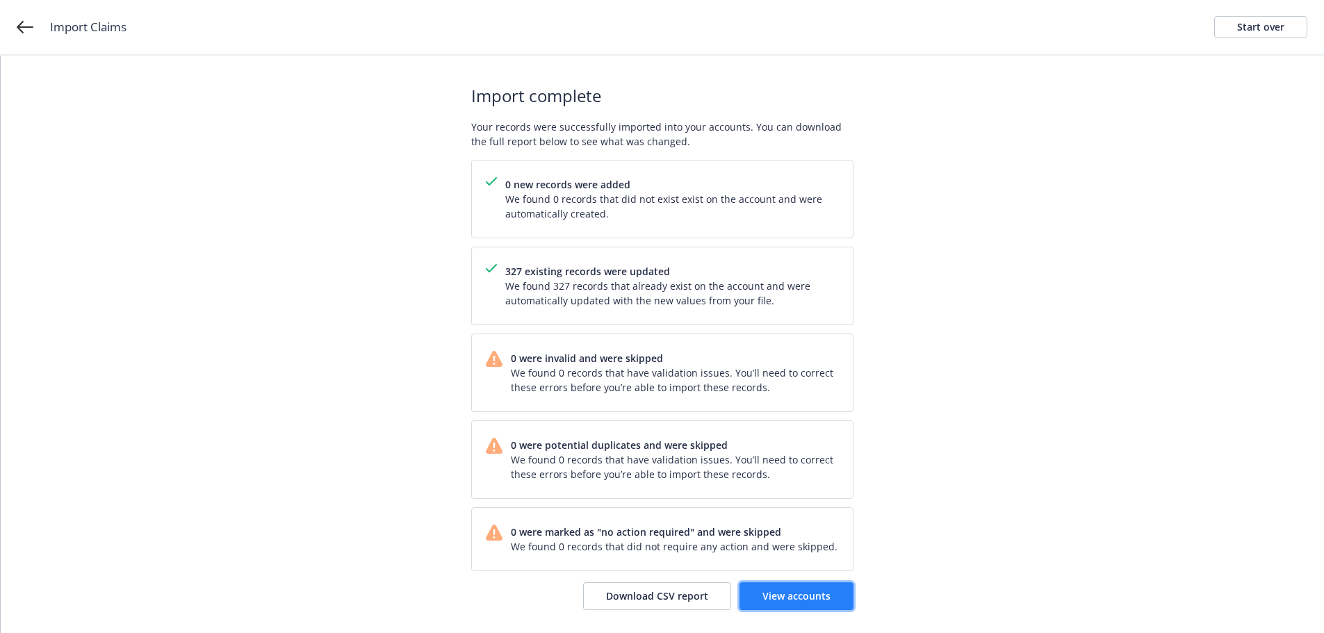
click at [813, 606] on link "View accounts" at bounding box center [796, 596] width 114 height 28
